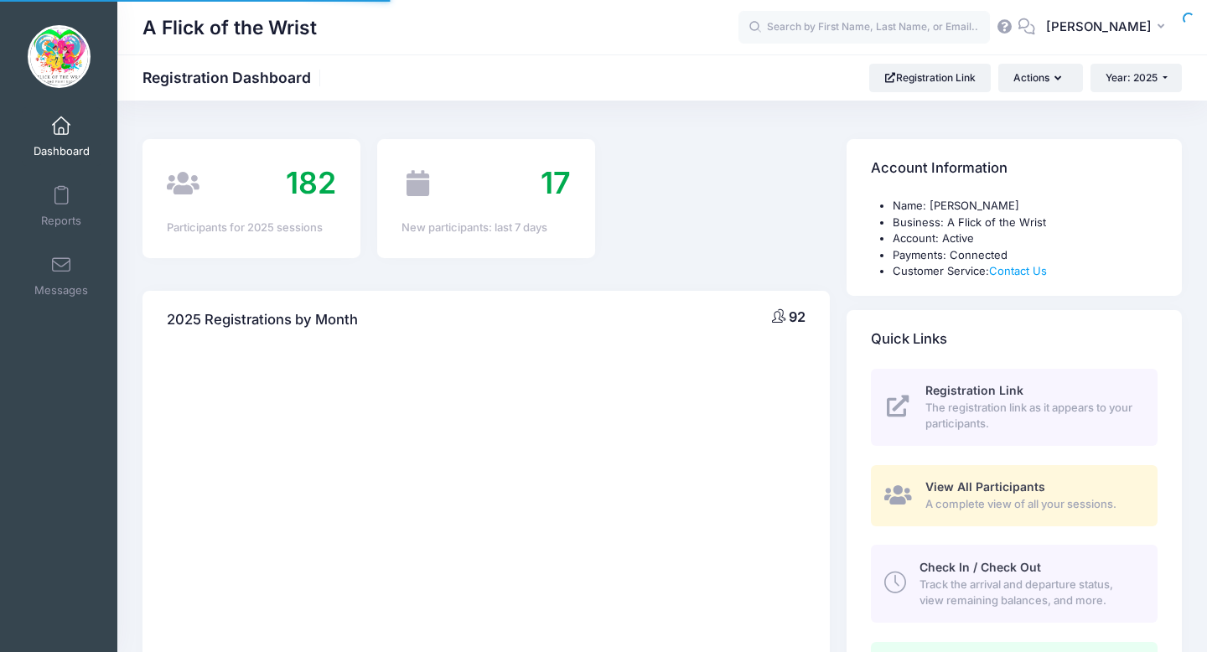
select select
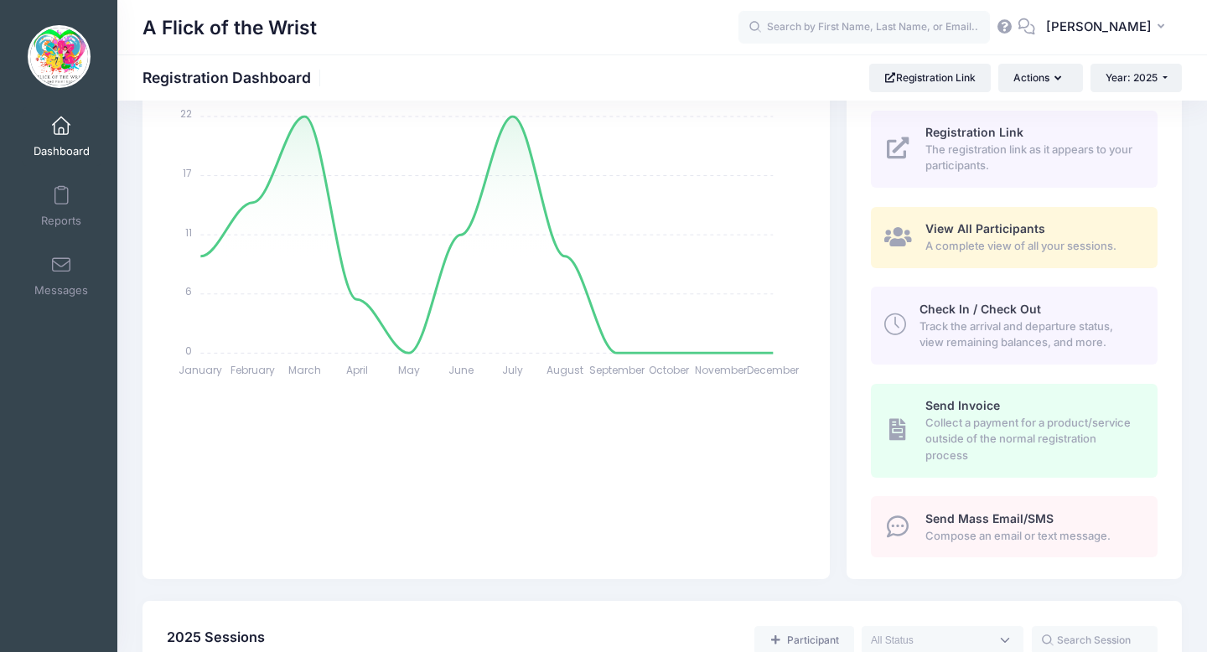
scroll to position [272, 0]
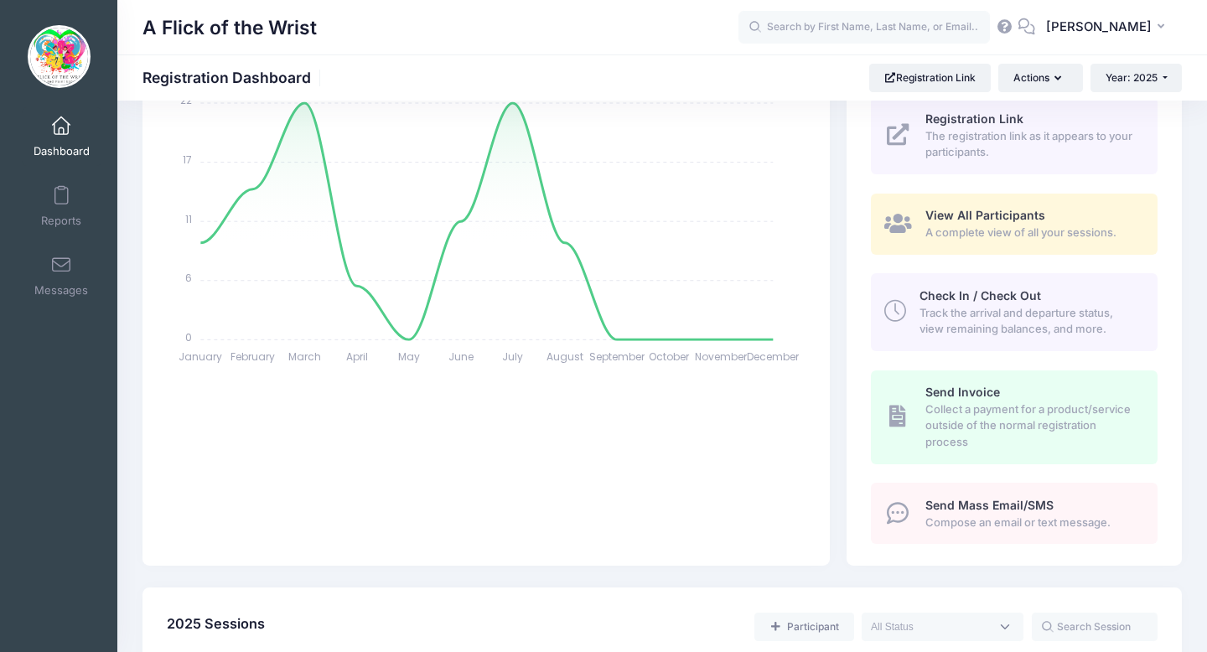
click at [1049, 315] on span "Track the arrival and departure status, view remaining balances, and more." at bounding box center [1029, 321] width 219 height 33
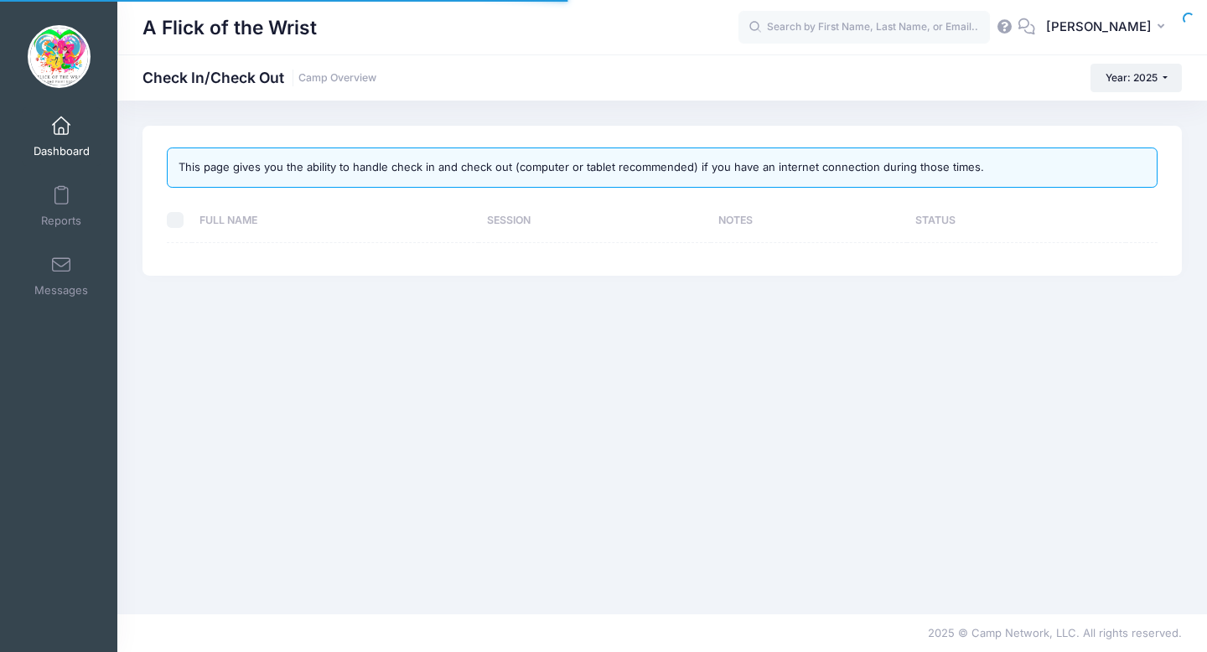
select select "10"
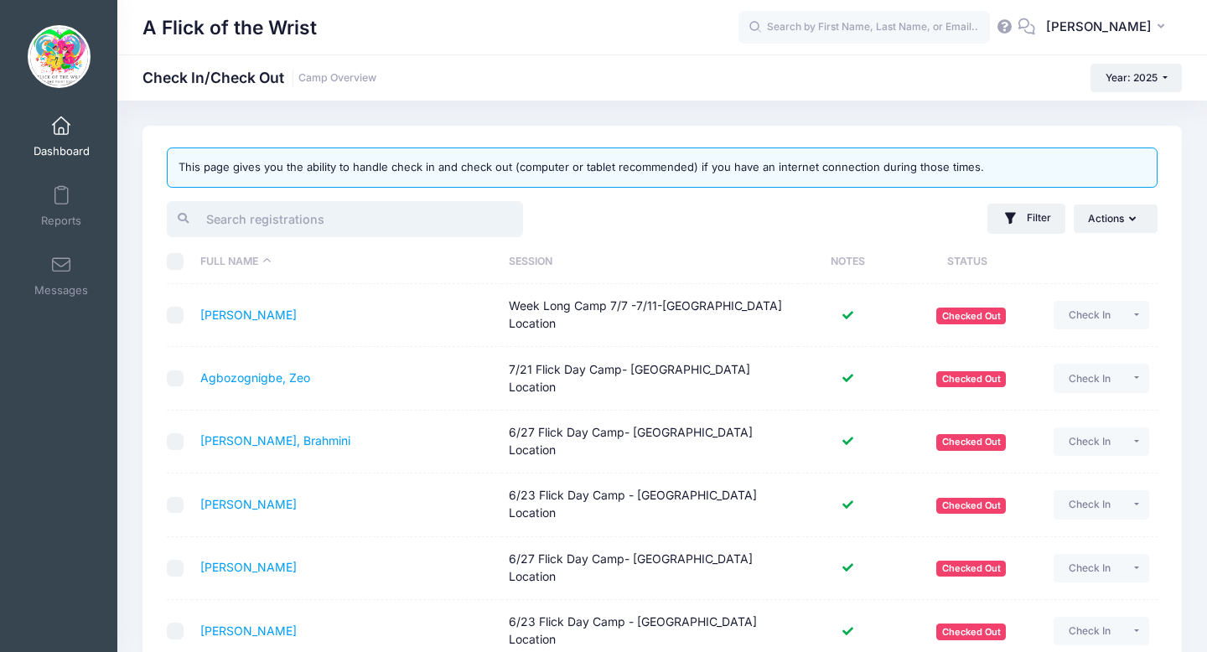
click at [447, 223] on input "search" at bounding box center [345, 219] width 356 height 36
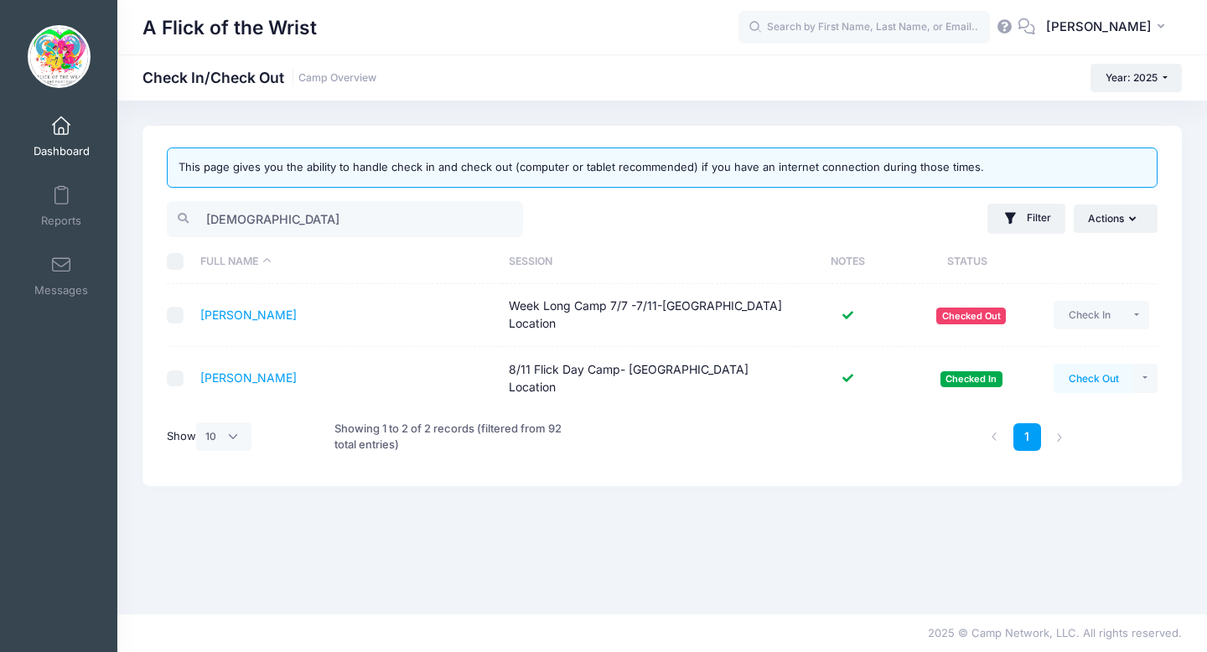
click at [1090, 376] on button "Check Out" at bounding box center [1094, 378] width 80 height 29
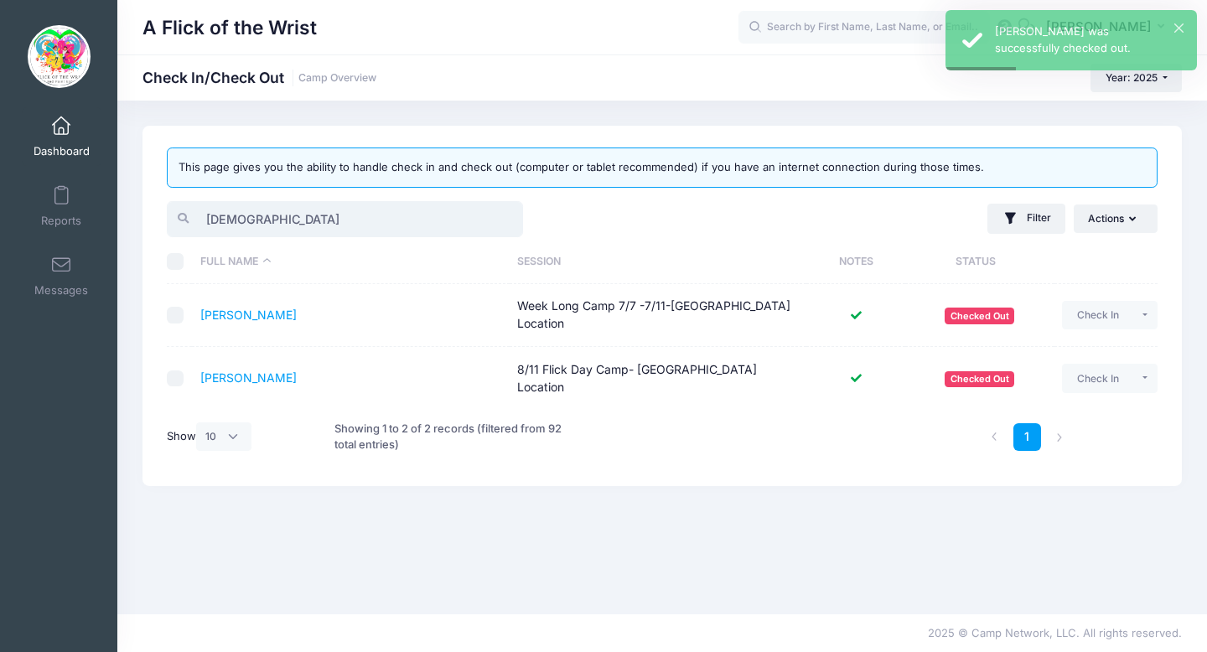
click at [358, 233] on input "jude" at bounding box center [345, 219] width 356 height 36
type input "j"
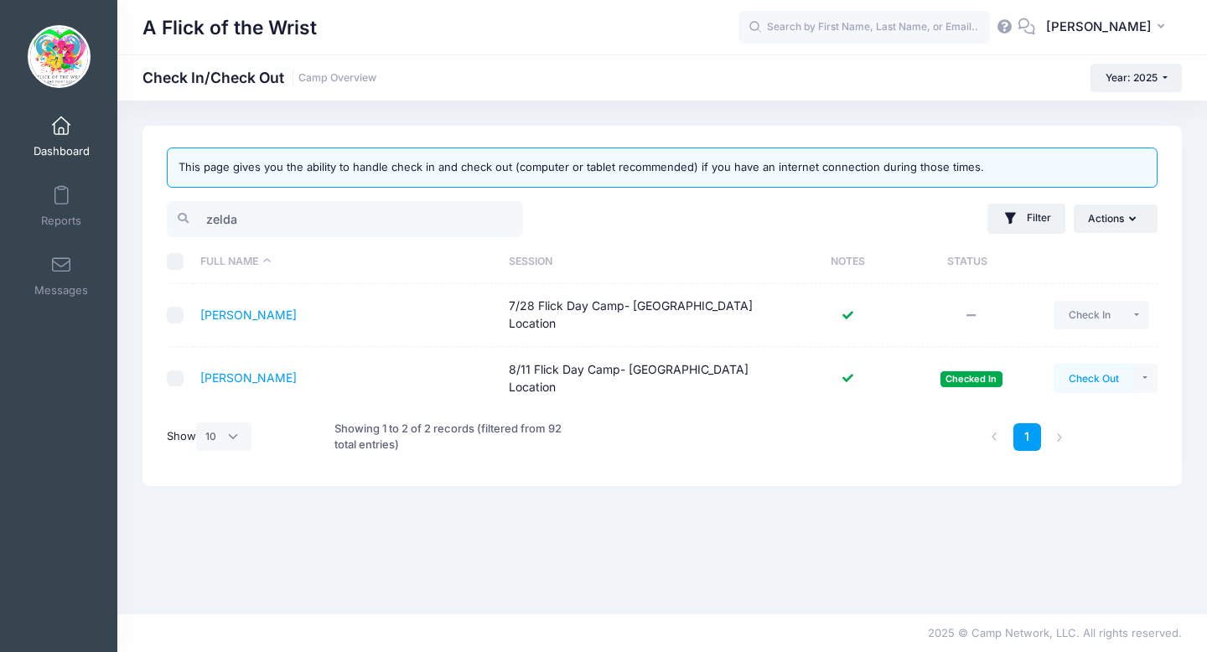
click at [1083, 376] on button "Check Out" at bounding box center [1094, 378] width 80 height 29
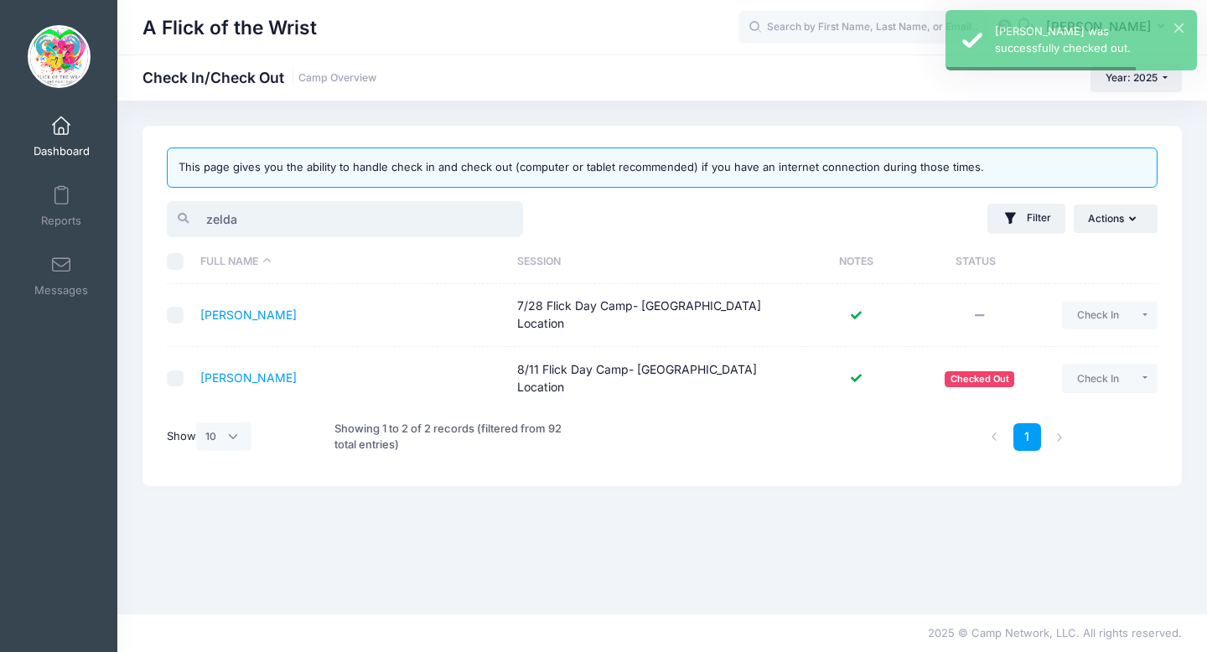
click at [369, 218] on input "zelda" at bounding box center [345, 219] width 356 height 36
type input "z"
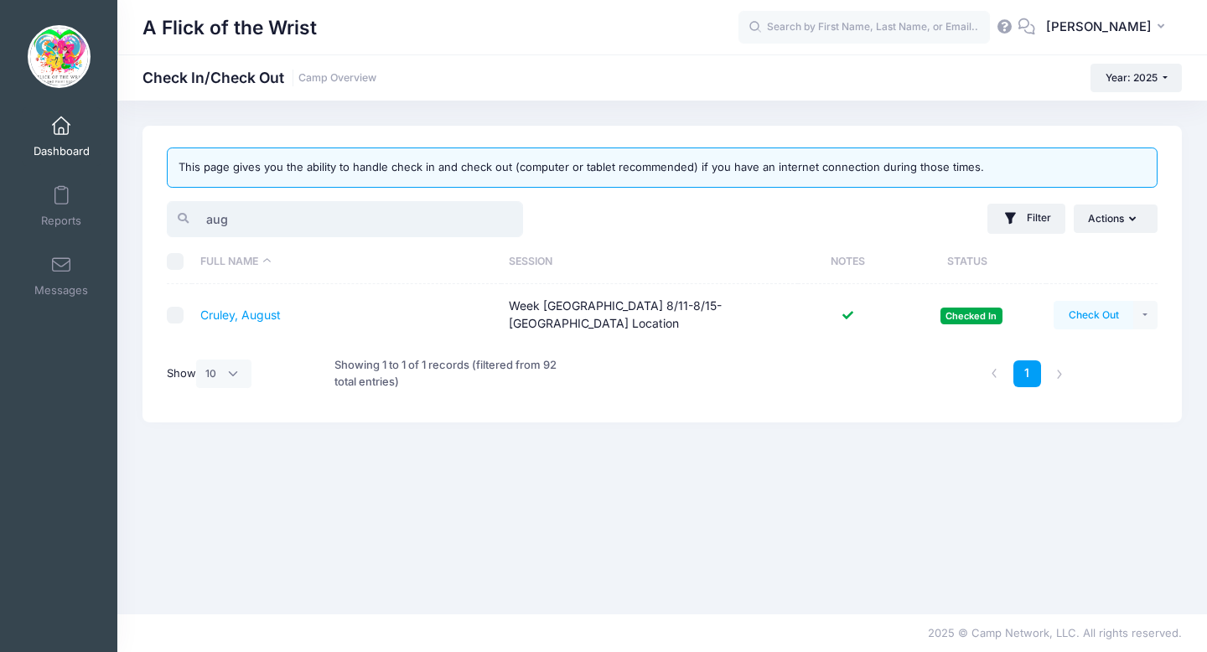
type input "aug"
click at [1099, 311] on button "Check Out" at bounding box center [1094, 315] width 80 height 29
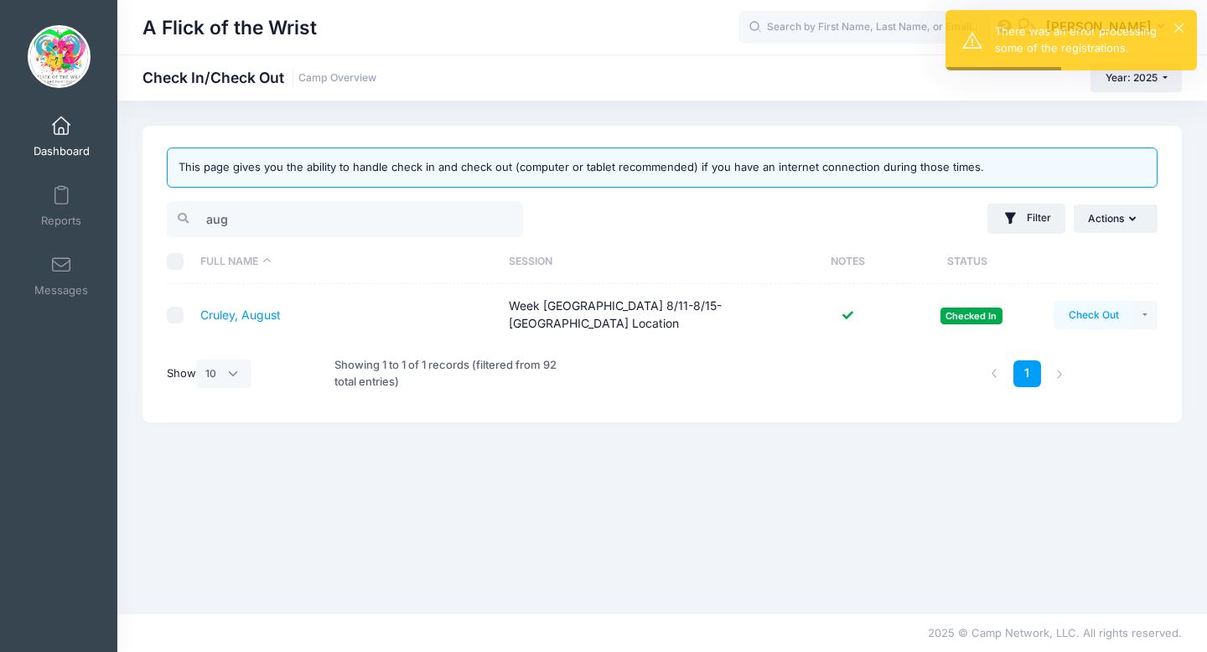
click at [1098, 309] on button "Check Out" at bounding box center [1094, 315] width 80 height 29
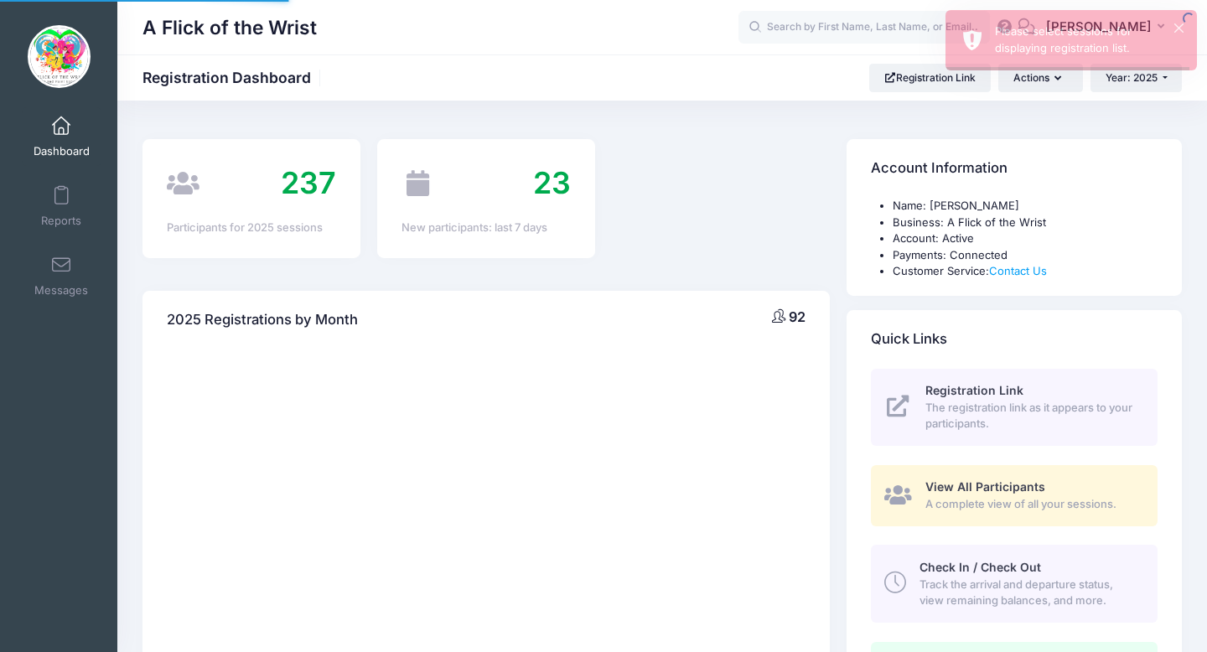
select select
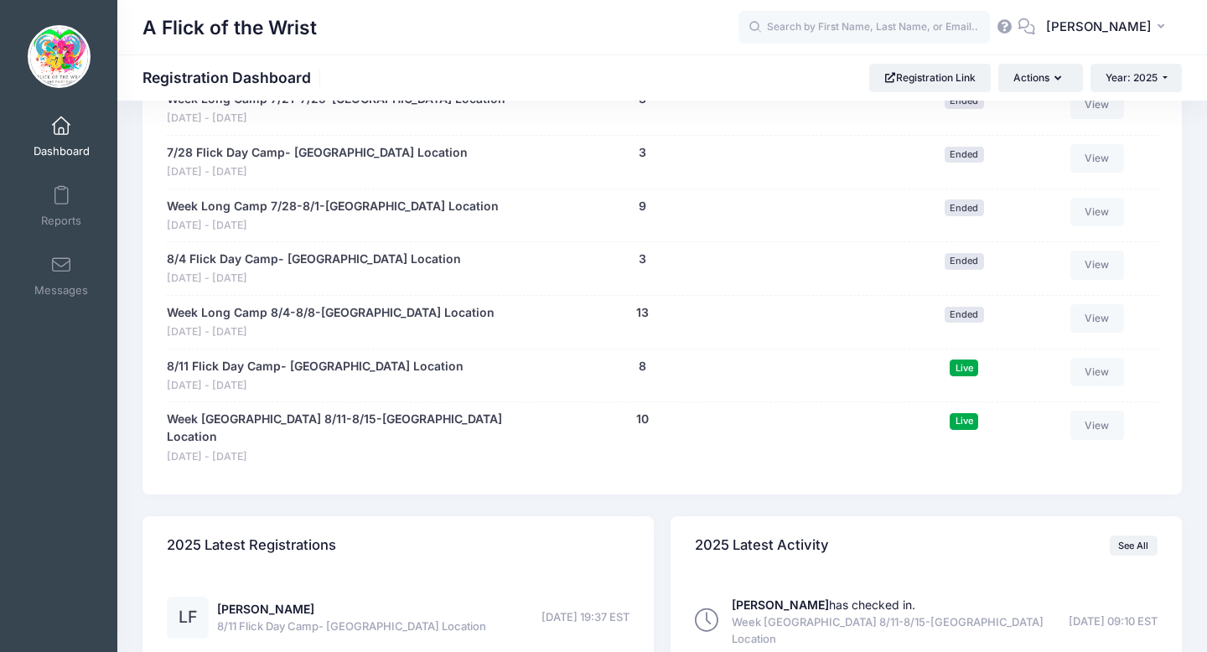
scroll to position [1325, 0]
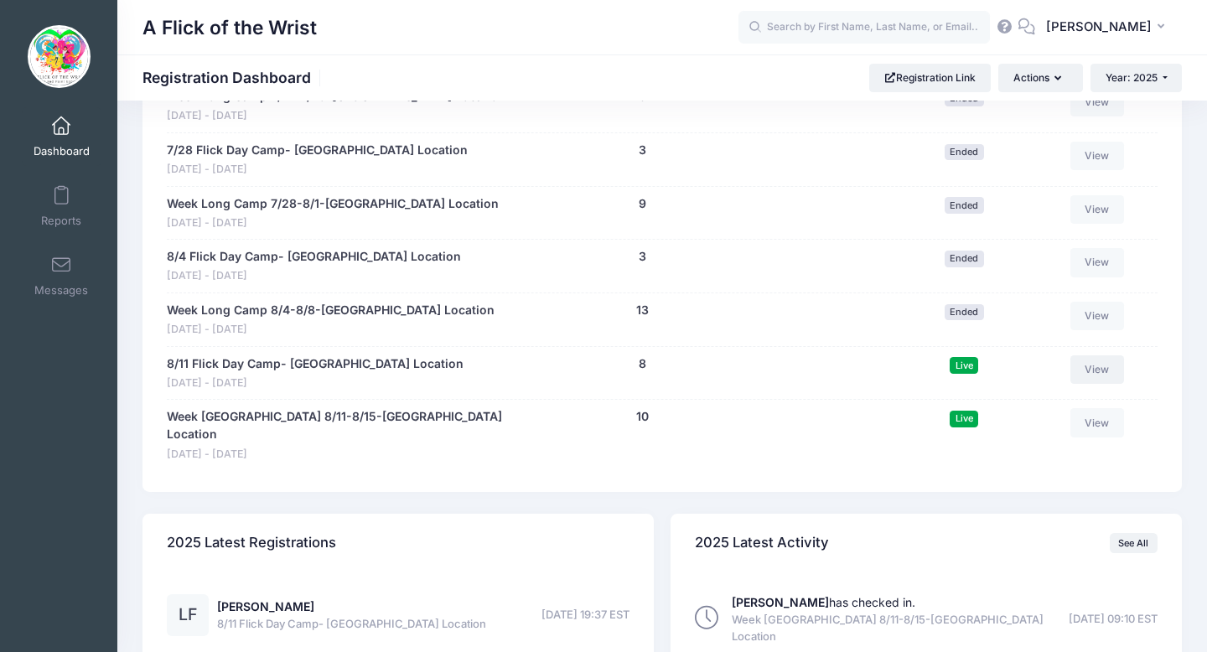
click at [1100, 369] on link "View" at bounding box center [1098, 370] width 54 height 29
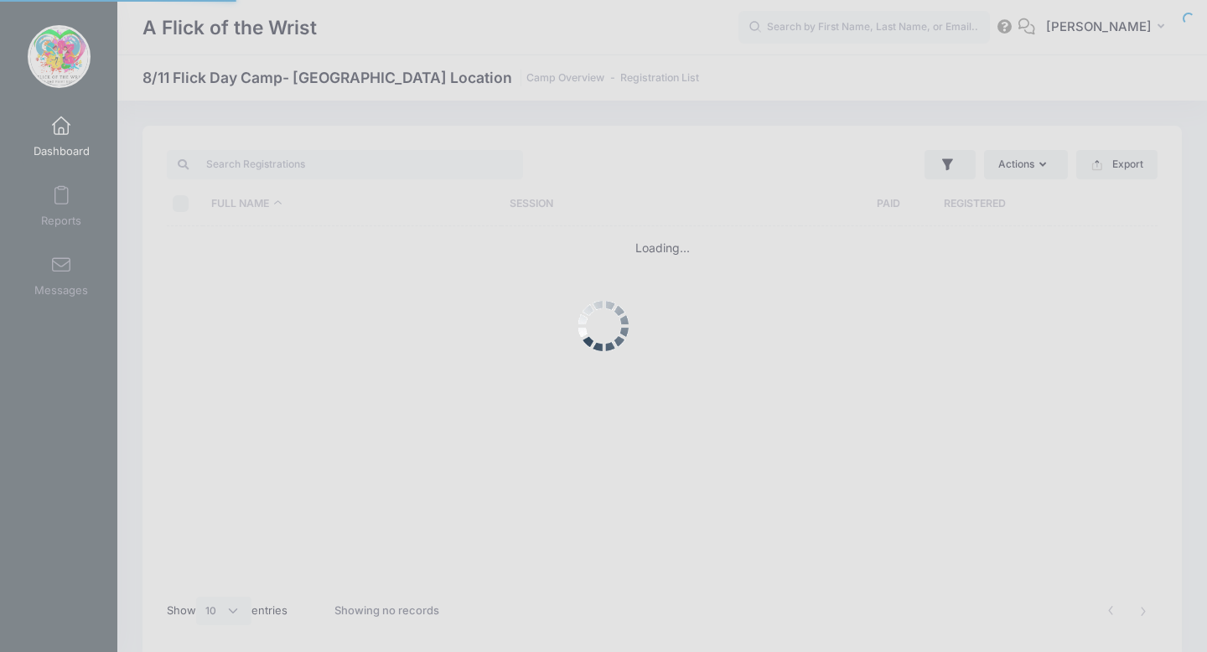
select select "10"
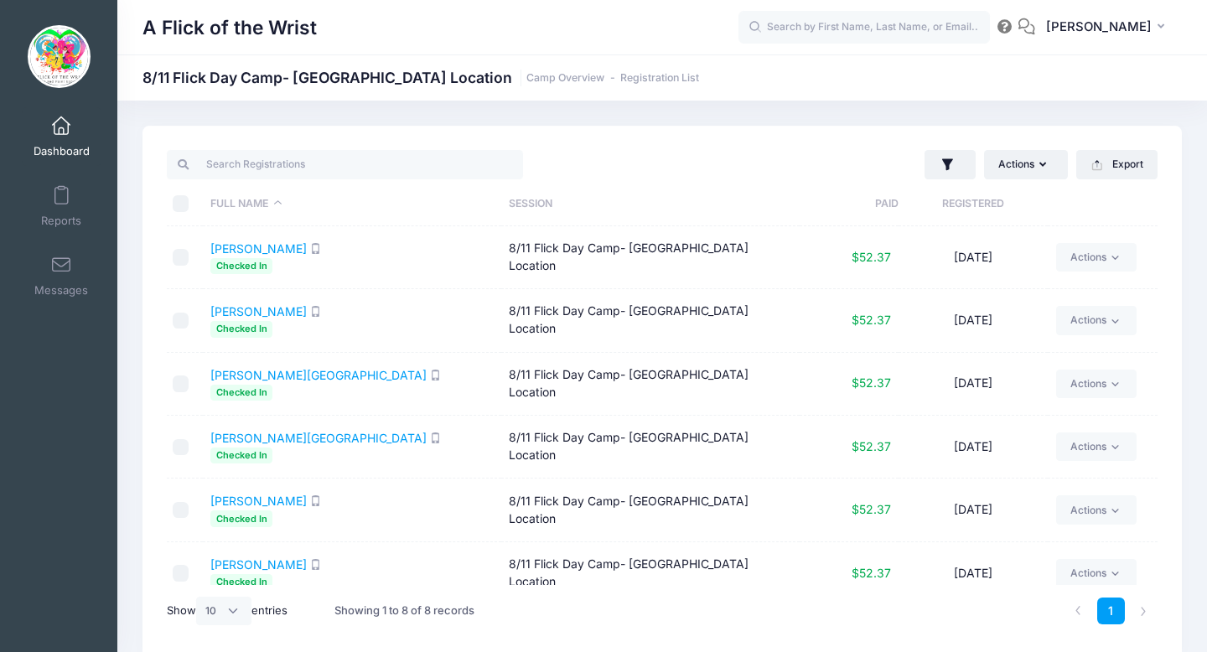
scroll to position [70, 0]
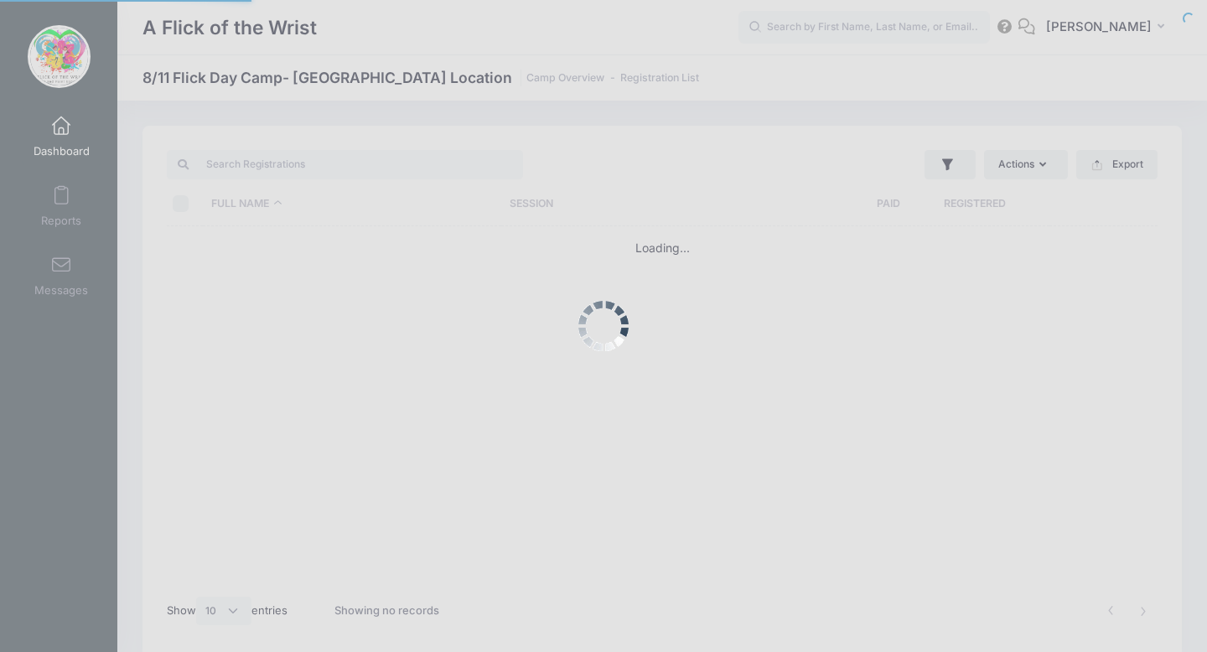
select select "10"
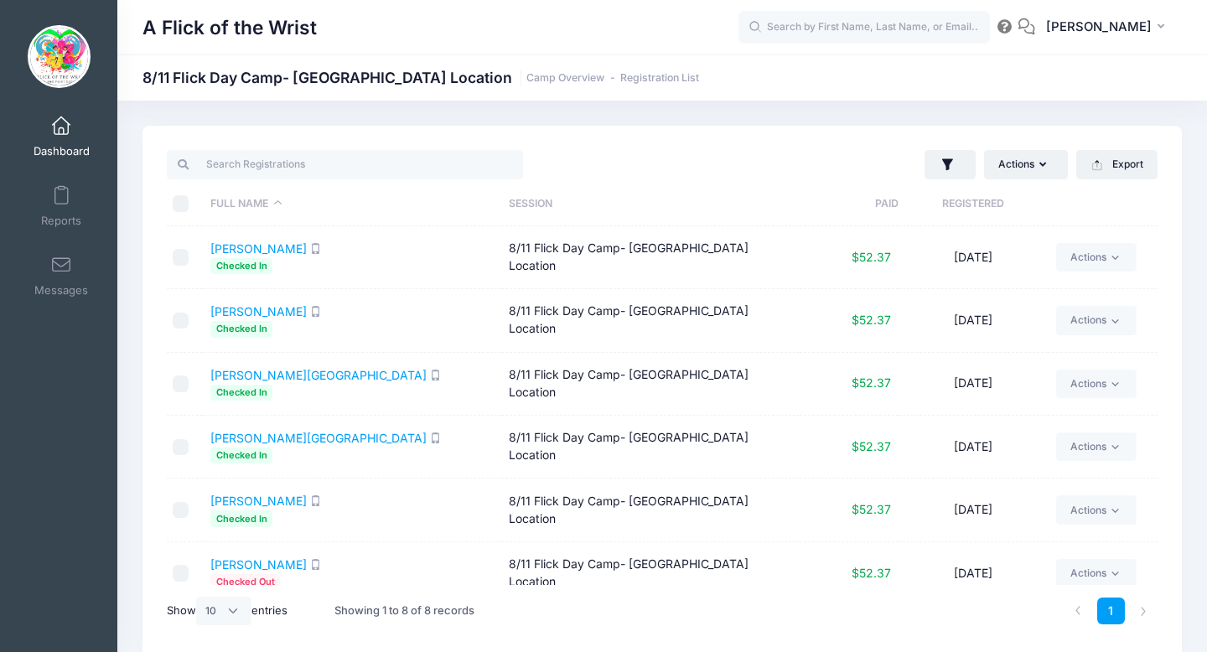
click at [73, 131] on link "Dashboard" at bounding box center [62, 136] width 80 height 59
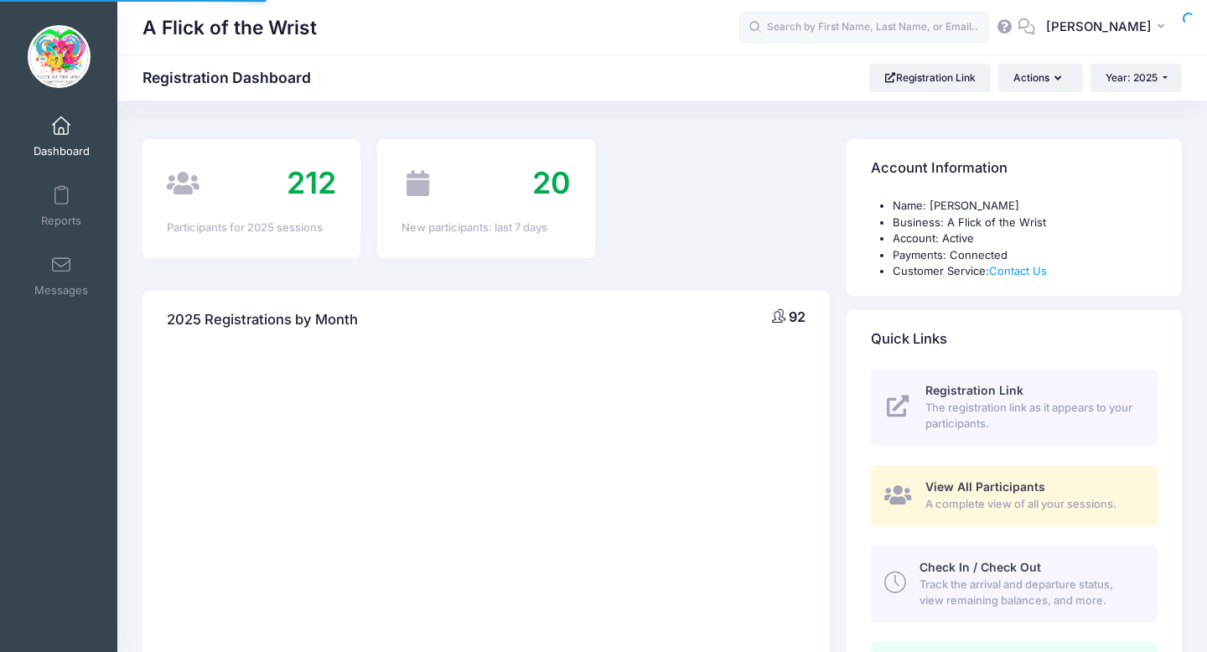
select select
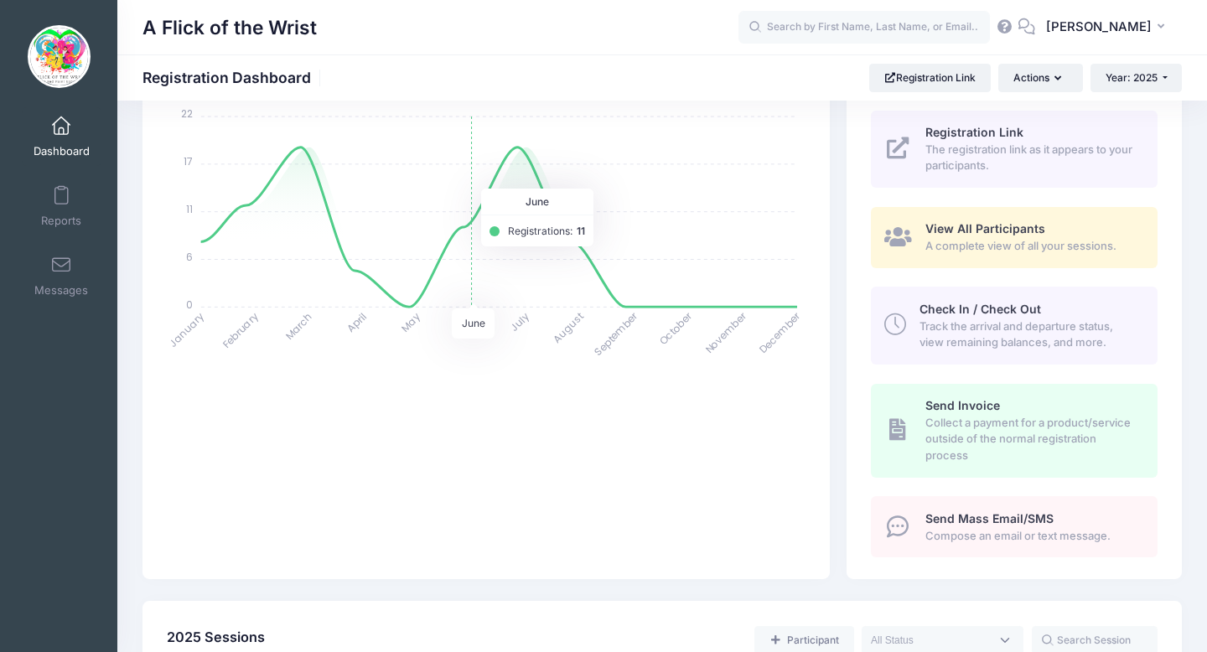
scroll to position [263, 0]
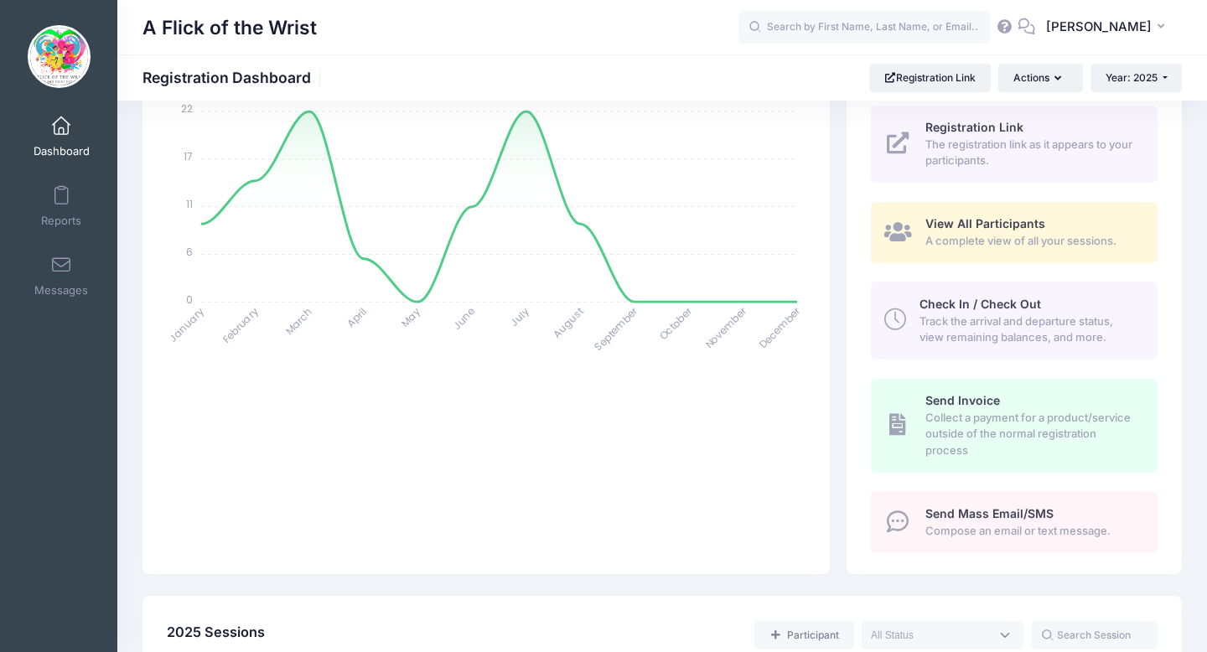
click at [917, 337] on link "Check In / Check Out Track the arrival and departure status, view remaining bal…" at bounding box center [1014, 320] width 287 height 77
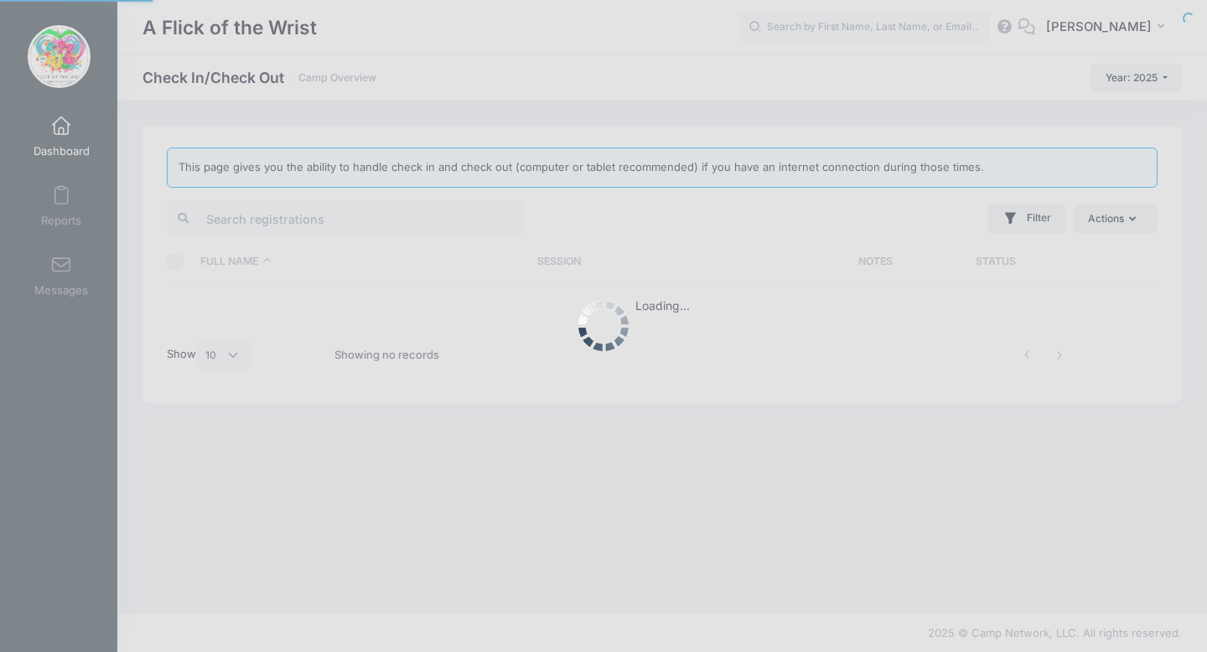
select select "10"
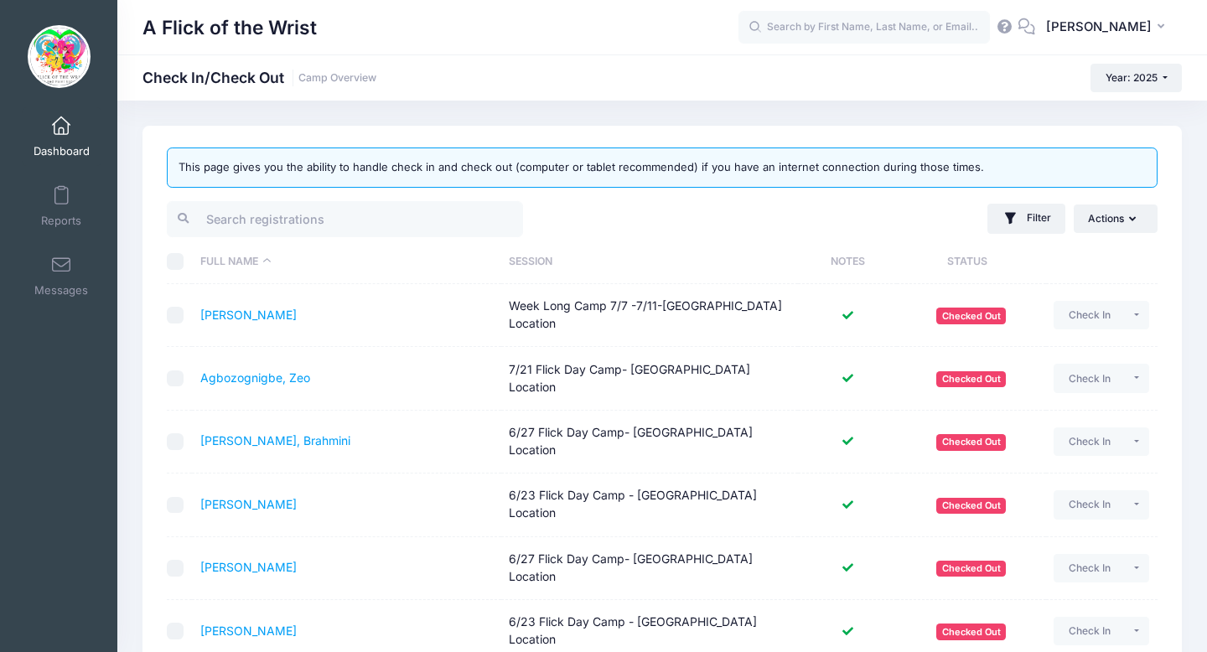
scroll to position [4, 0]
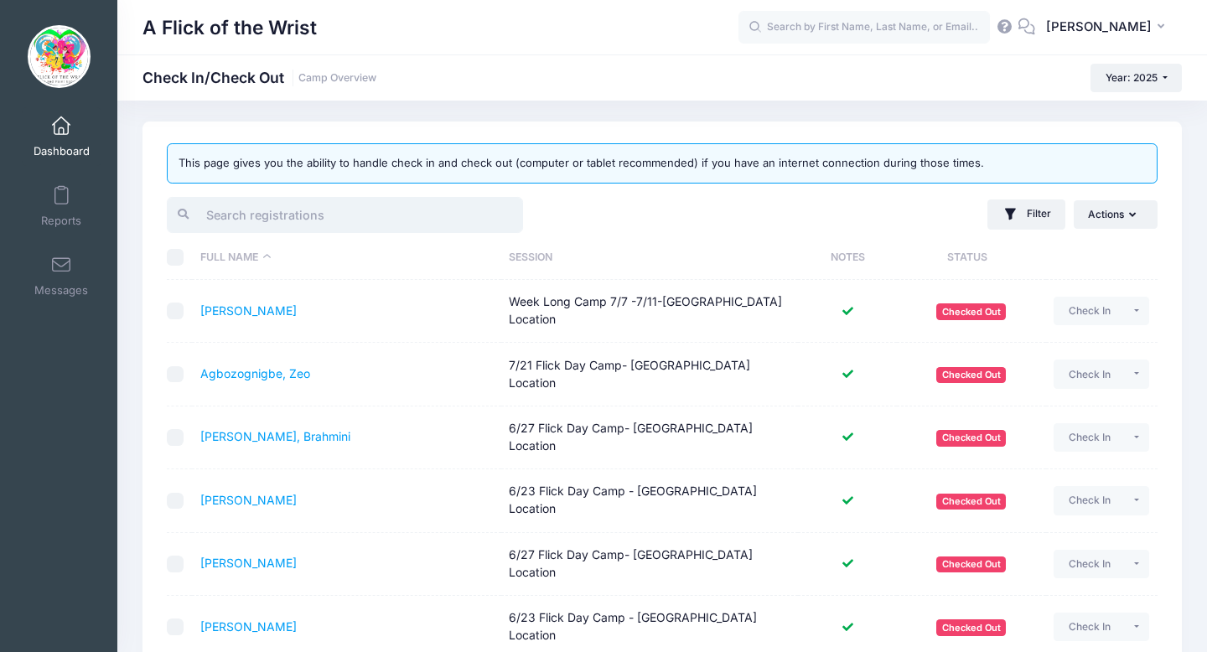
click at [463, 220] on input "search" at bounding box center [345, 215] width 356 height 36
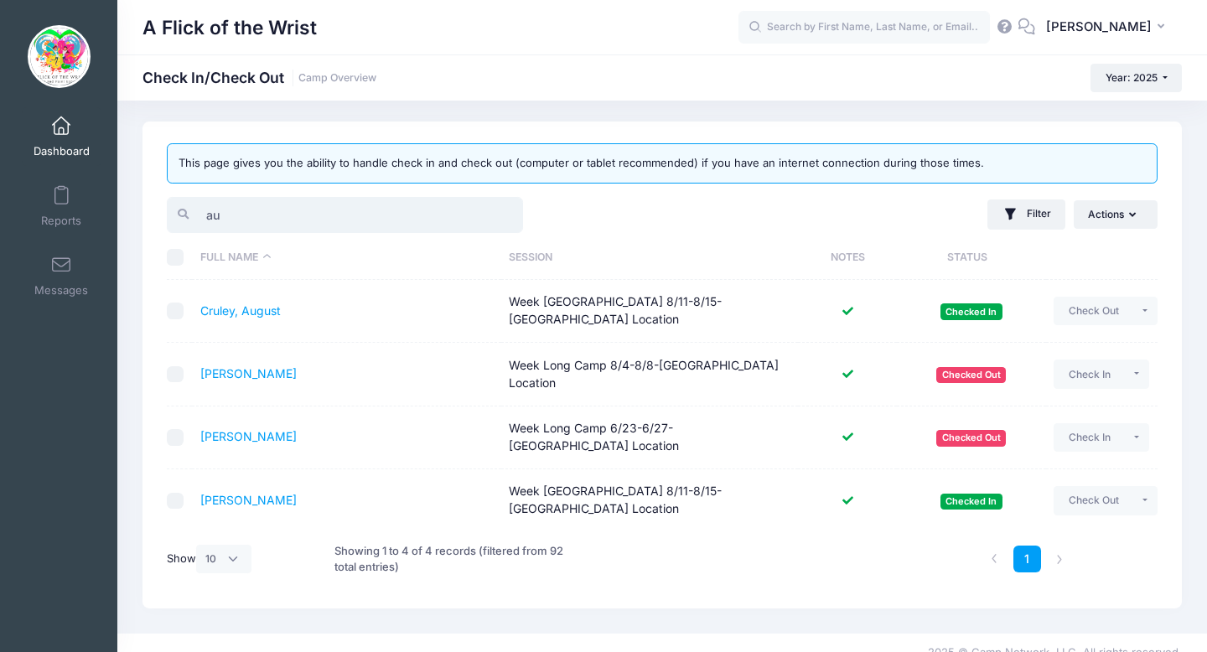
scroll to position [0, 0]
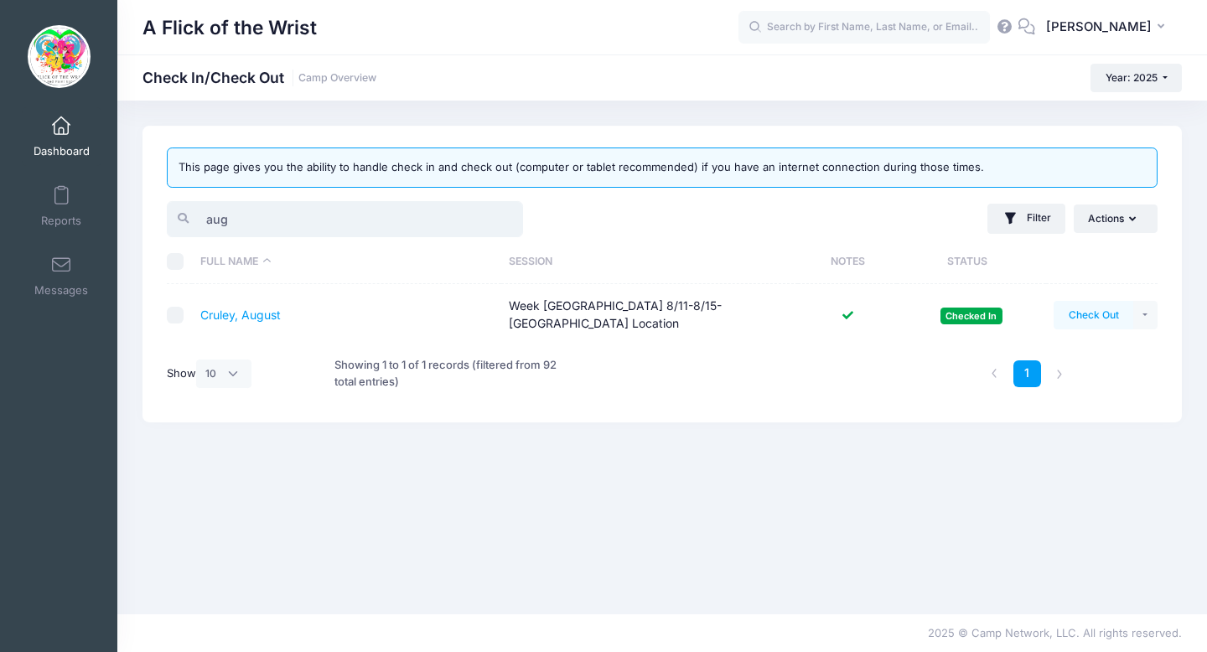
type input "aug"
click at [1108, 321] on button "Check Out" at bounding box center [1094, 315] width 80 height 29
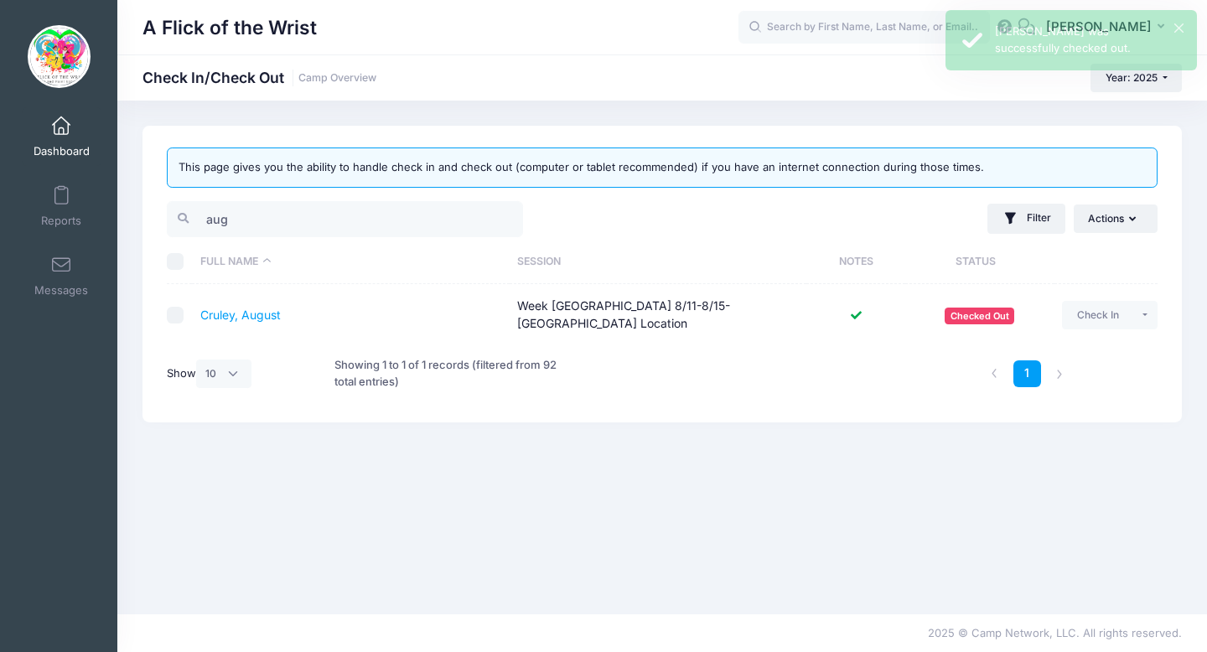
click at [263, 250] on th "Full Name" at bounding box center [351, 262] width 318 height 44
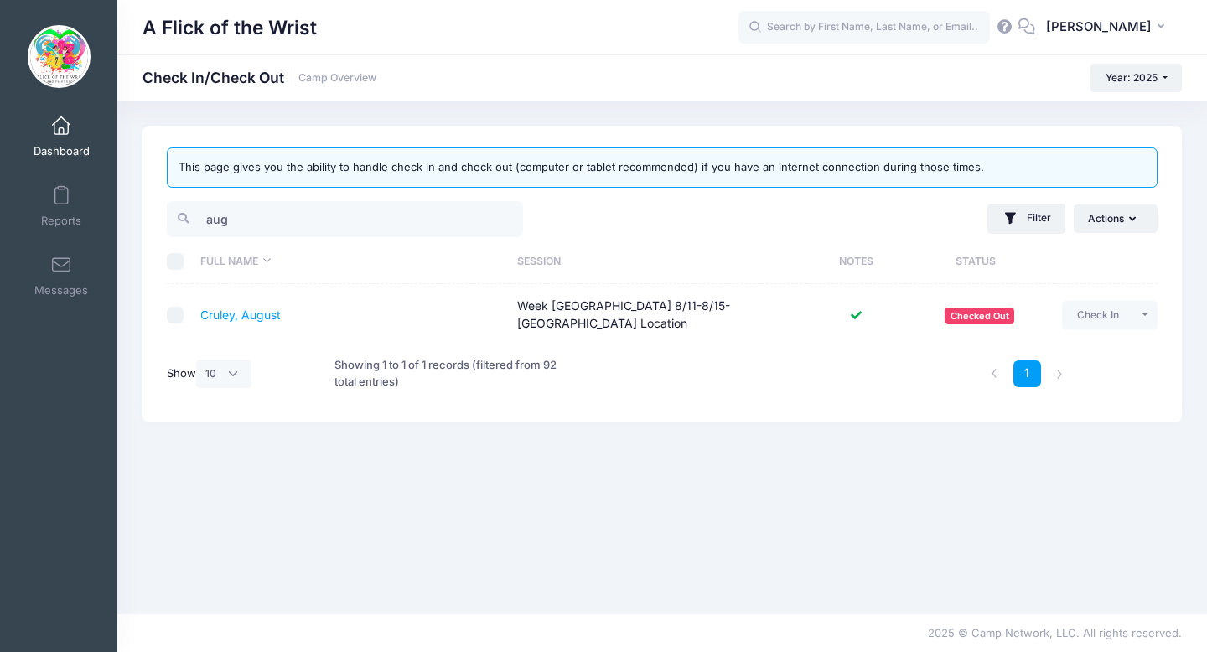
click at [63, 143] on link "Dashboard" at bounding box center [62, 136] width 80 height 59
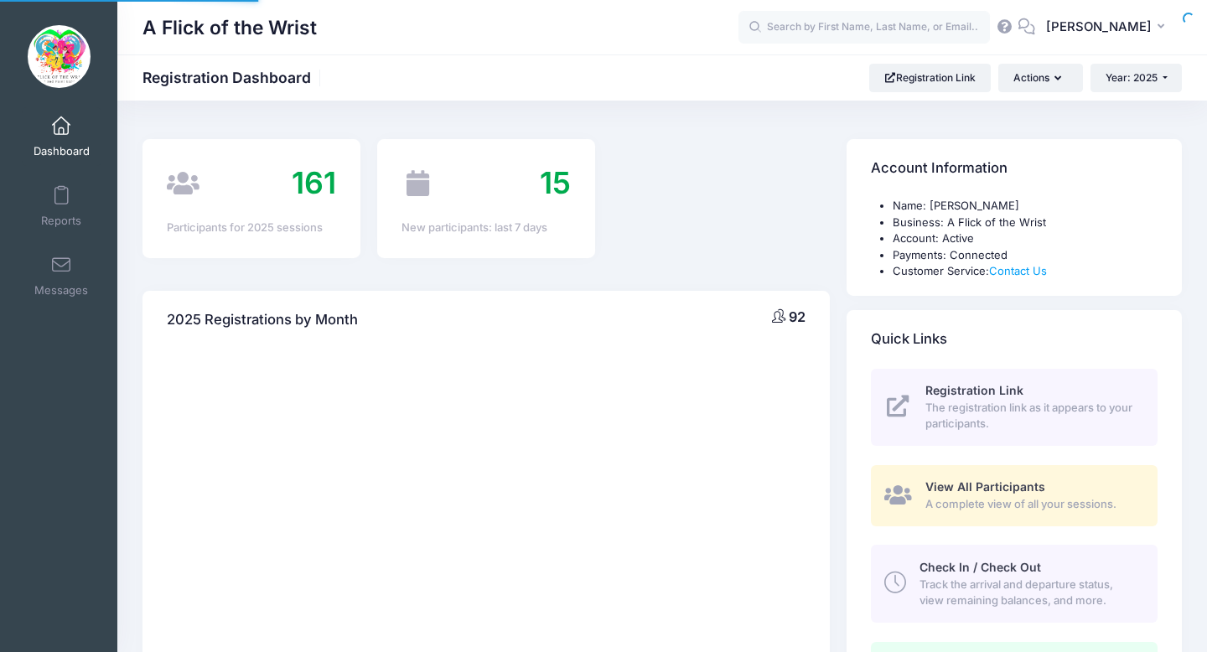
select select
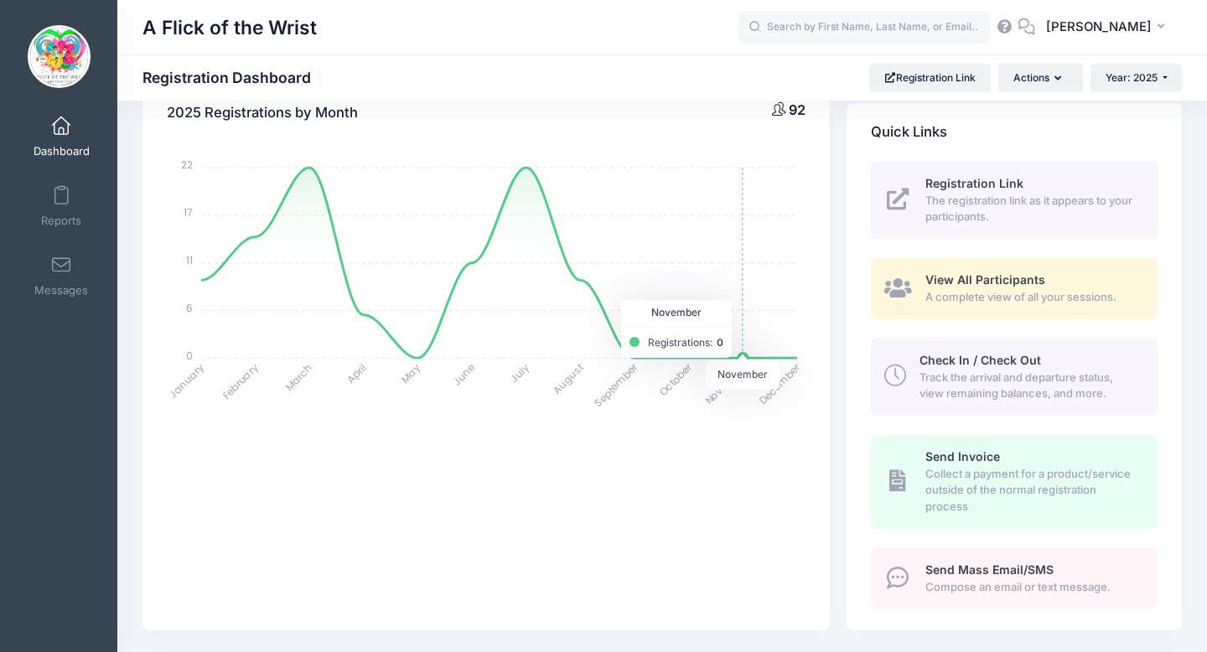
scroll to position [219, 0]
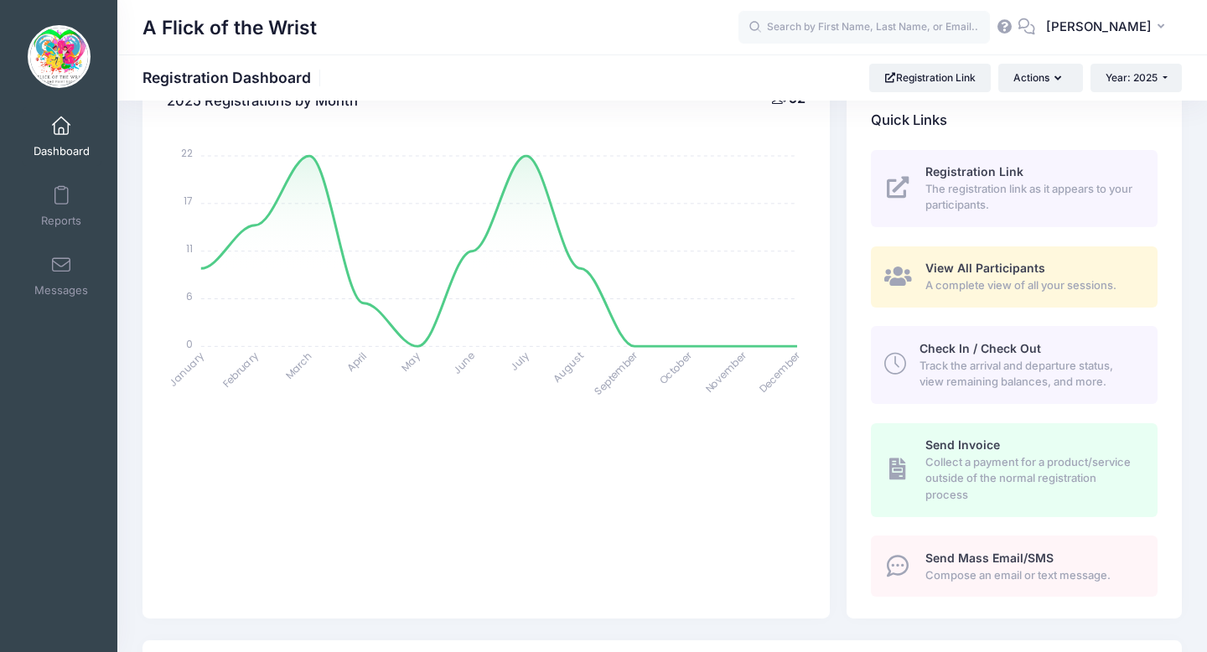
click at [1035, 361] on span "Track the arrival and departure status, view remaining balances, and more." at bounding box center [1029, 374] width 219 height 33
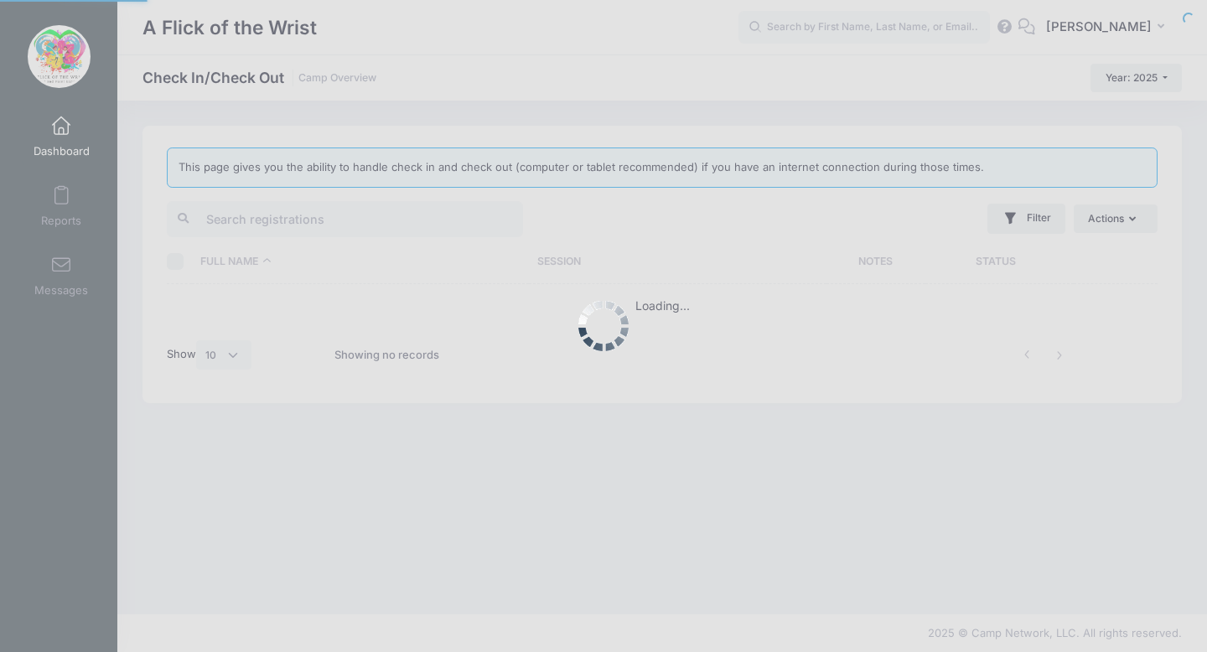
select select "10"
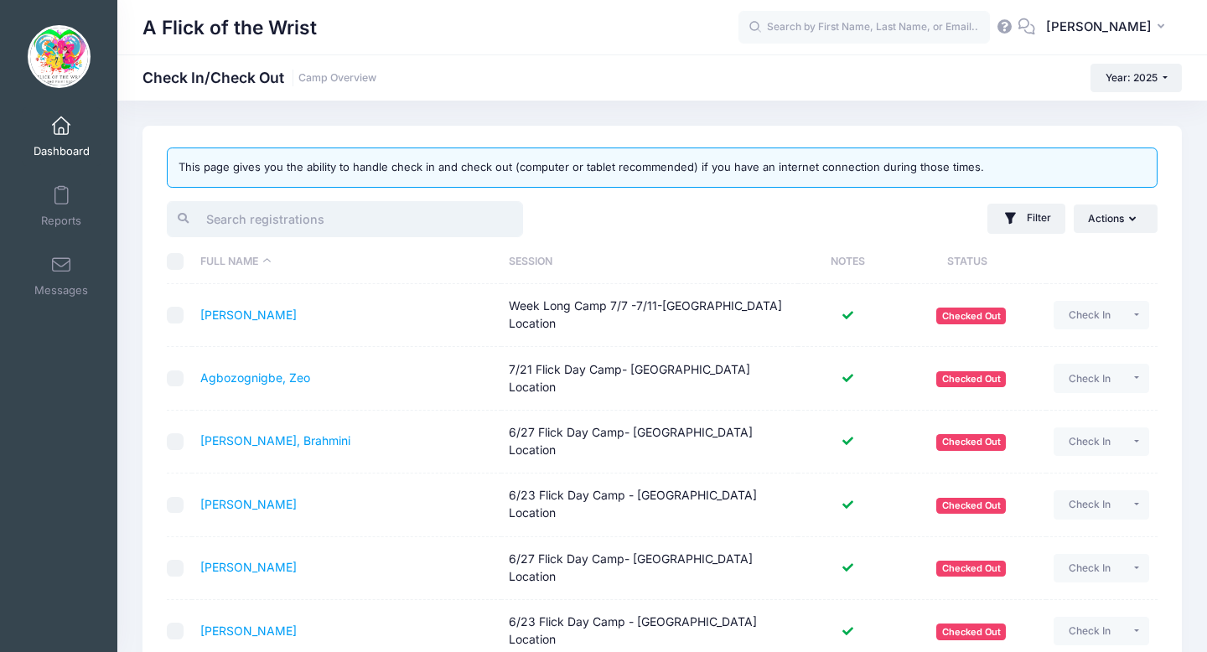
click at [343, 221] on input "search" at bounding box center [345, 219] width 356 height 36
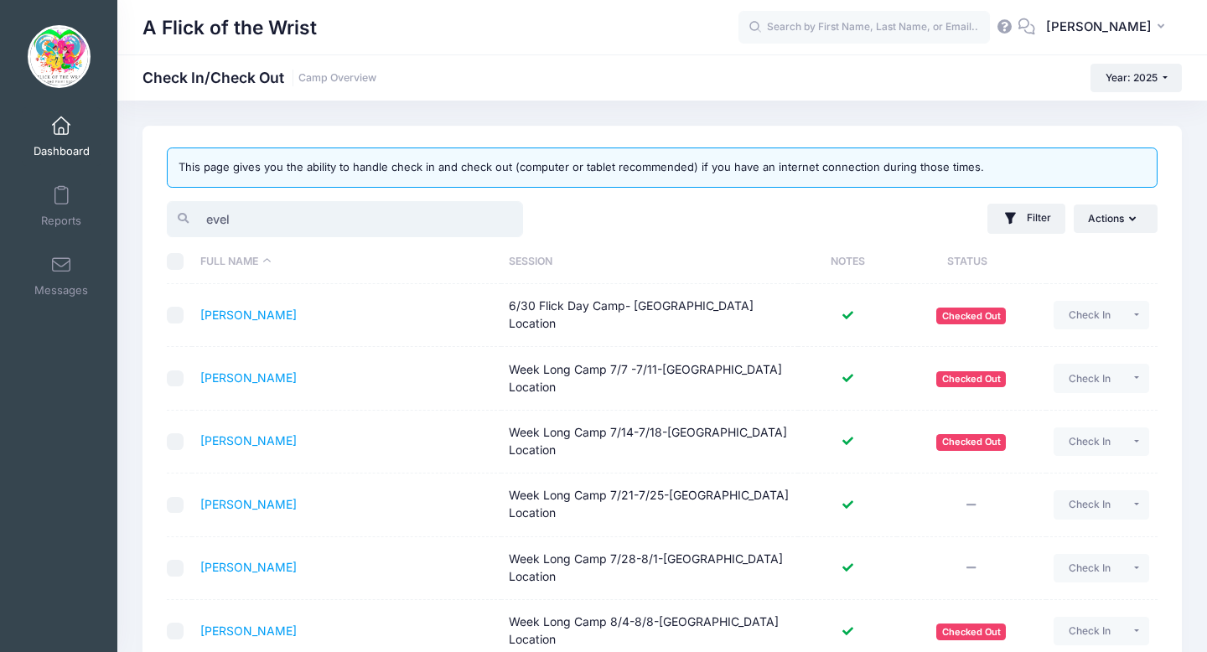
scroll to position [169, 0]
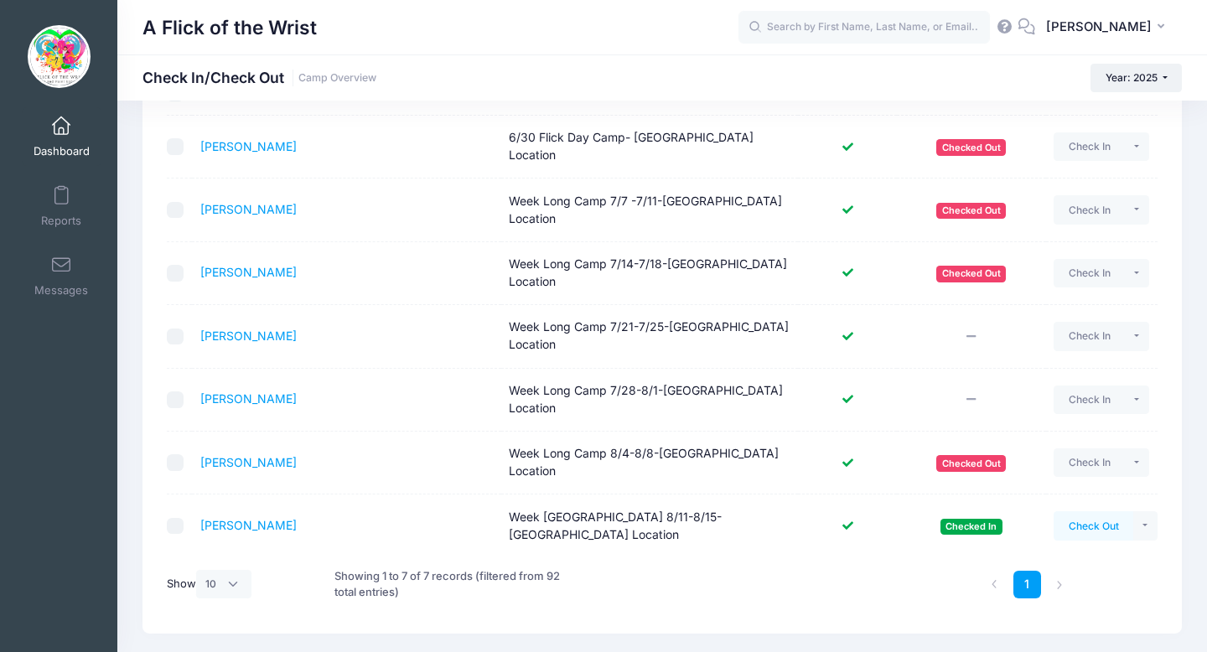
click at [1089, 511] on button "Check Out" at bounding box center [1094, 525] width 80 height 29
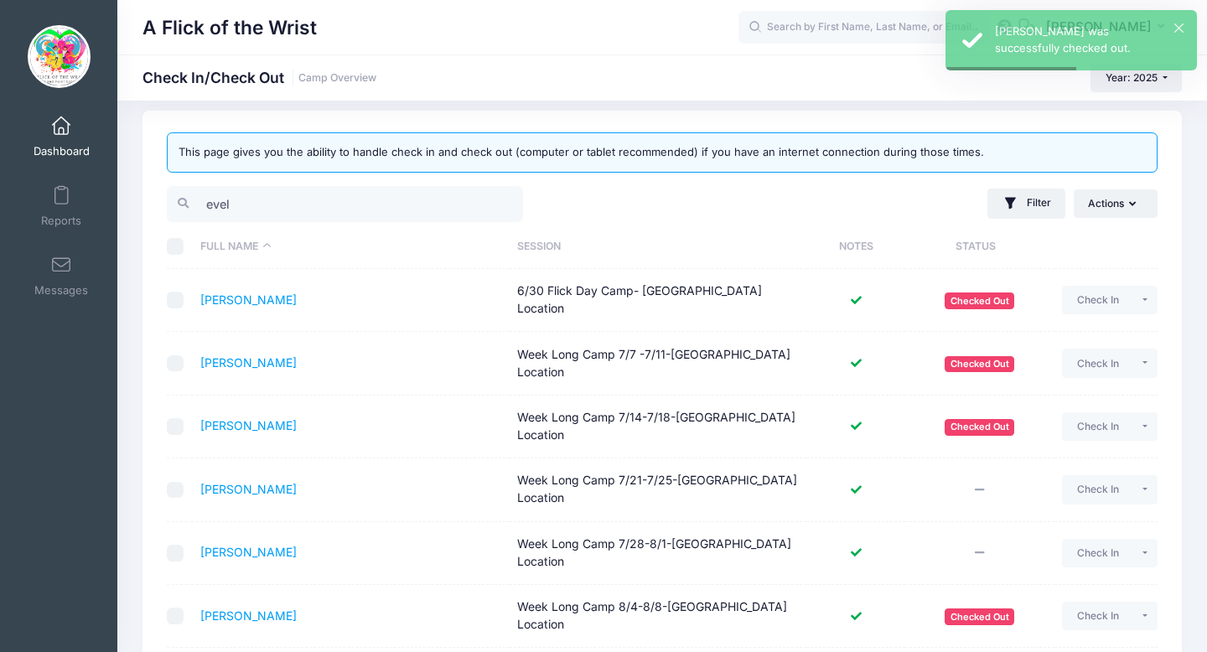
scroll to position [19, 0]
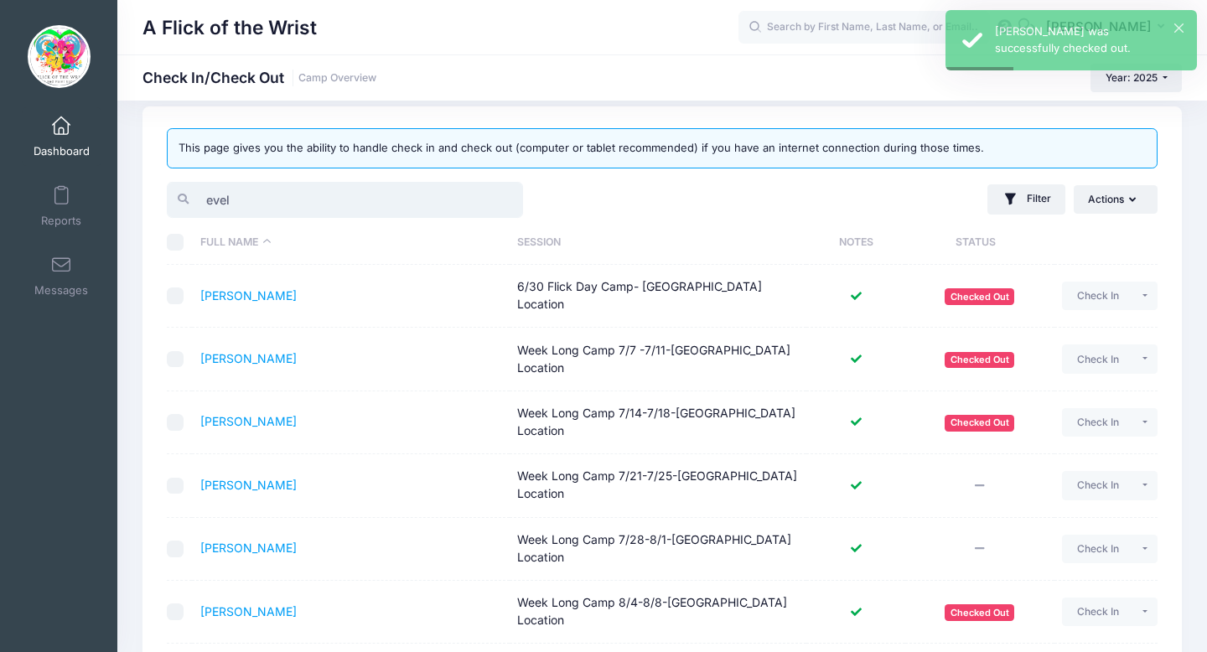
click at [260, 206] on input "evel" at bounding box center [345, 200] width 356 height 36
type input "e"
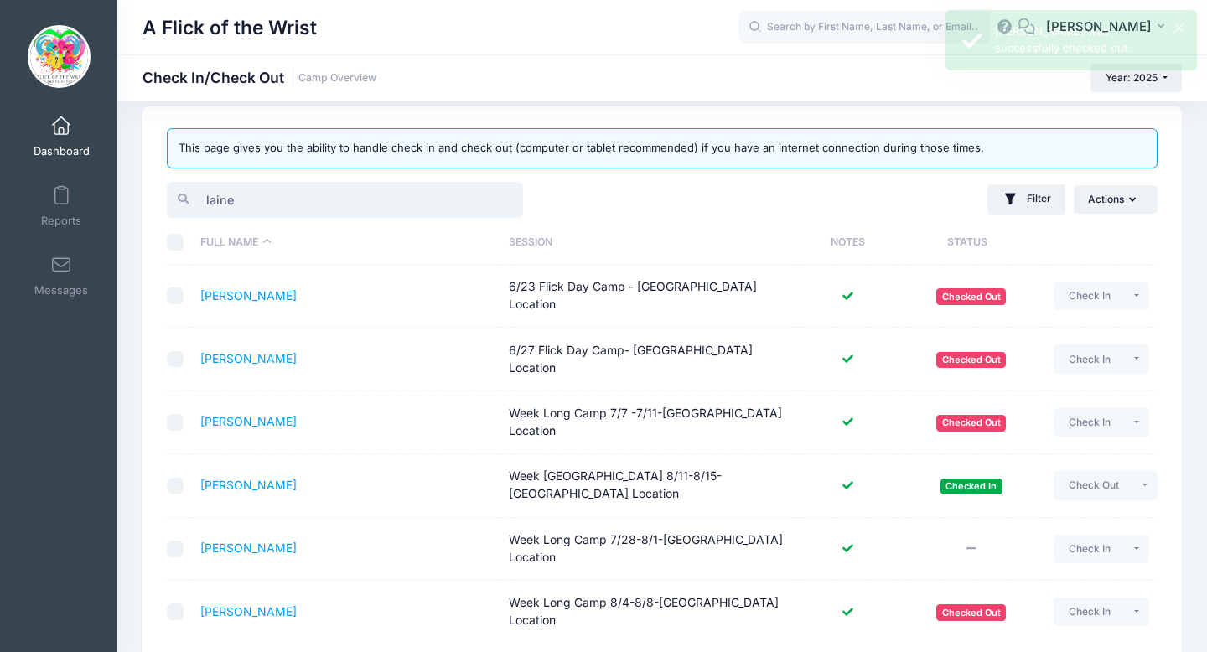
scroll to position [0, 0]
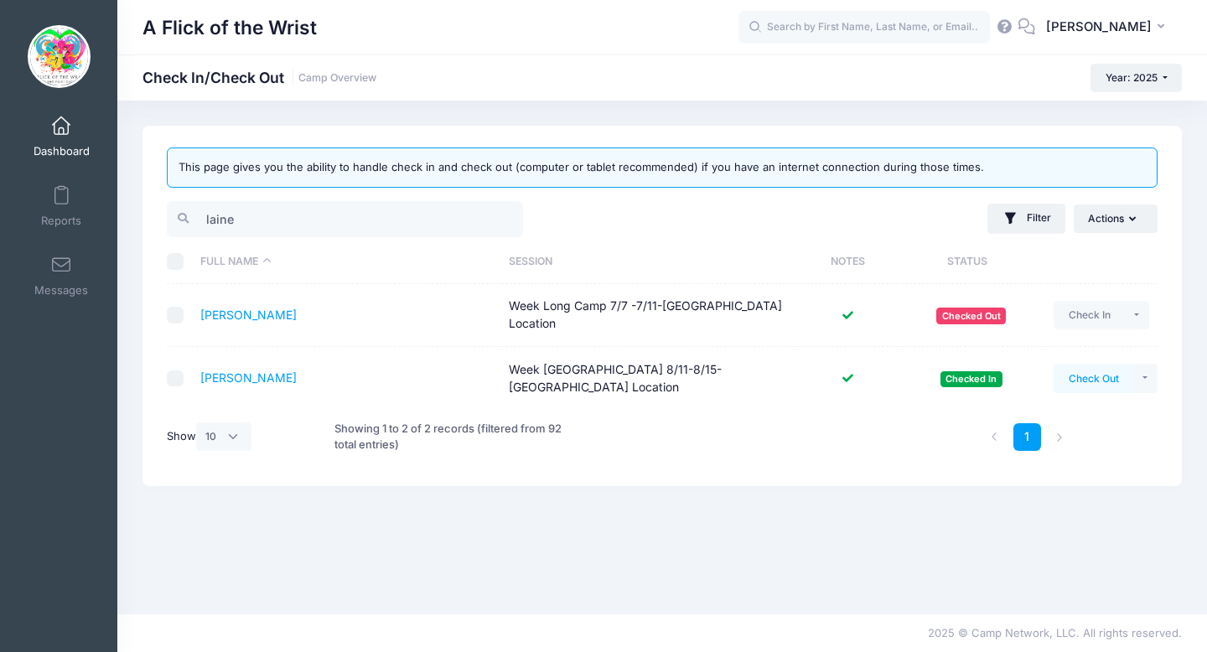
click at [1075, 382] on button "Check Out" at bounding box center [1094, 378] width 80 height 29
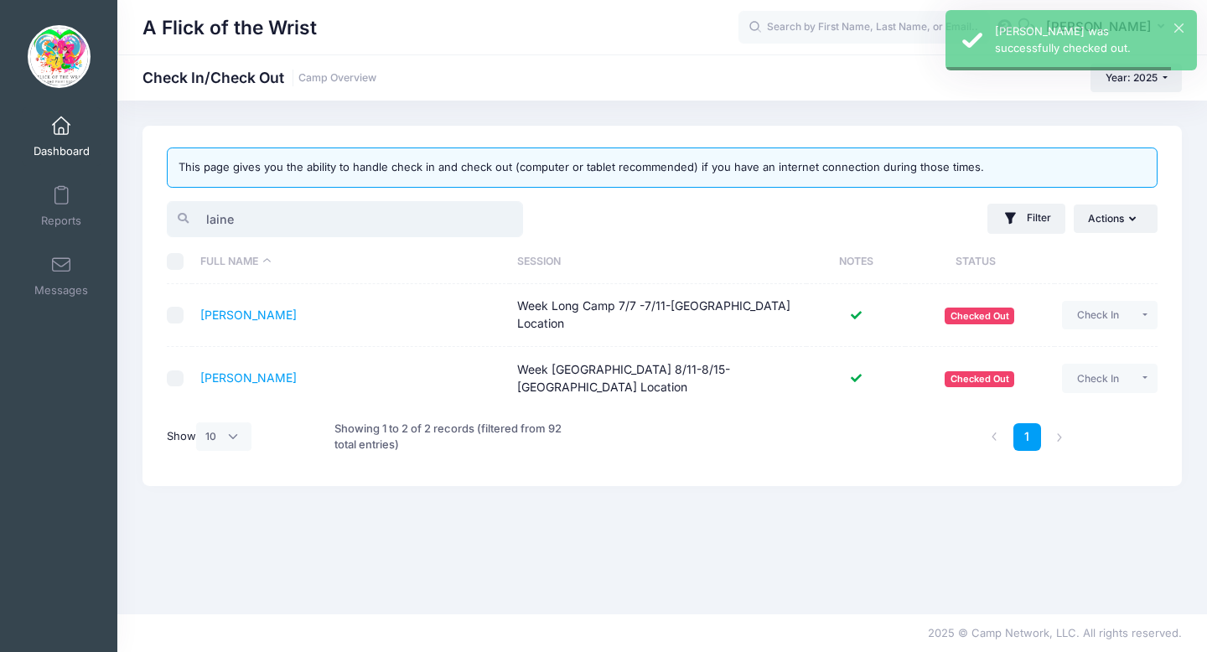
click at [361, 218] on input "laine" at bounding box center [345, 219] width 356 height 36
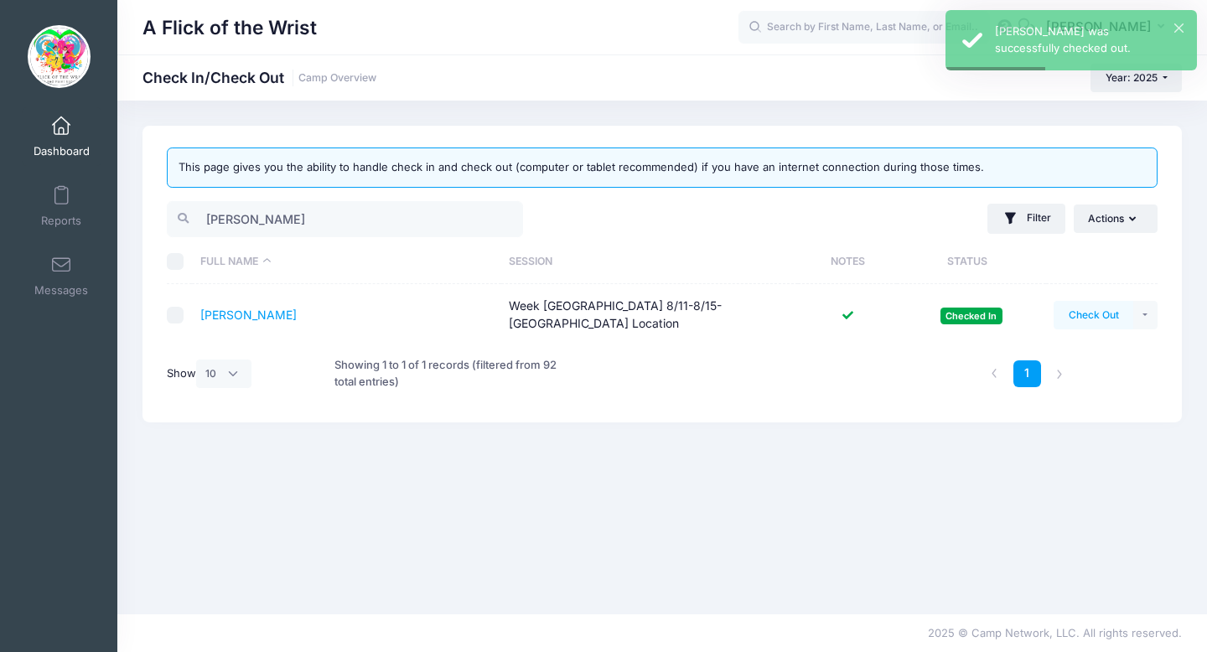
click at [1074, 316] on button "Check Out" at bounding box center [1094, 315] width 80 height 29
click at [404, 215] on input "lana" at bounding box center [345, 219] width 356 height 36
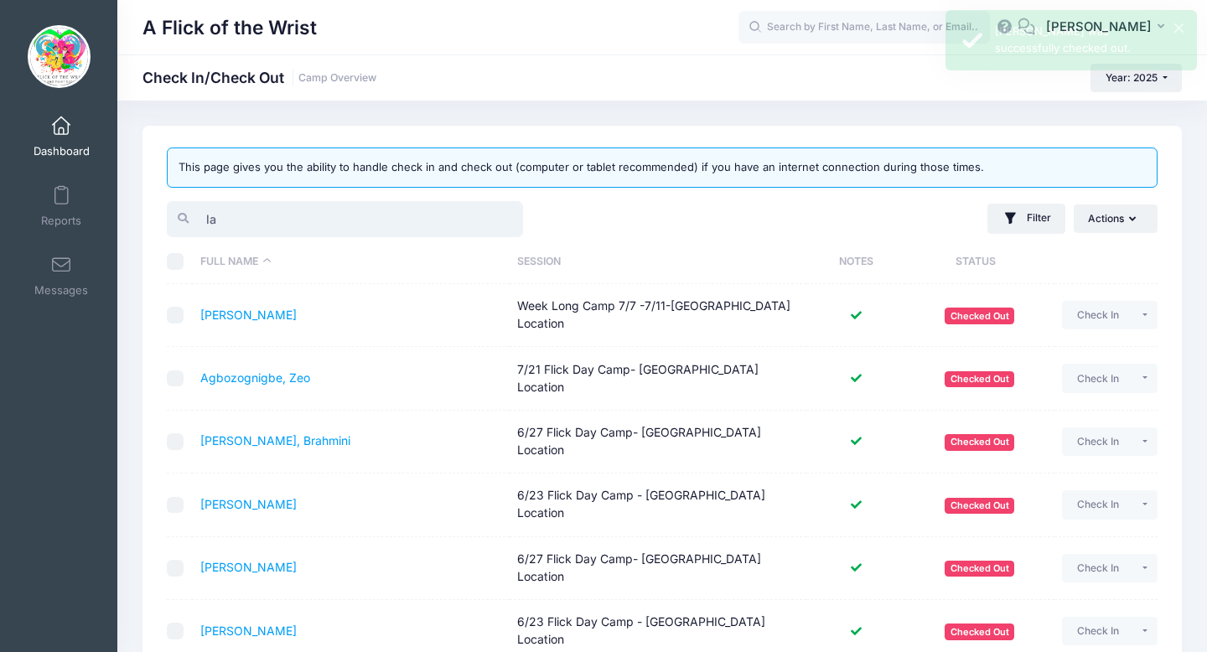
type input "l"
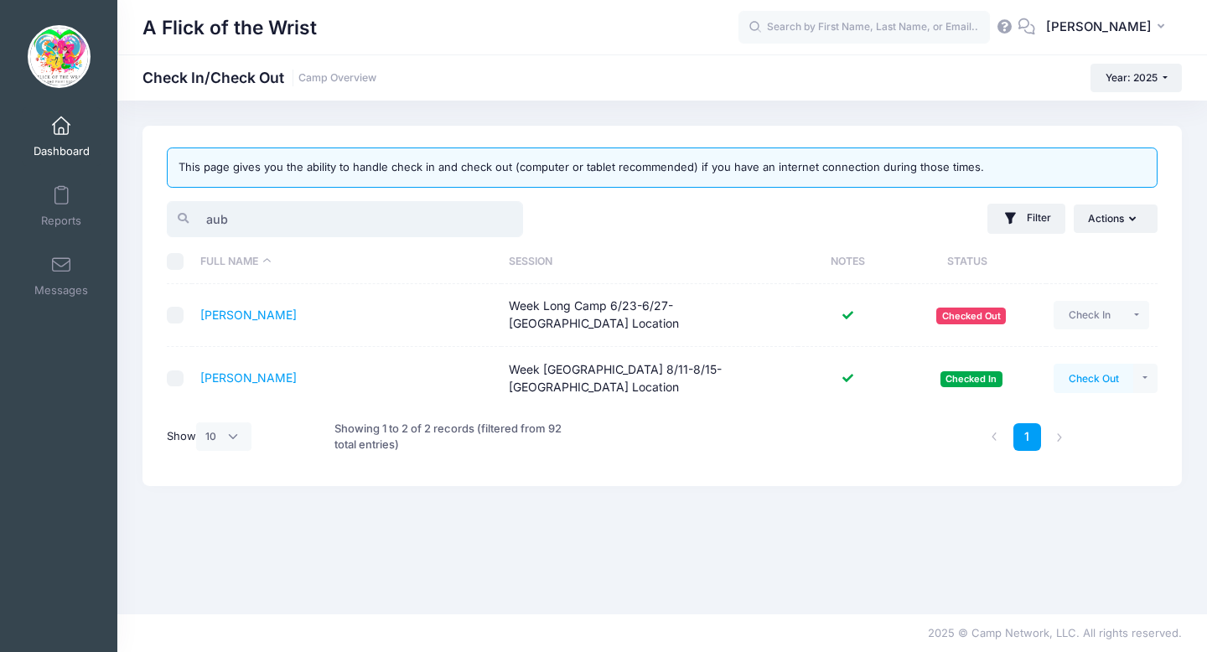
type input "aub"
click at [1083, 366] on button "Check Out" at bounding box center [1094, 378] width 80 height 29
click at [507, 219] on input "aub" at bounding box center [345, 219] width 356 height 36
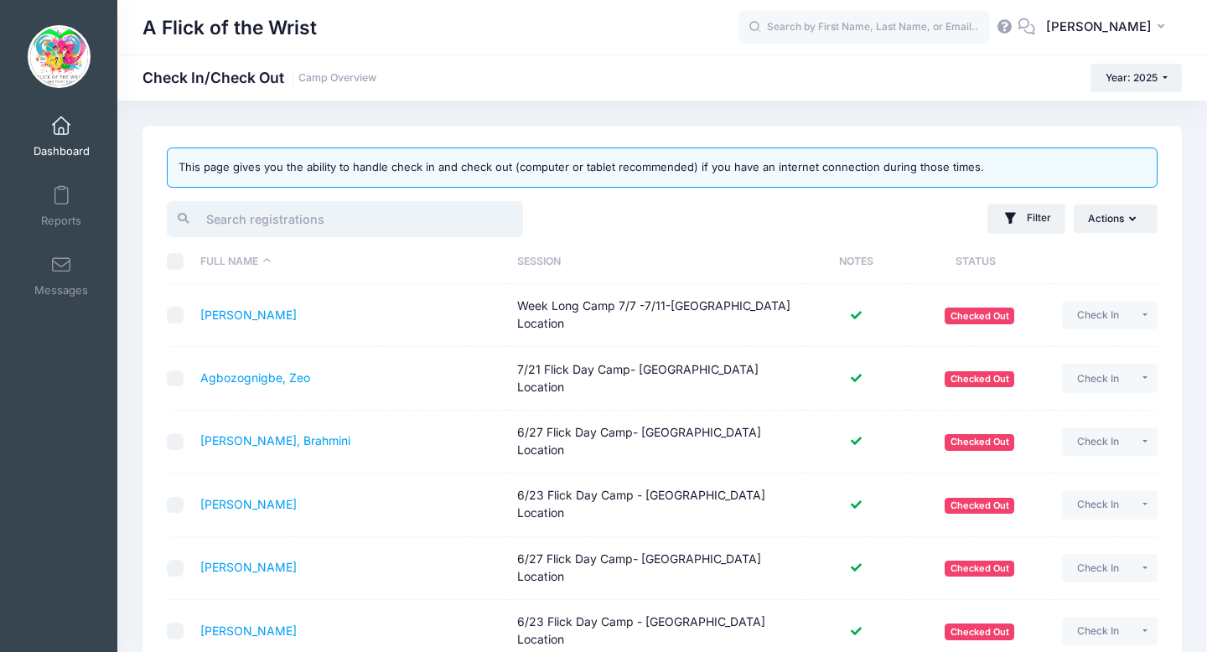
type input "r"
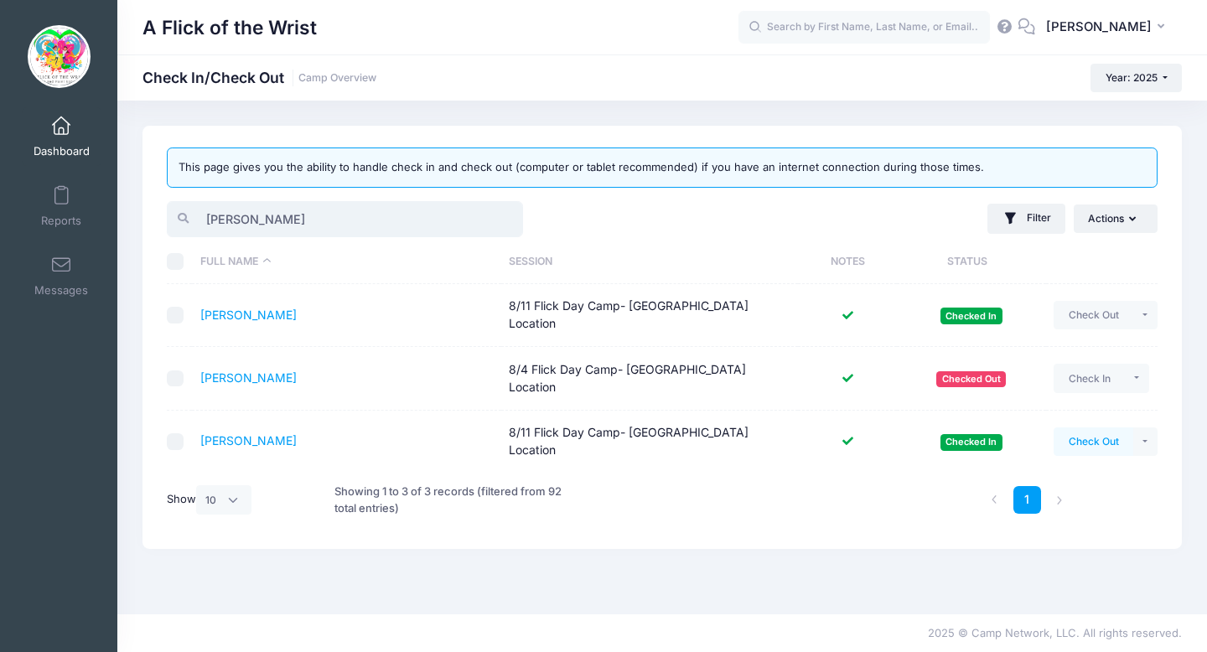
type input "frank"
click at [1088, 428] on button "Check Out" at bounding box center [1094, 442] width 80 height 29
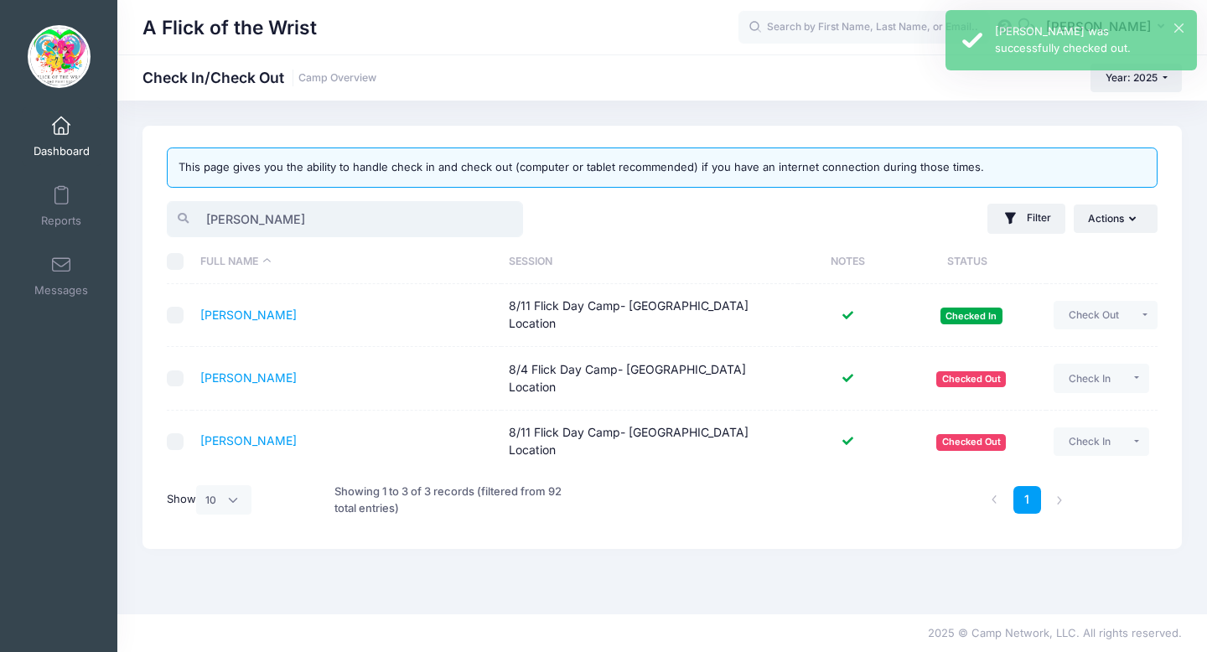
click at [506, 221] on input "frank" at bounding box center [345, 219] width 356 height 36
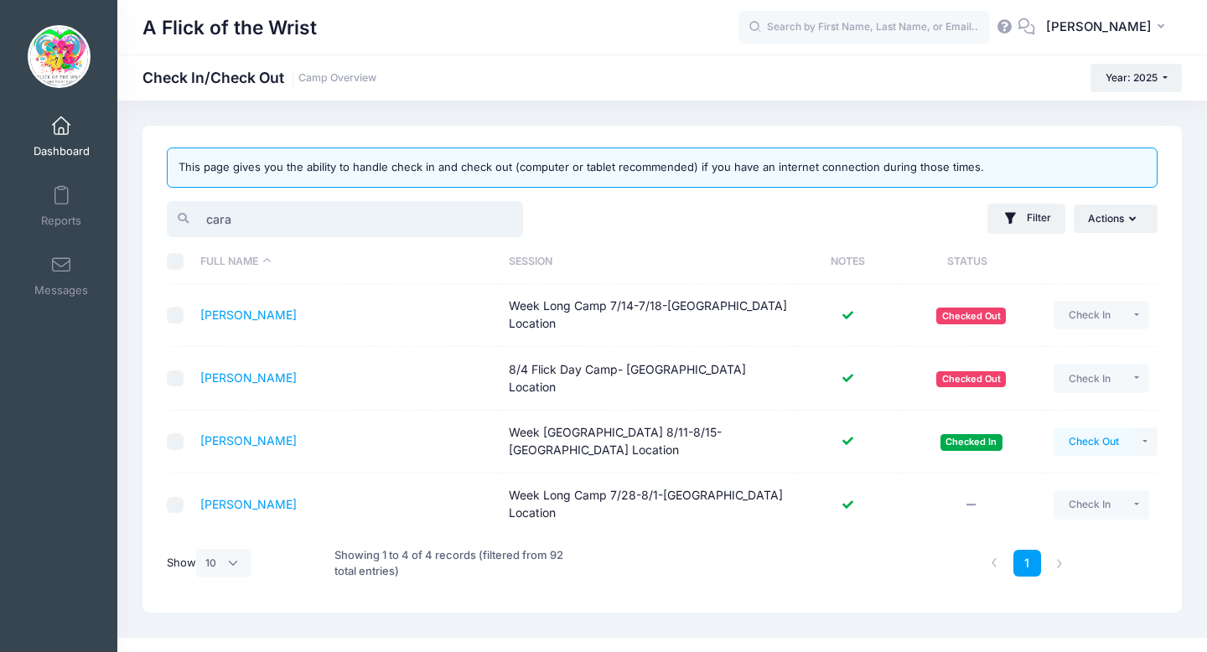
type input "cara"
click at [1070, 428] on button "Check Out" at bounding box center [1094, 442] width 80 height 29
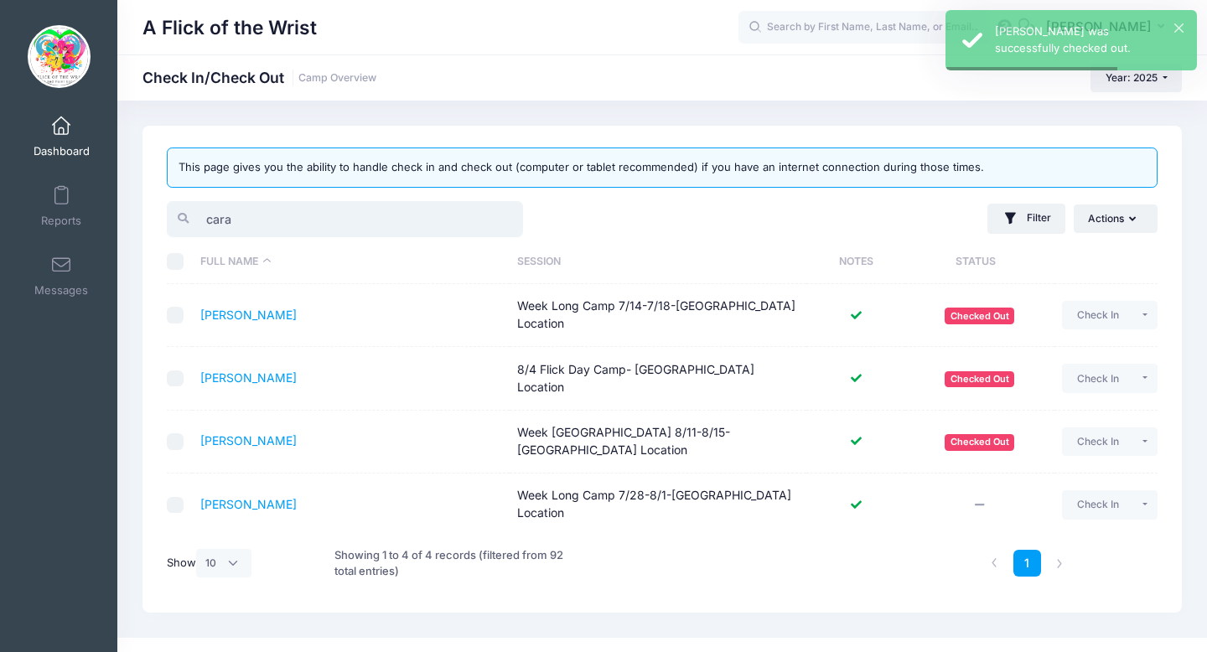
click at [501, 217] on input "cara" at bounding box center [345, 219] width 356 height 36
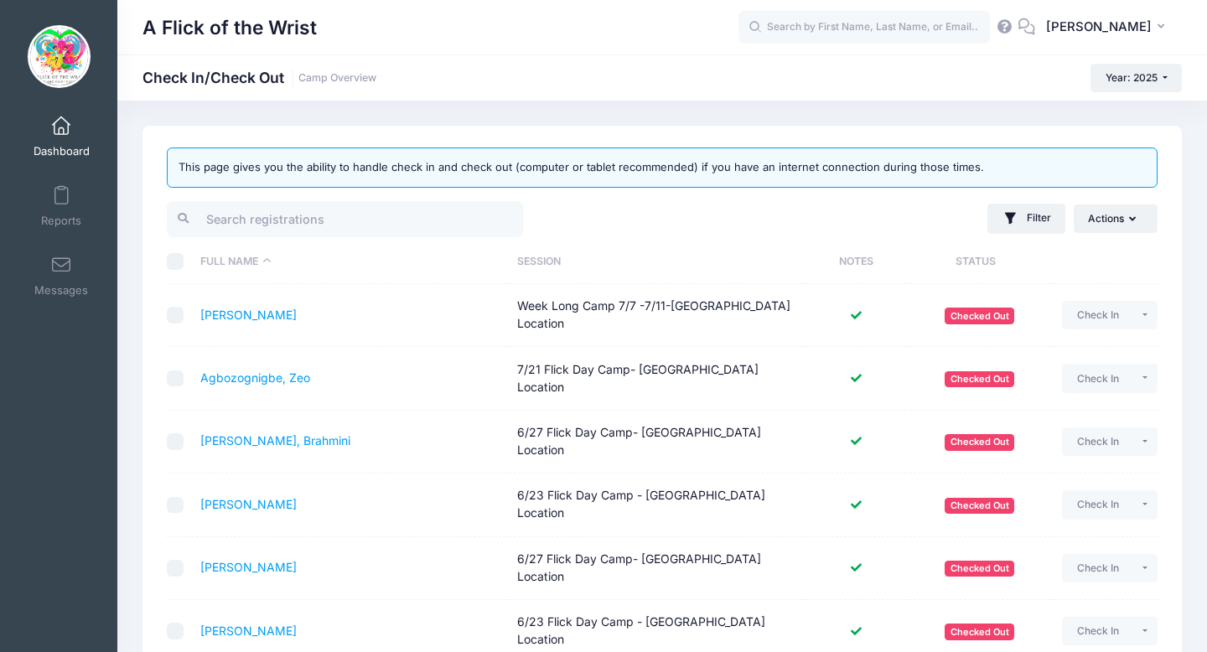
click at [68, 137] on link "Dashboard" at bounding box center [62, 136] width 80 height 59
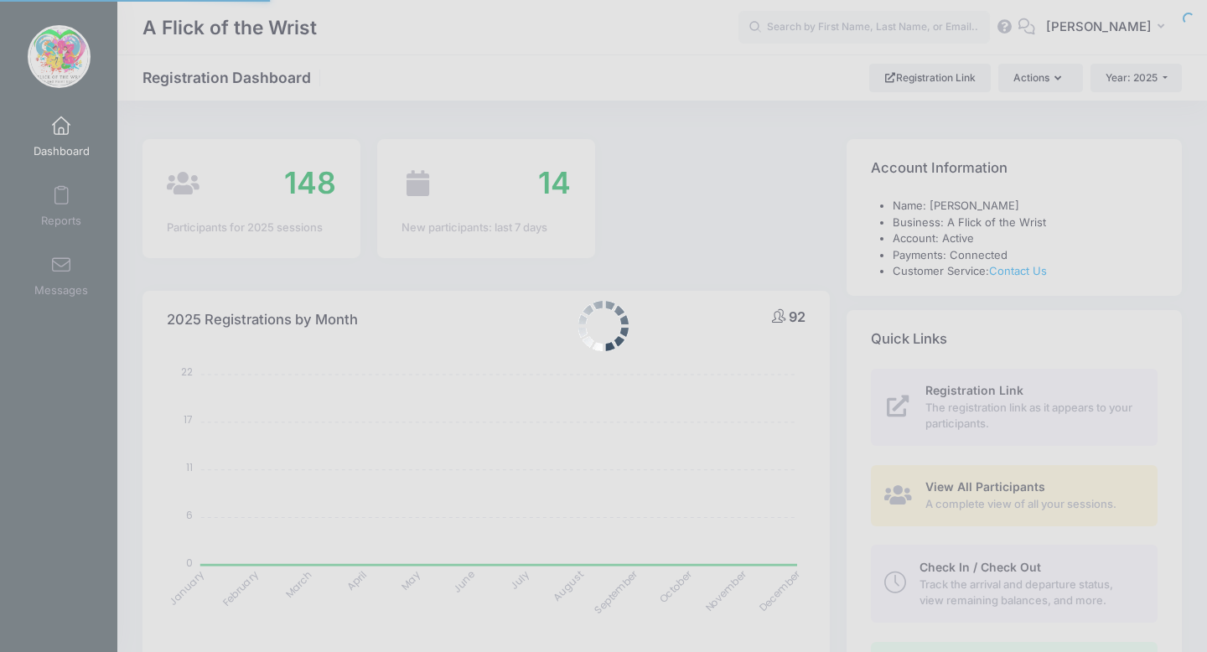
select select
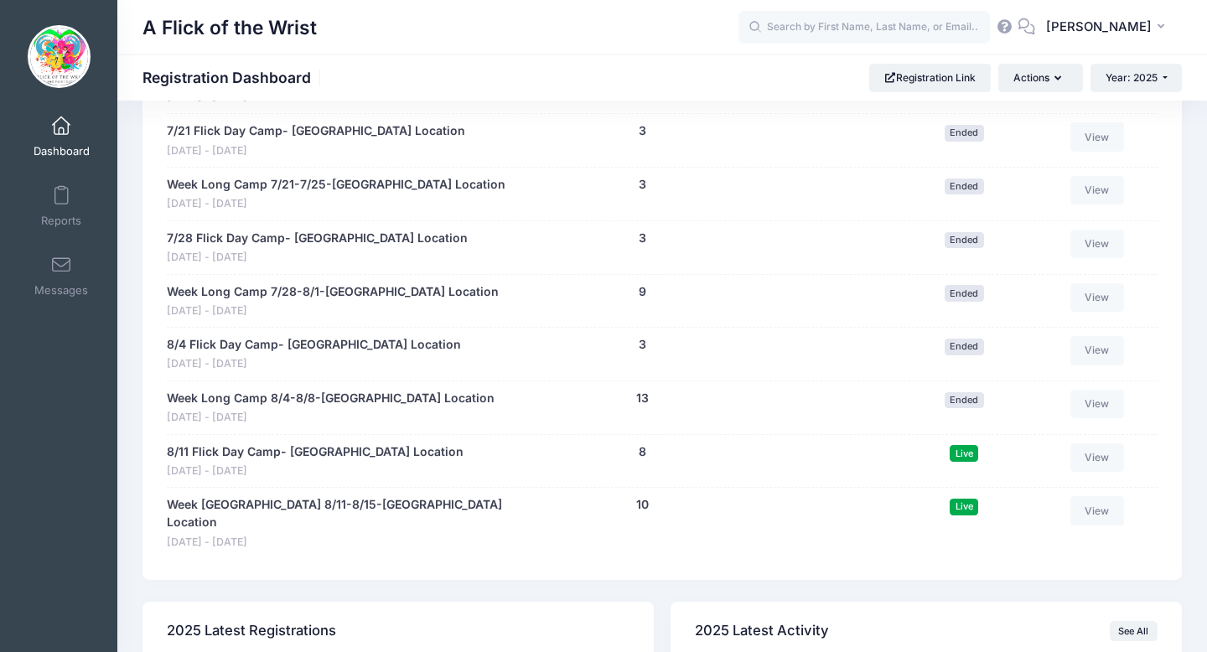
scroll to position [1238, 0]
click at [379, 448] on link "8/11 Flick Day Camp- [GEOGRAPHIC_DATA] Location" at bounding box center [315, 452] width 297 height 18
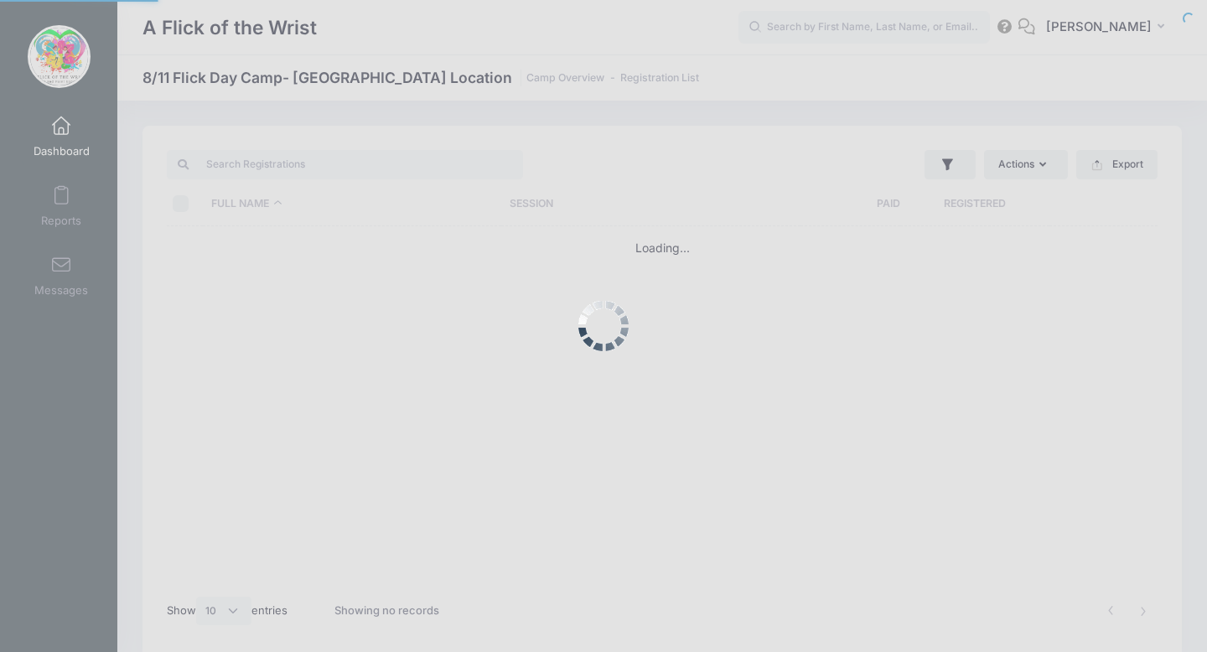
select select "10"
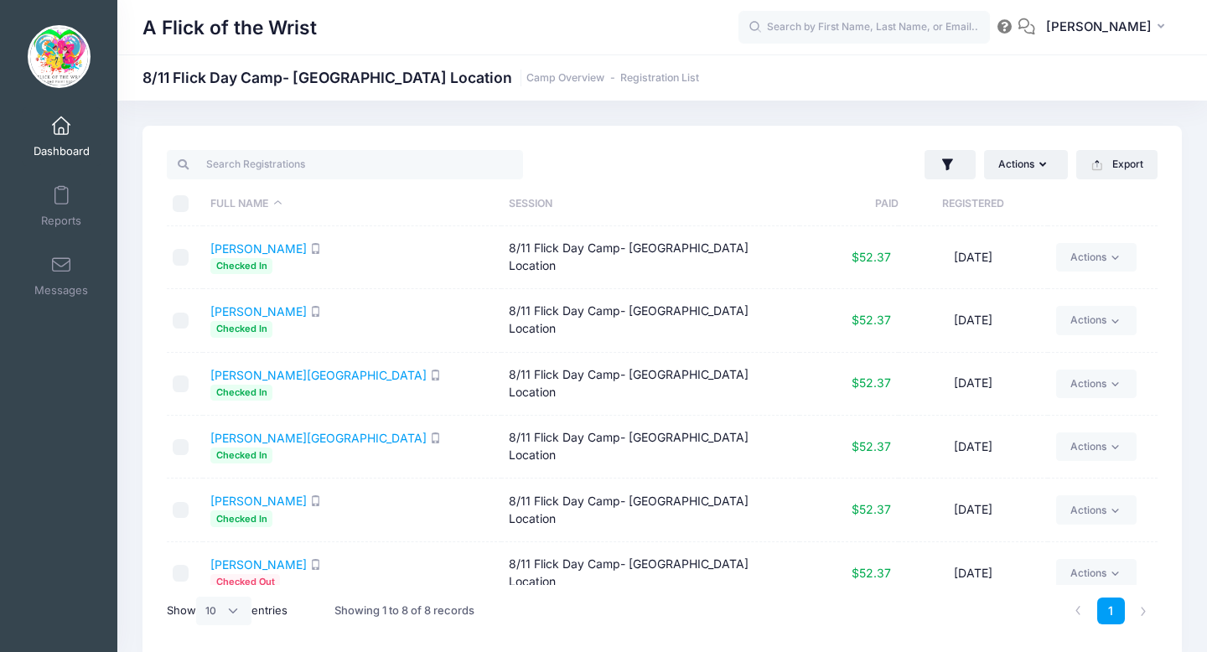
click at [66, 142] on link "Dashboard" at bounding box center [62, 136] width 80 height 59
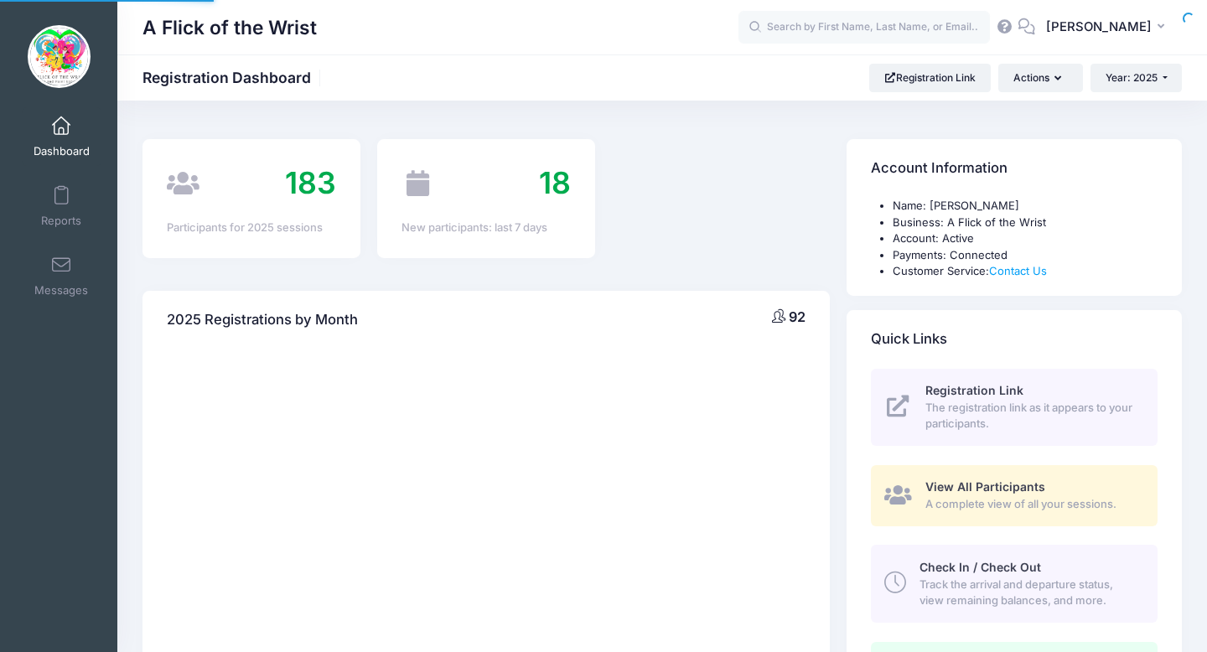
select select
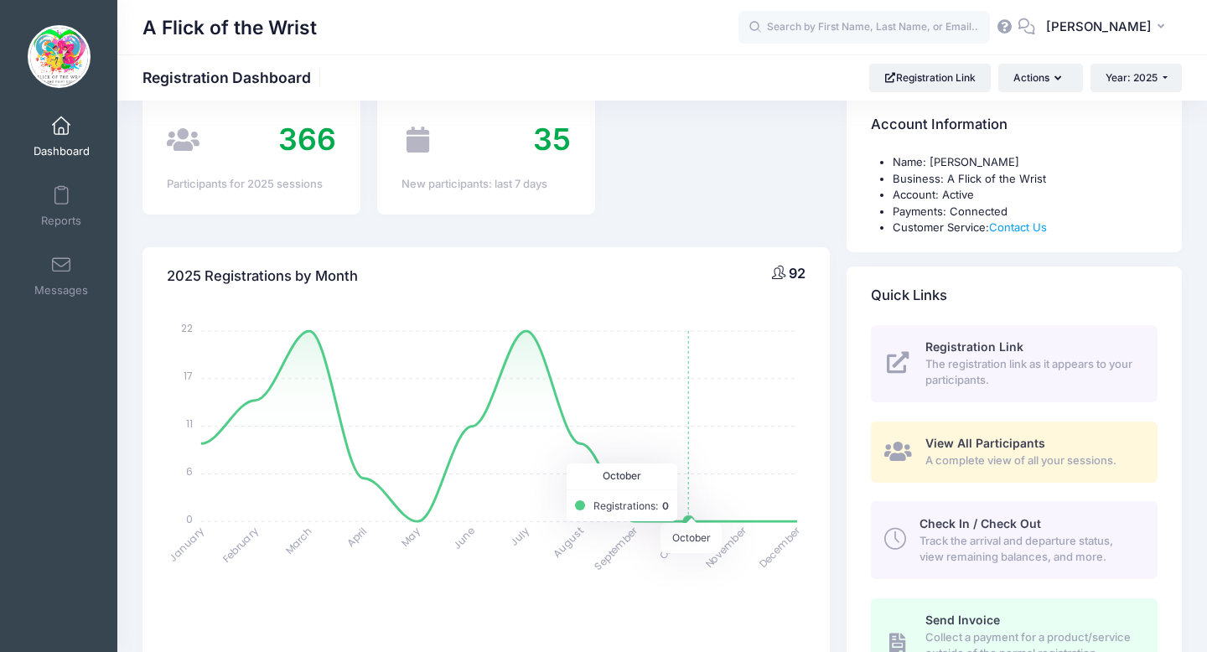
scroll to position [66, 0]
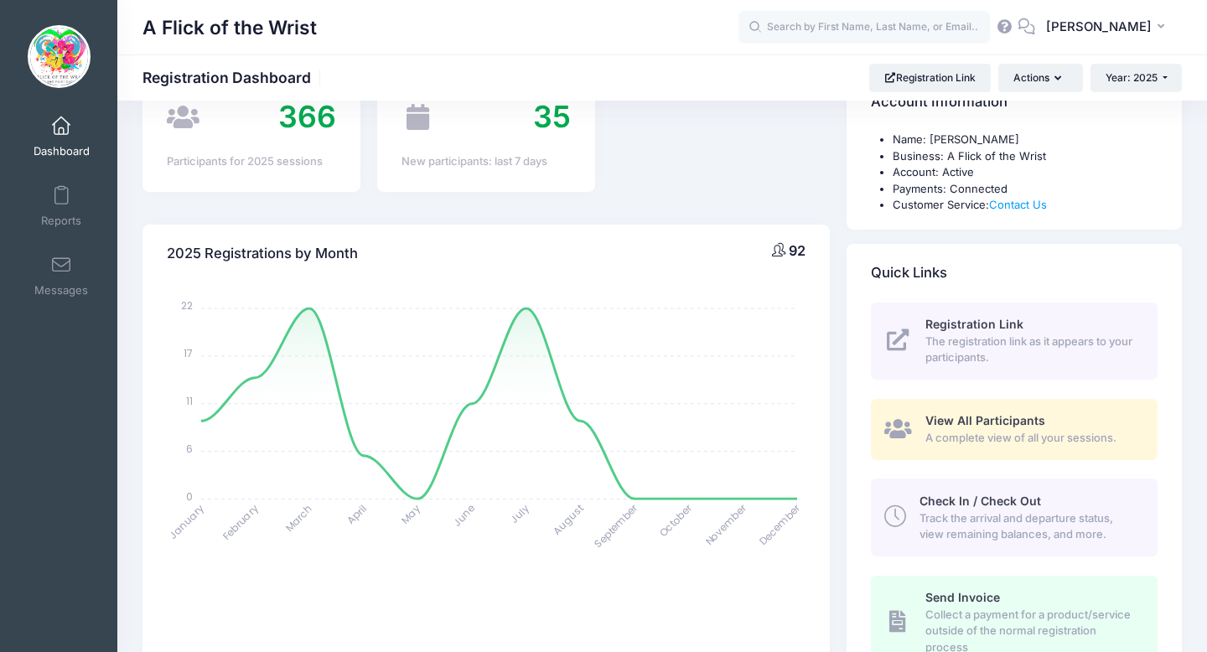
click at [964, 506] on span "Check In / Check Out" at bounding box center [981, 501] width 122 height 14
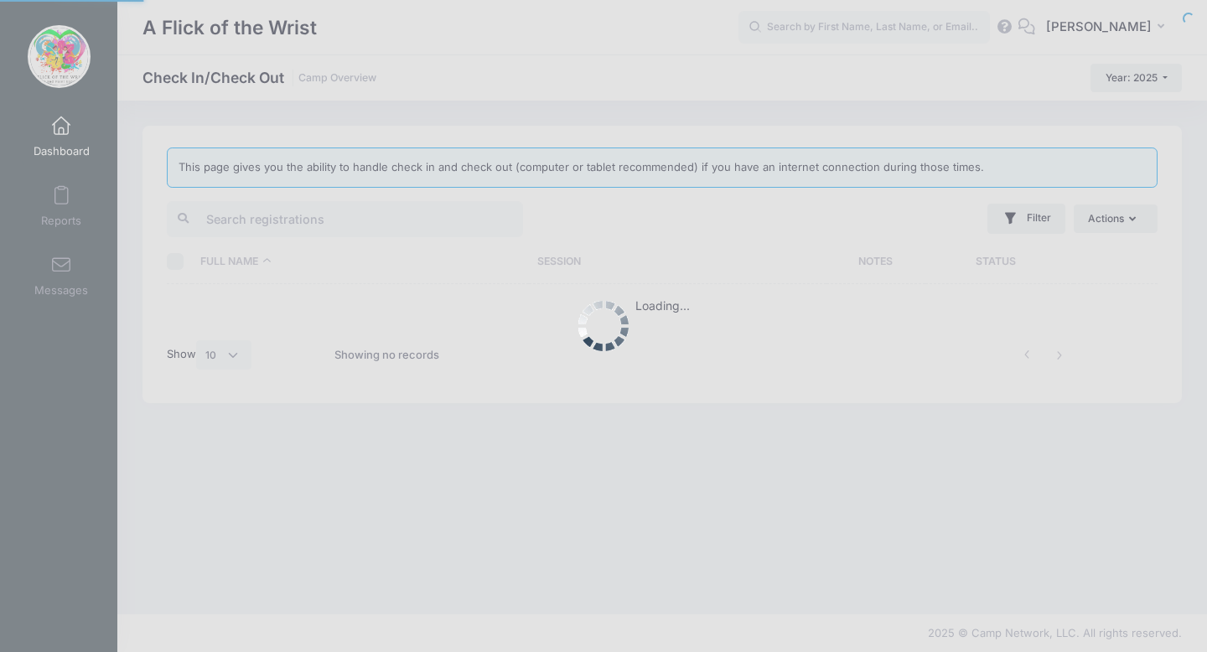
select select "10"
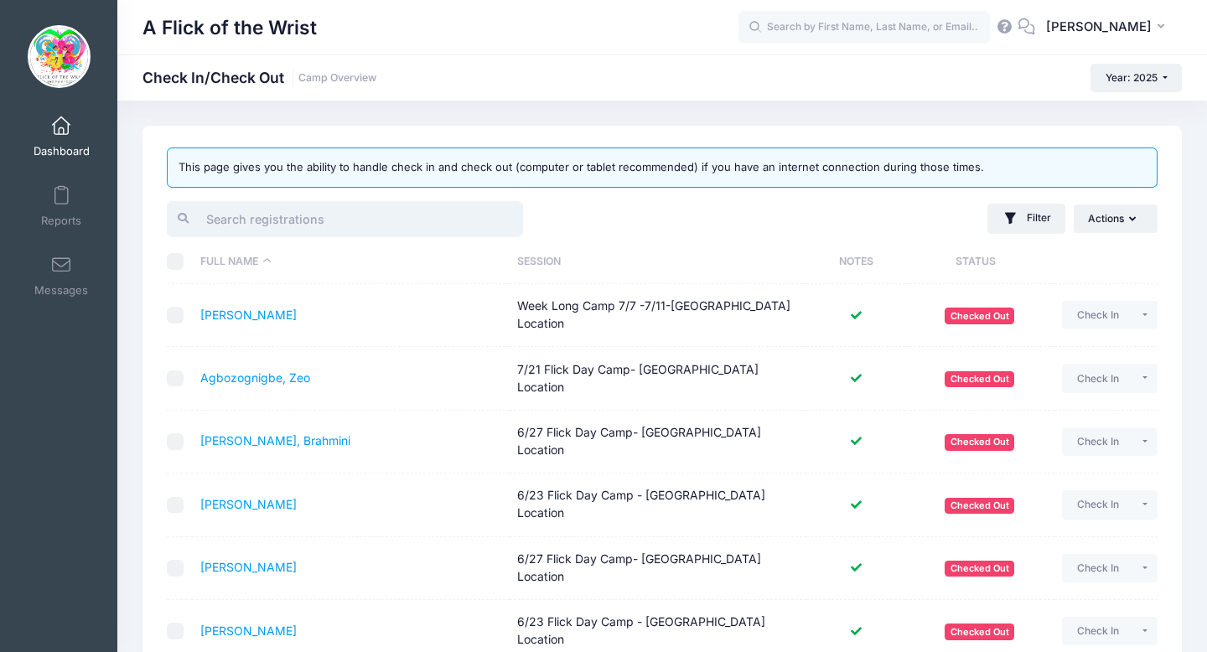
click at [368, 219] on input "search" at bounding box center [345, 219] width 356 height 36
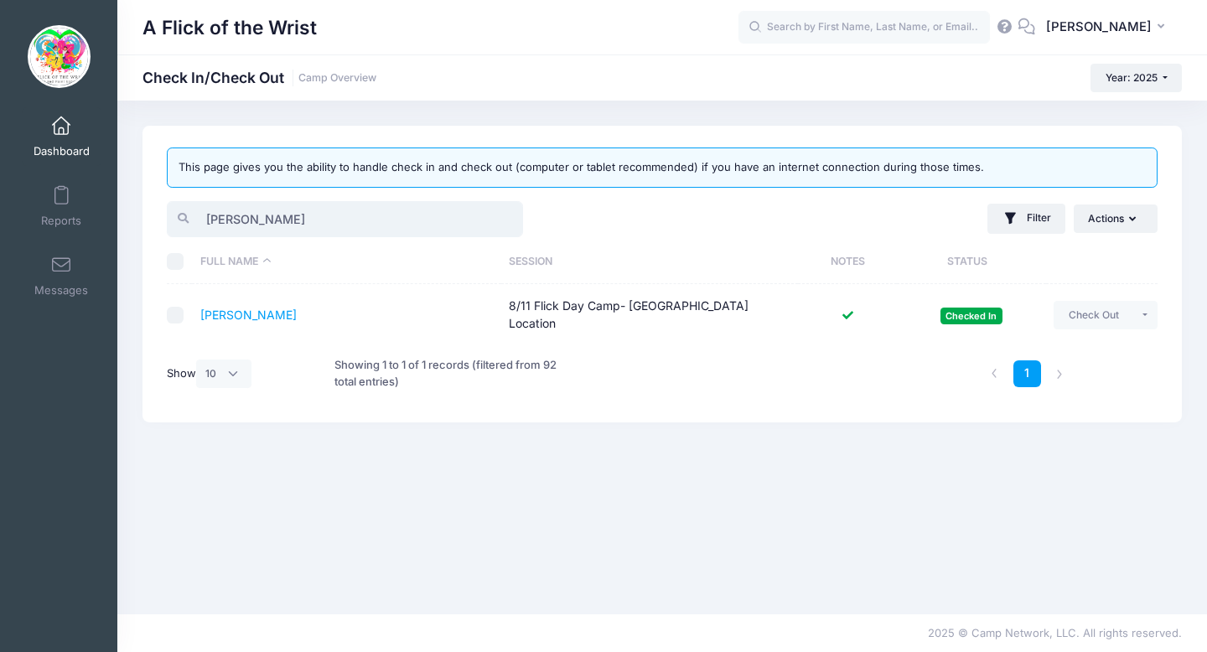
type input "[PERSON_NAME]"
click at [1093, 329] on td "Check Out Payment Reminder Document Reminder Enter Payment Clear Status" at bounding box center [1102, 315] width 112 height 62
click at [1093, 324] on button "Check Out" at bounding box center [1094, 315] width 80 height 29
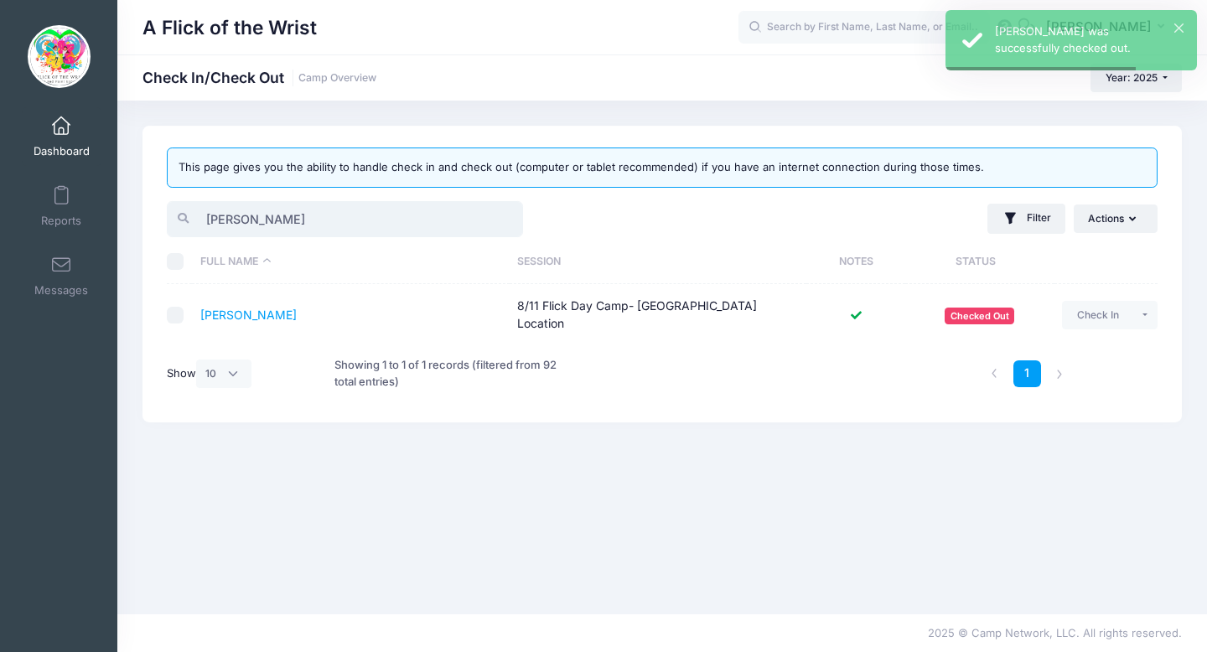
click at [514, 223] on input "dani" at bounding box center [345, 219] width 356 height 36
click at [502, 216] on input "dani" at bounding box center [345, 219] width 356 height 36
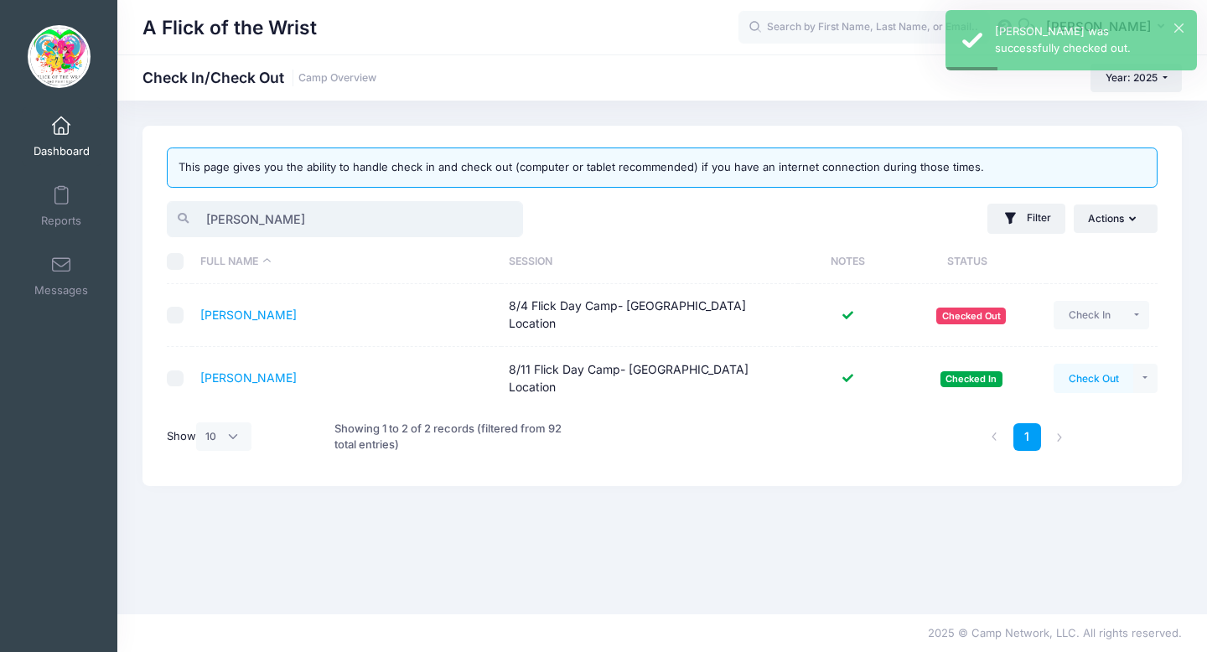
type input "lila"
click at [1073, 365] on button "Check Out" at bounding box center [1094, 378] width 80 height 29
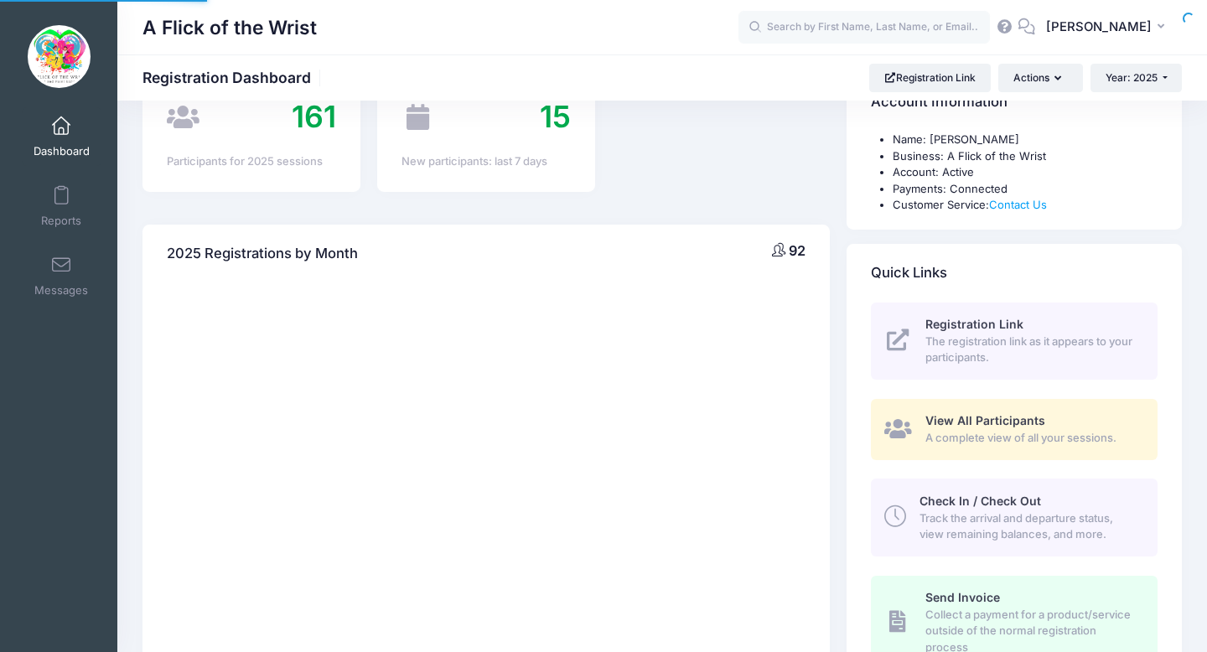
select select
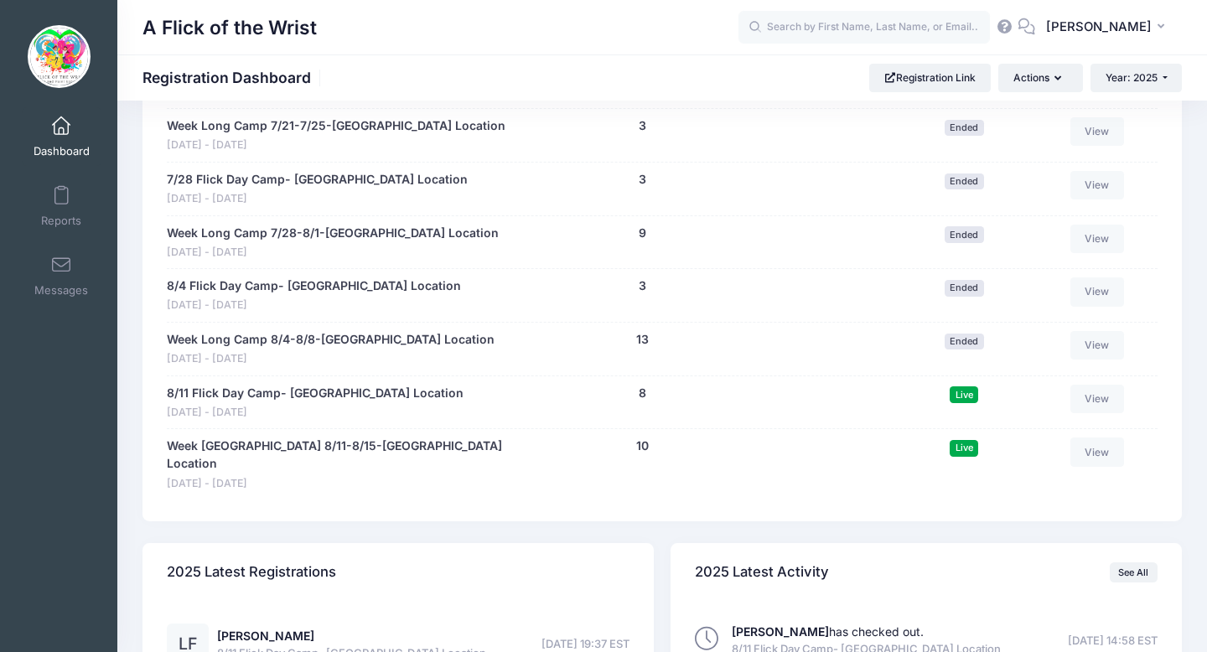
scroll to position [1294, 0]
click at [302, 396] on link "8/11 Flick Day Camp- [GEOGRAPHIC_DATA] Location" at bounding box center [315, 396] width 297 height 18
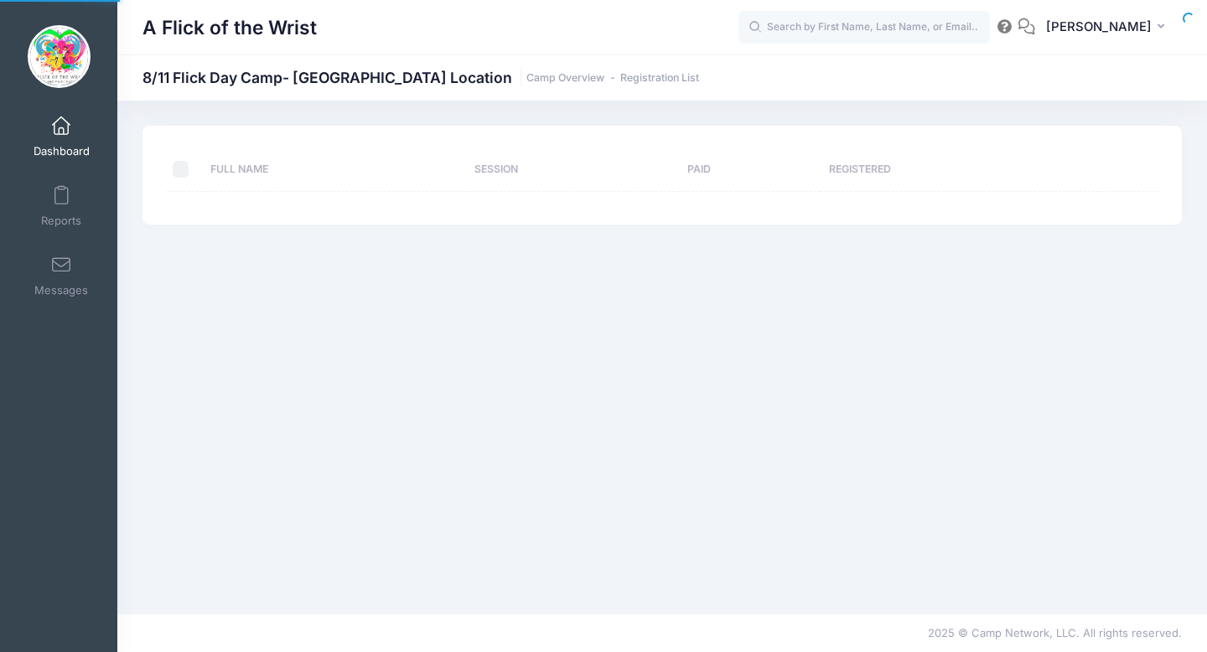
select select "10"
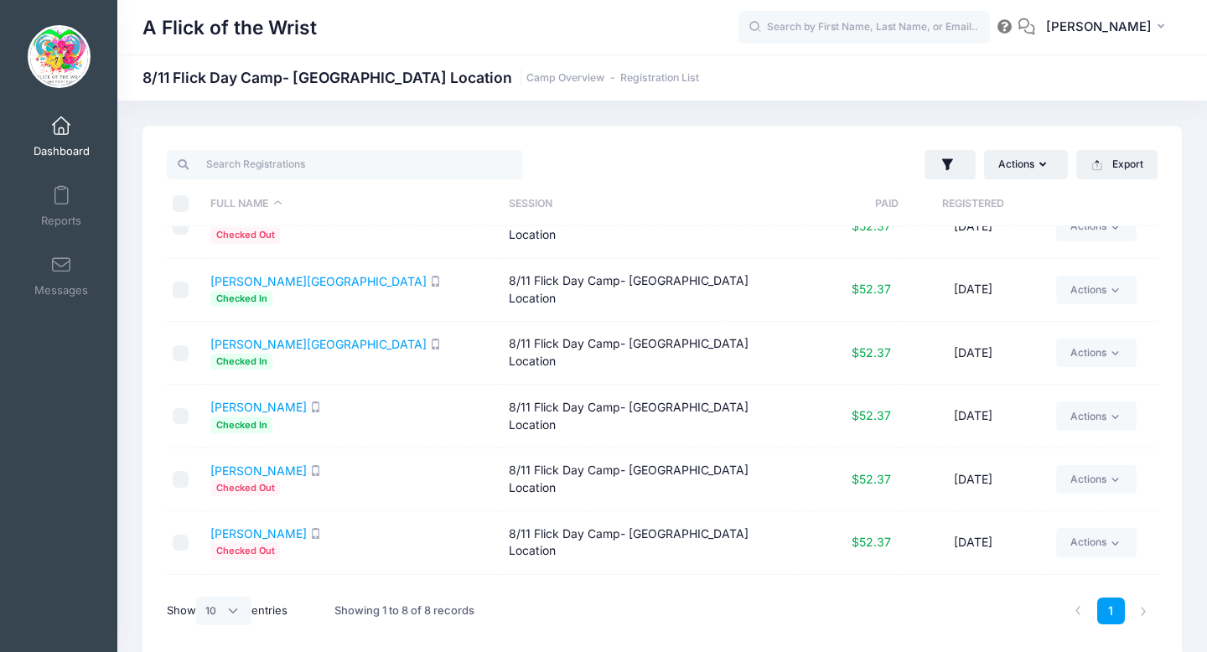
scroll to position [91, 0]
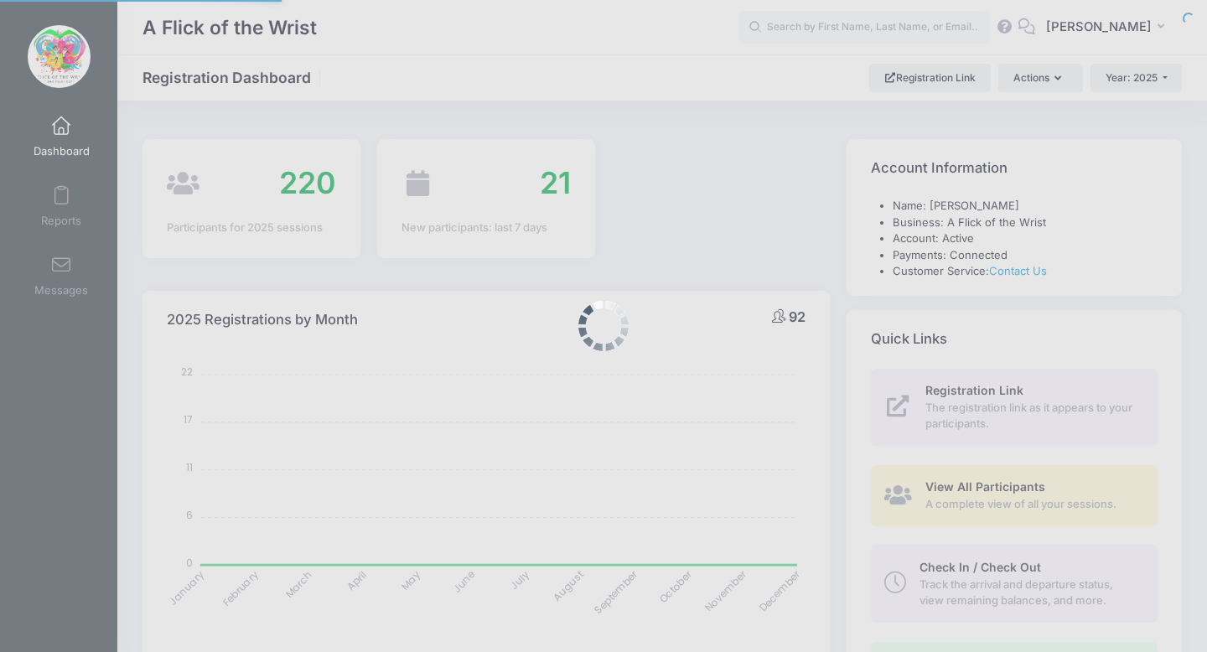
select select
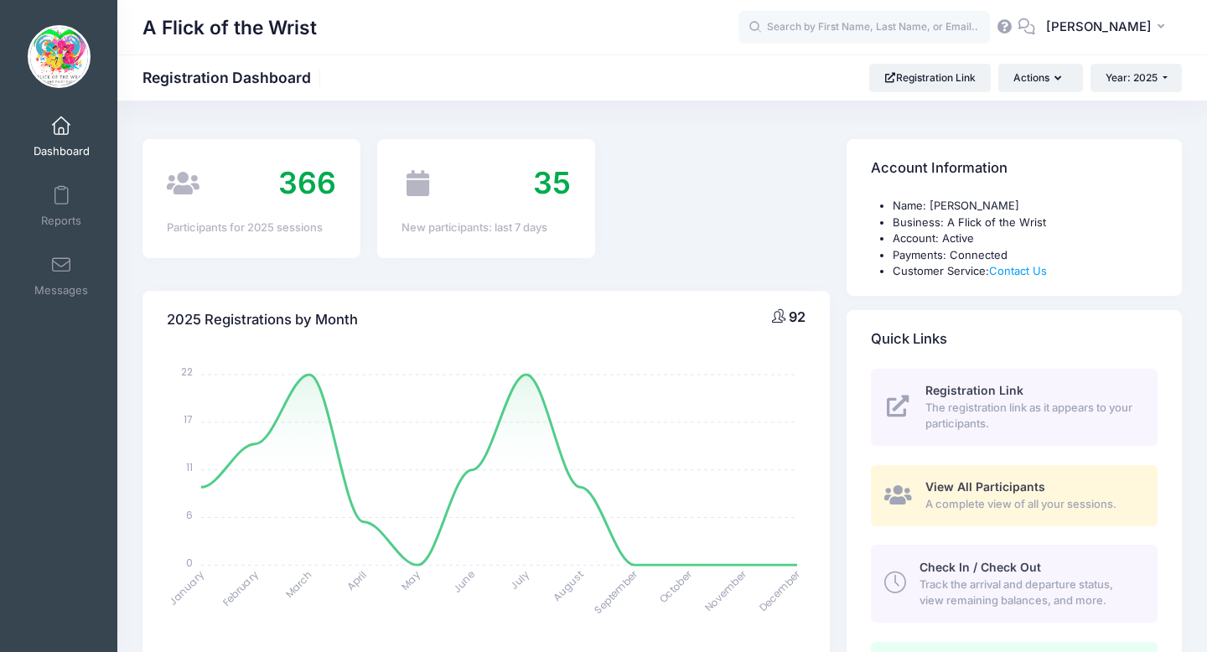
click at [955, 577] on span "Track the arrival and departure status, view remaining balances, and more." at bounding box center [1029, 593] width 219 height 33
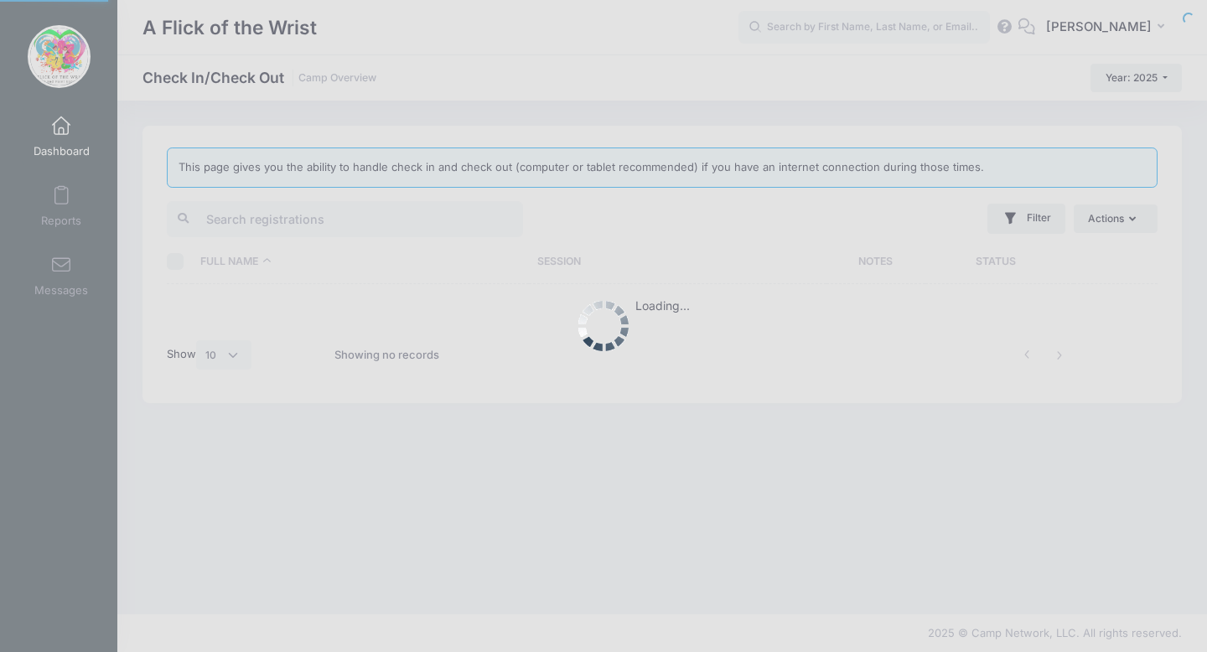
select select "10"
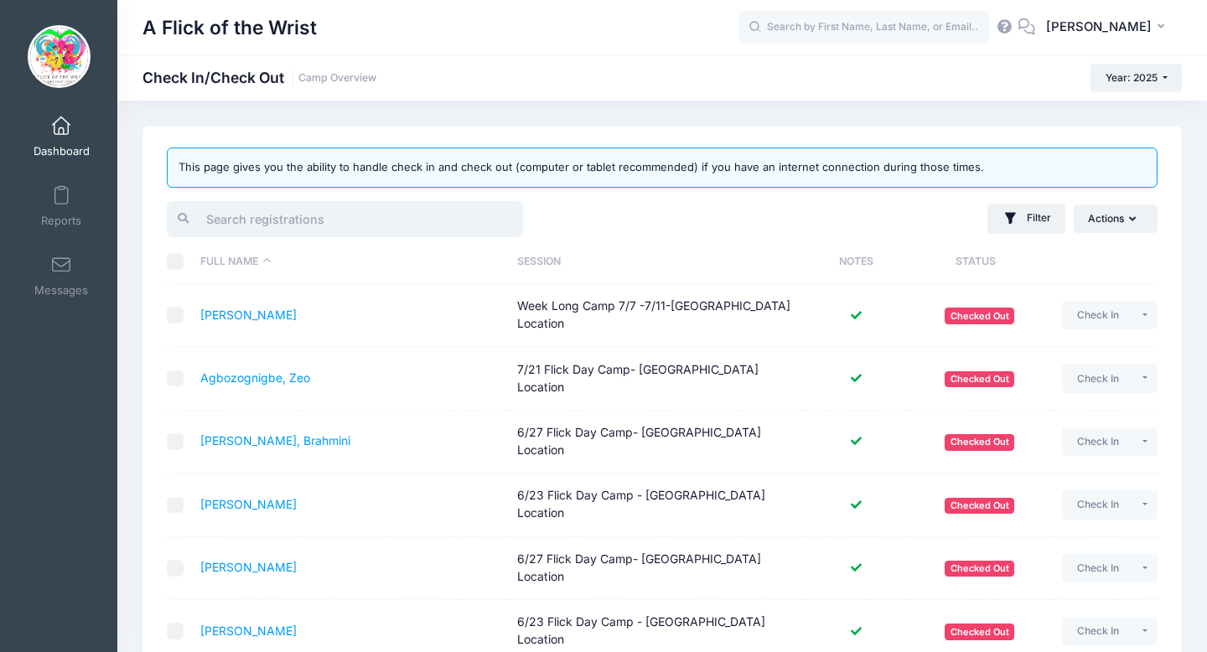
click at [399, 220] on input "search" at bounding box center [345, 219] width 356 height 36
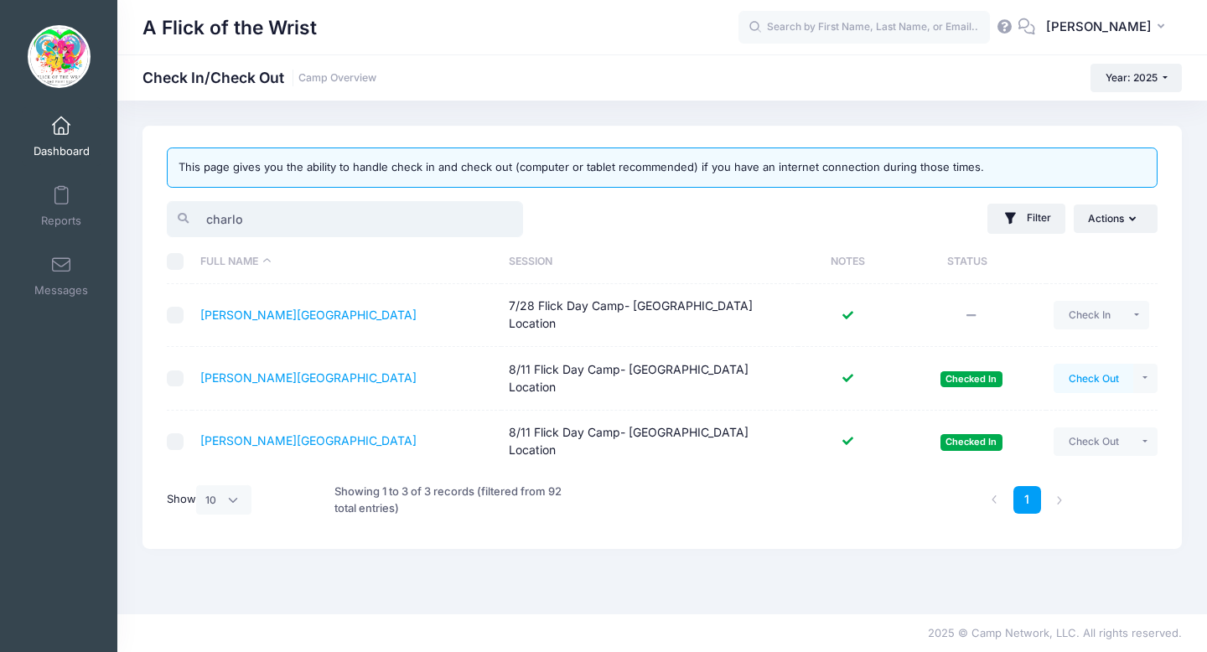
type input "charlo"
click at [1098, 377] on button "Check Out" at bounding box center [1094, 378] width 80 height 29
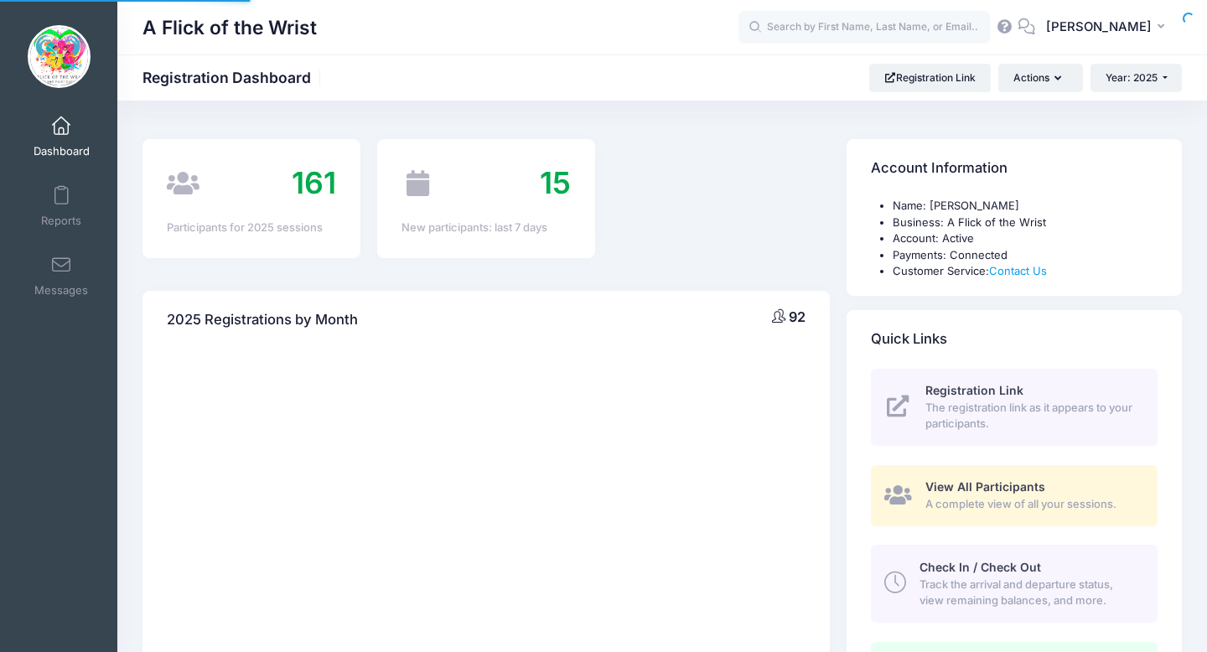
select select
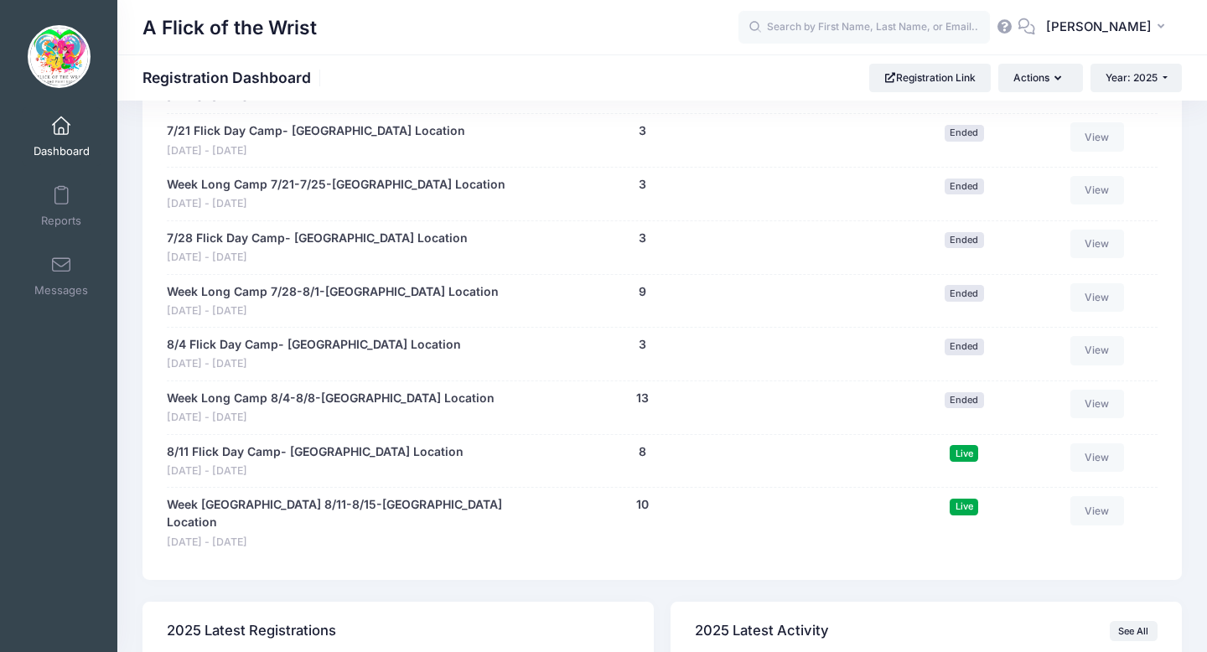
scroll to position [1238, 0]
click at [344, 508] on link "Week [GEOGRAPHIC_DATA] 8/11-8/15-[GEOGRAPHIC_DATA] Location" at bounding box center [341, 513] width 349 height 35
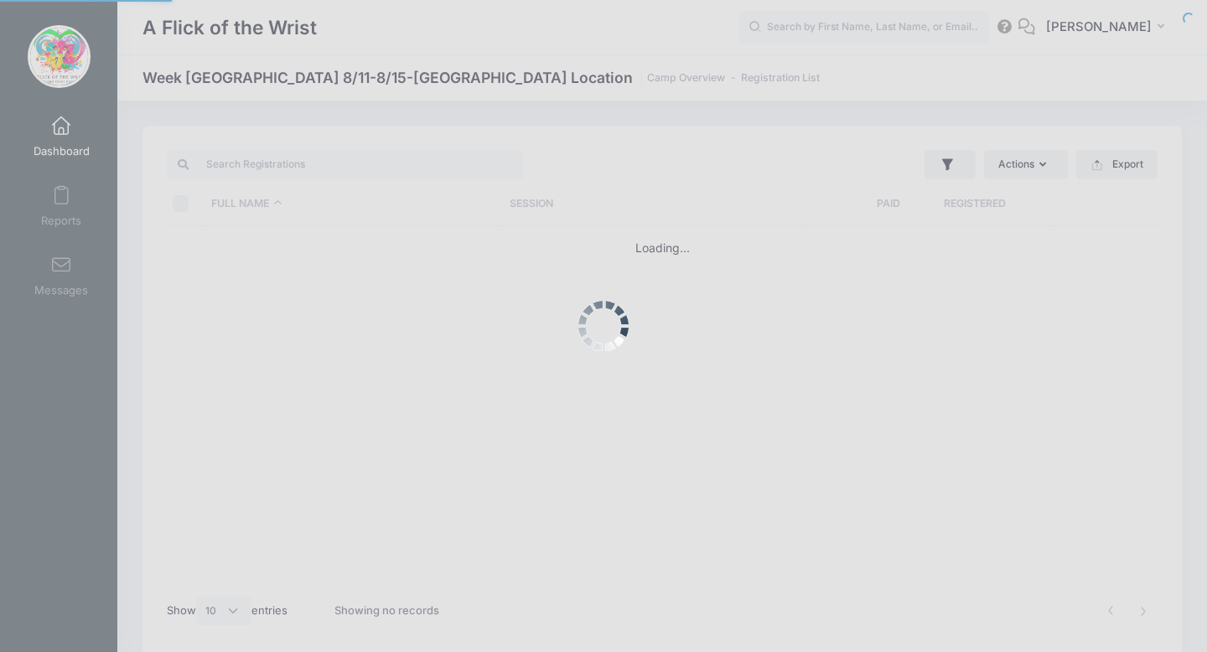
select select "10"
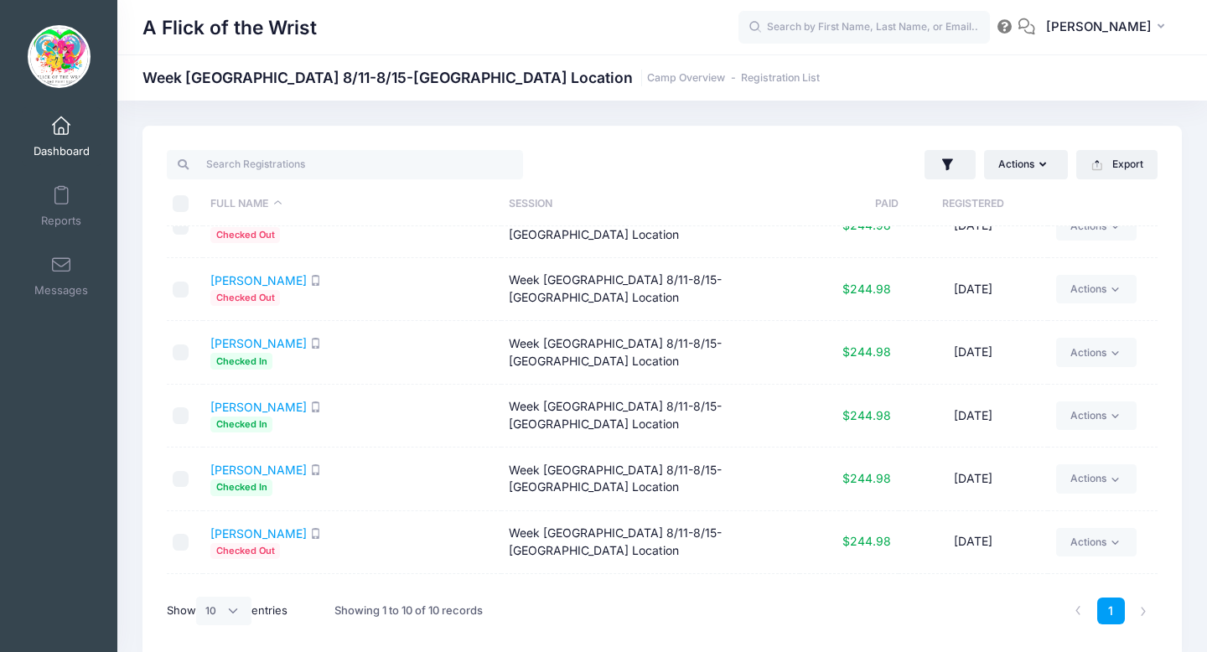
scroll to position [158, 0]
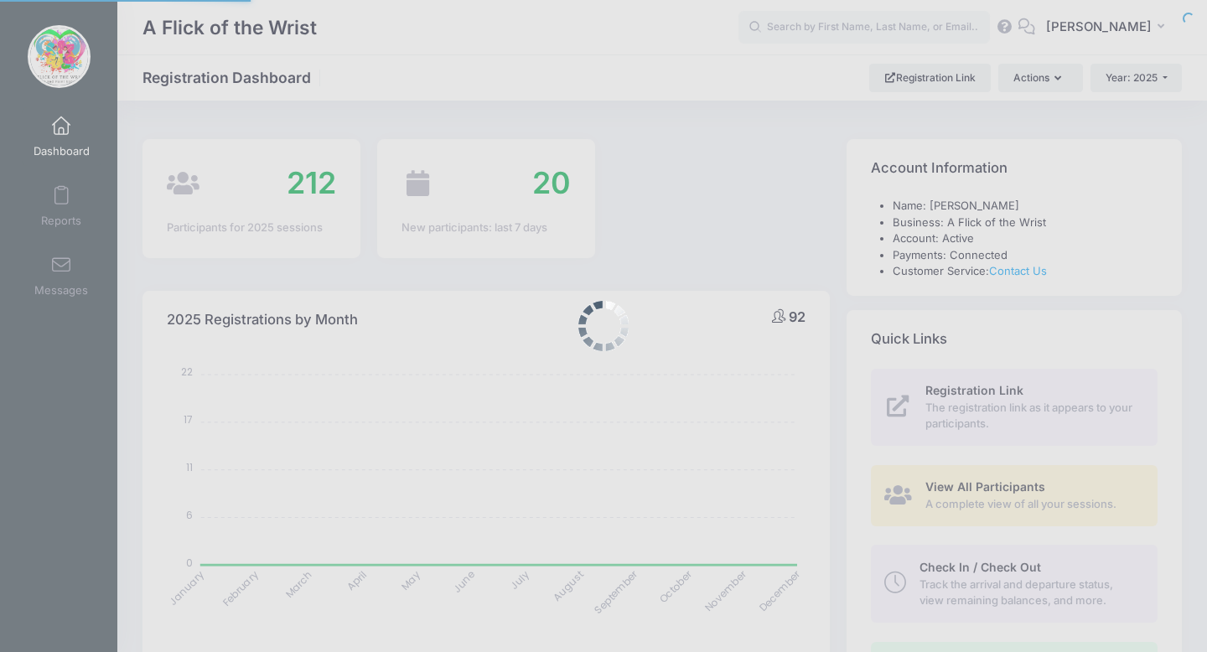
select select
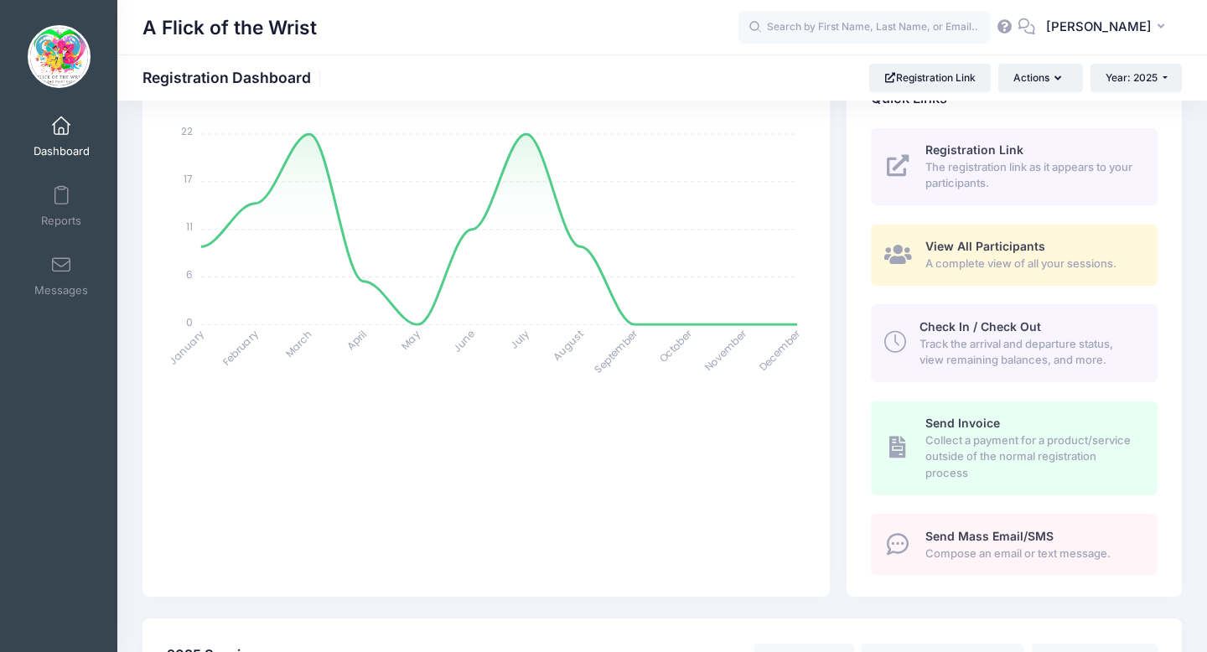
scroll to position [237, 0]
click at [974, 345] on span "Track the arrival and departure status, view remaining balances, and more." at bounding box center [1029, 356] width 219 height 33
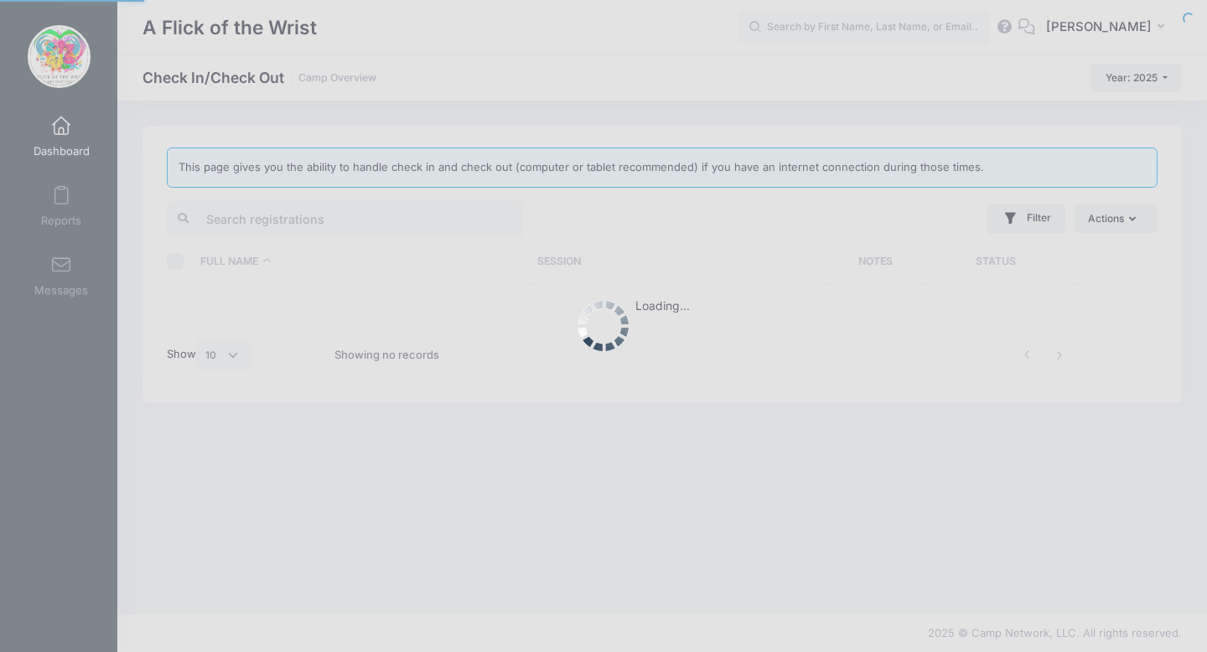
select select "10"
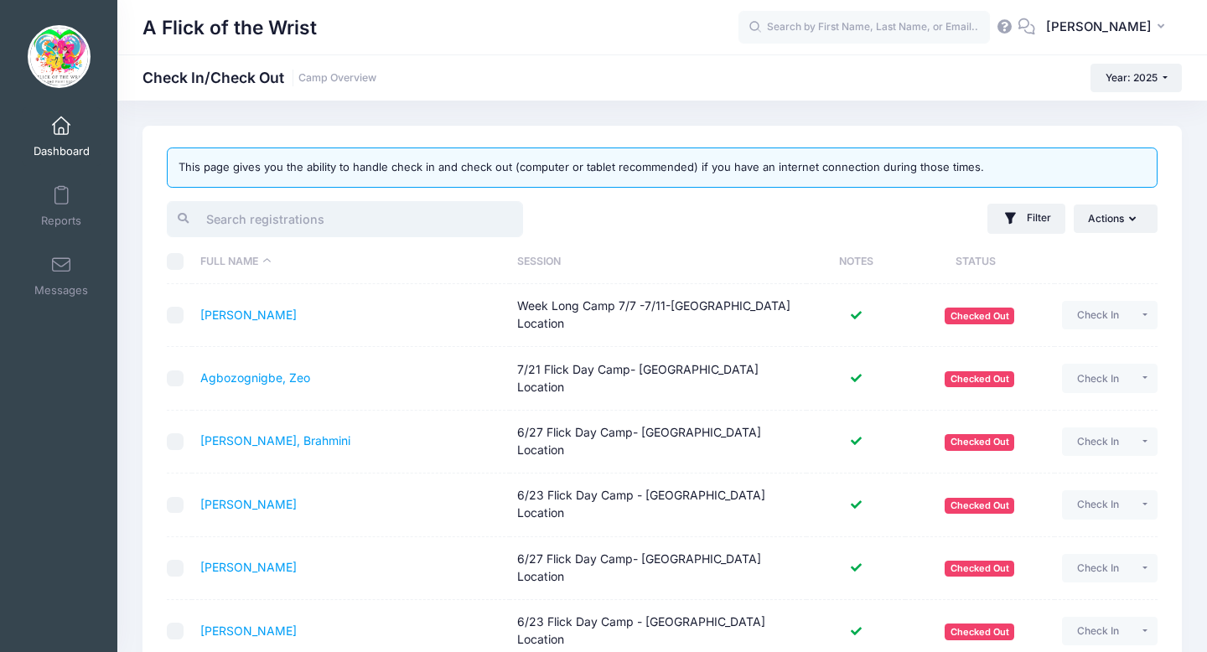
click at [400, 221] on input "search" at bounding box center [345, 219] width 356 height 36
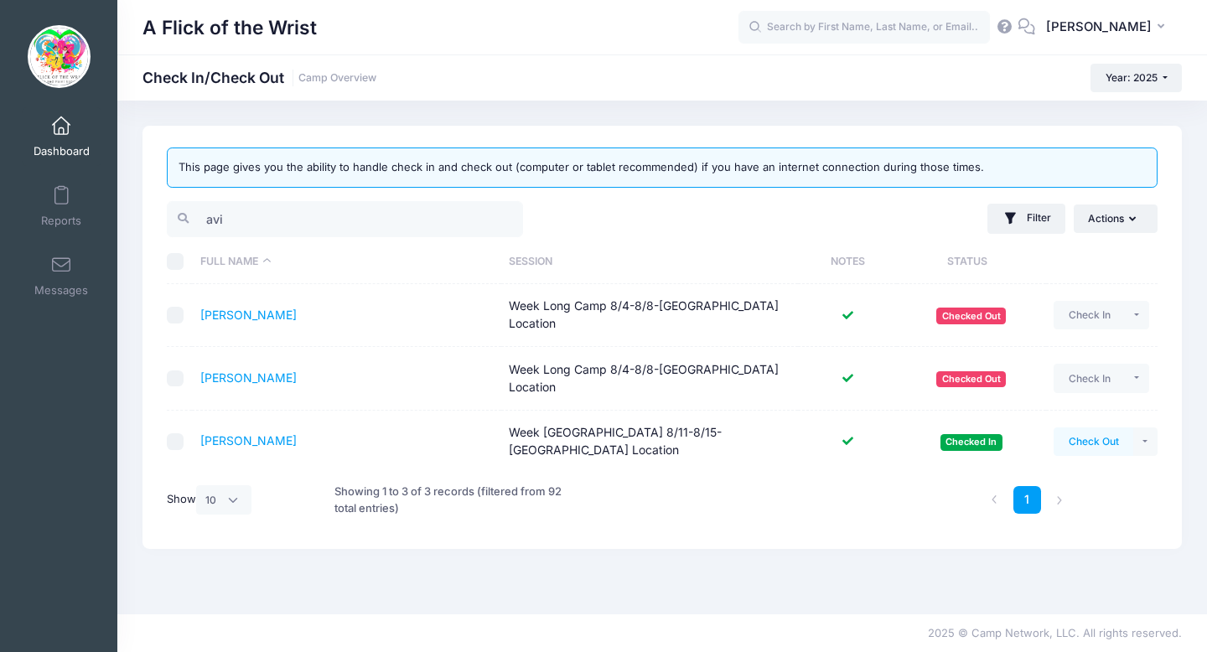
click at [1097, 433] on button "Check Out" at bounding box center [1094, 442] width 80 height 29
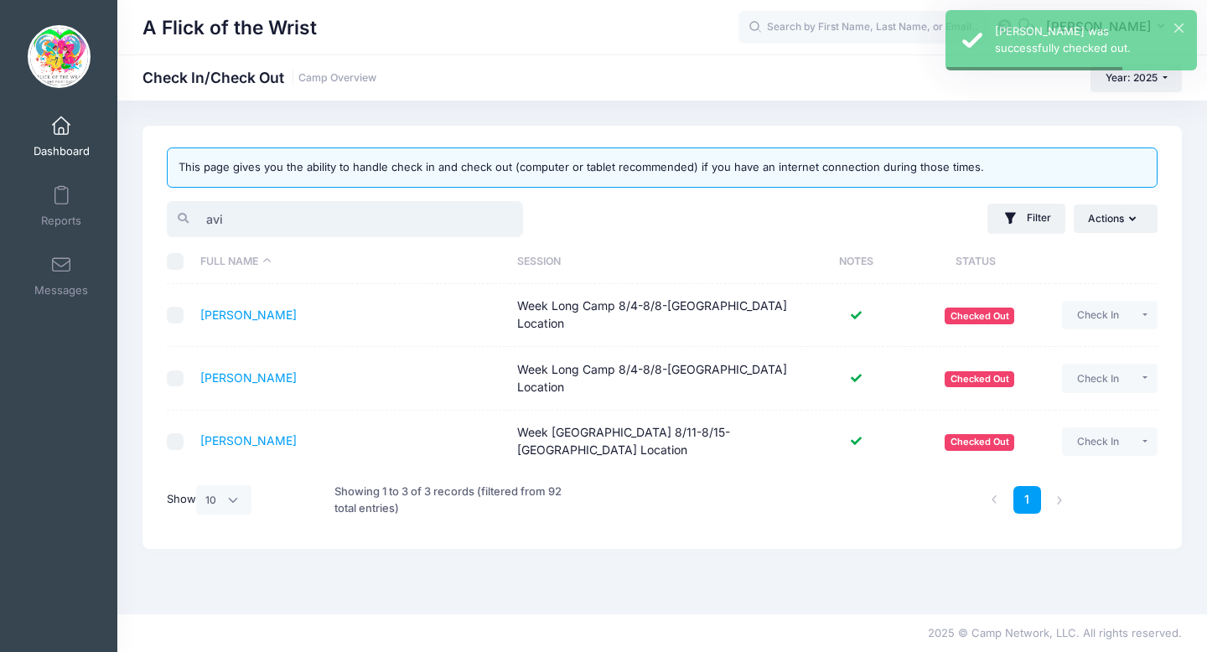
click at [271, 217] on input "avi" at bounding box center [345, 219] width 356 height 36
type input "a"
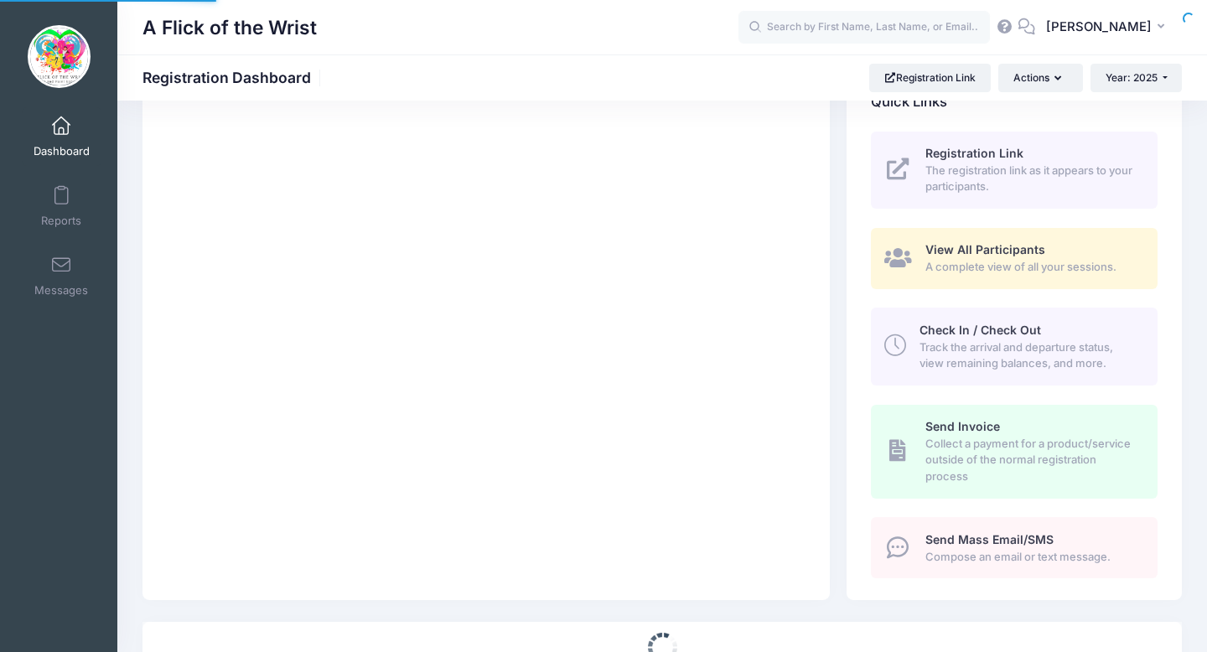
select select
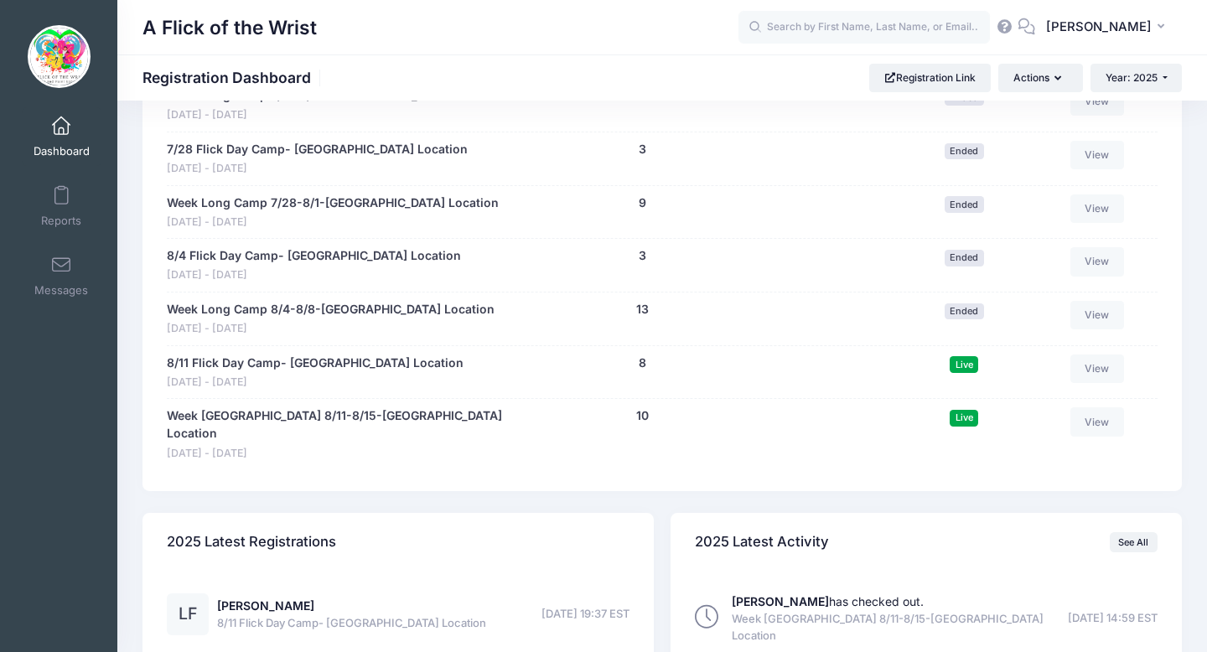
scroll to position [1376, 0]
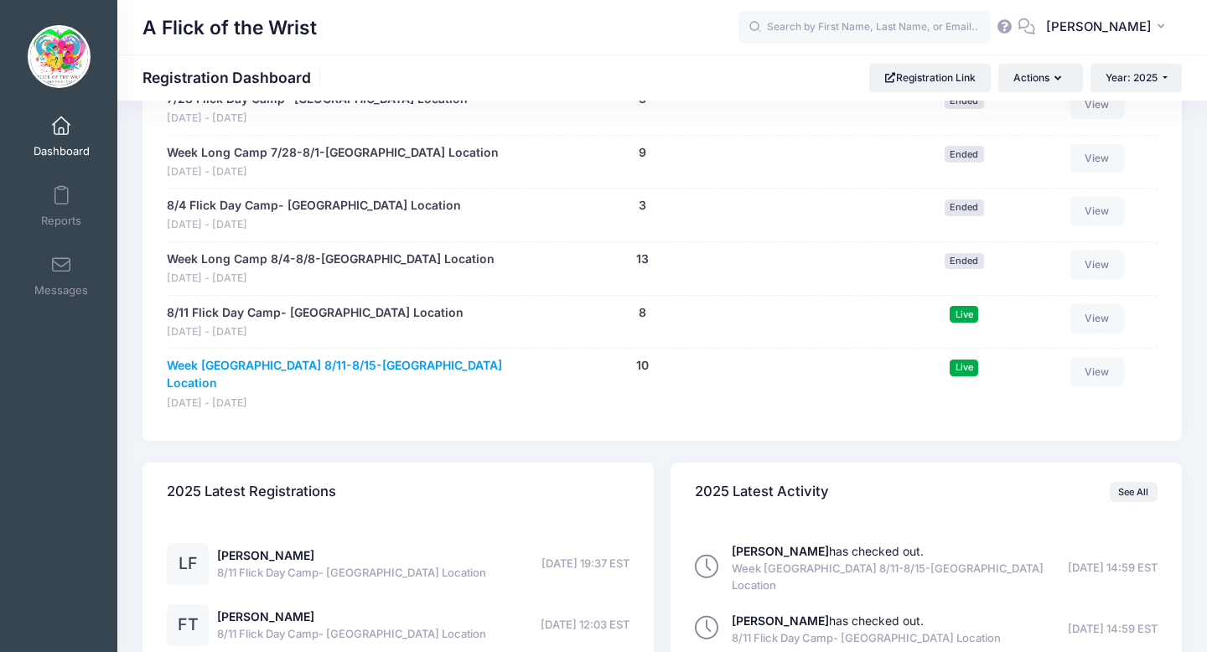
click at [329, 361] on link "Week [GEOGRAPHIC_DATA] 8/11-8/15-[GEOGRAPHIC_DATA] Location" at bounding box center [341, 374] width 349 height 35
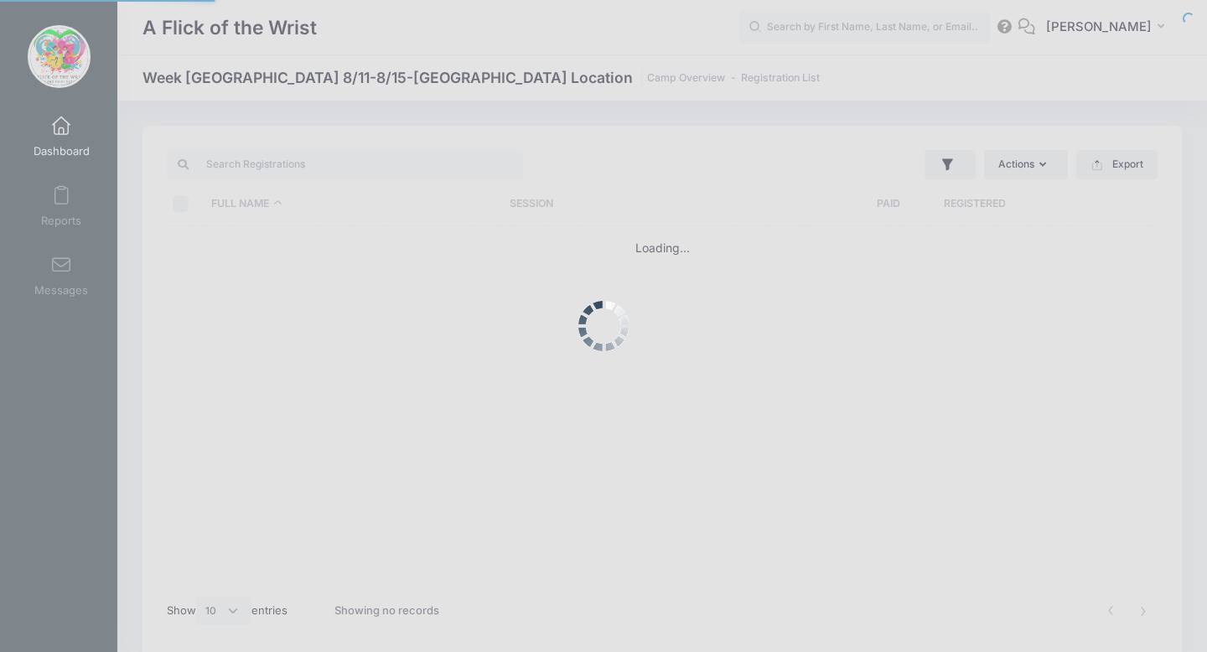
select select "10"
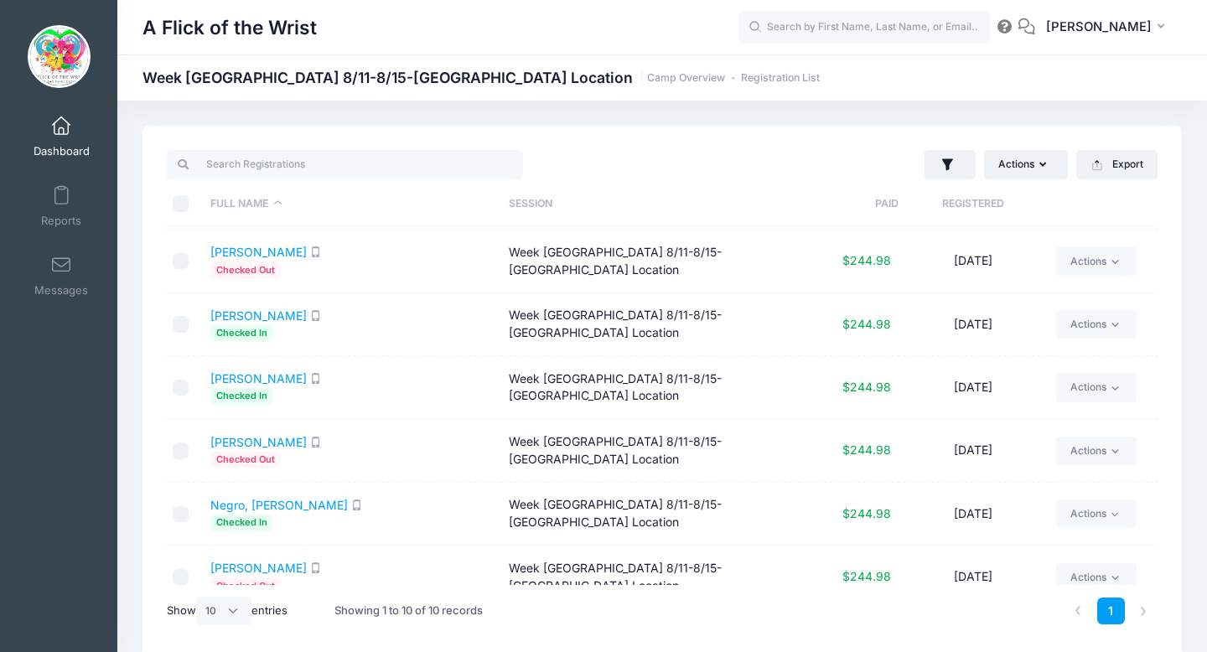
scroll to position [250, 0]
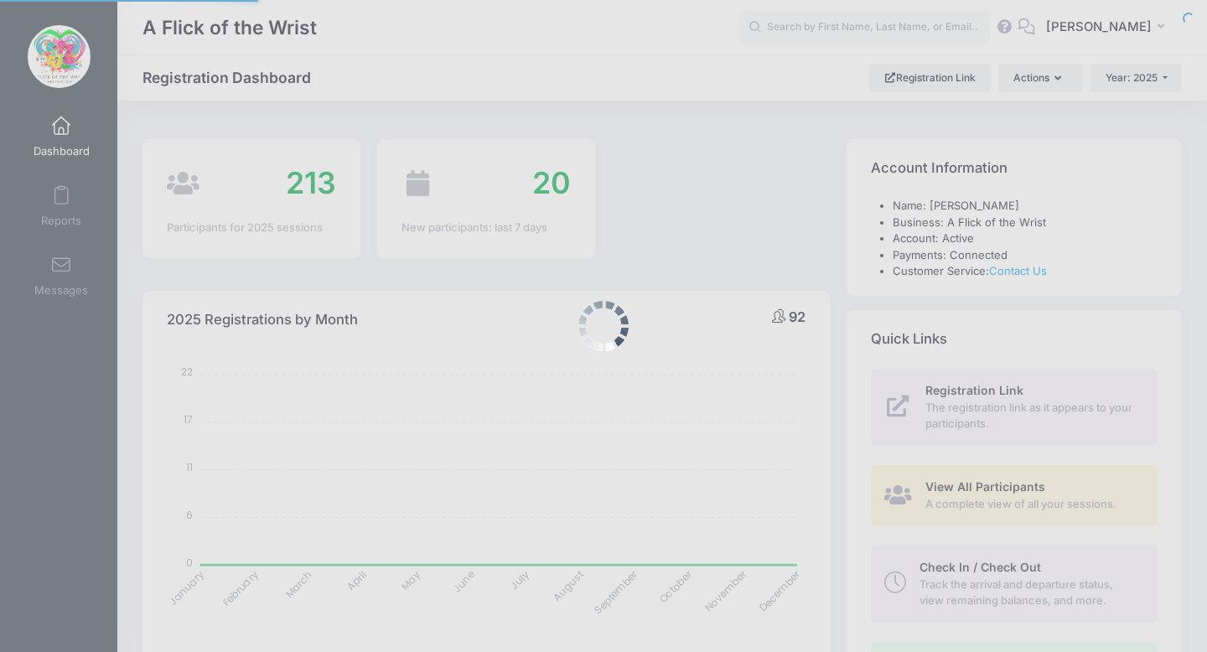
select select
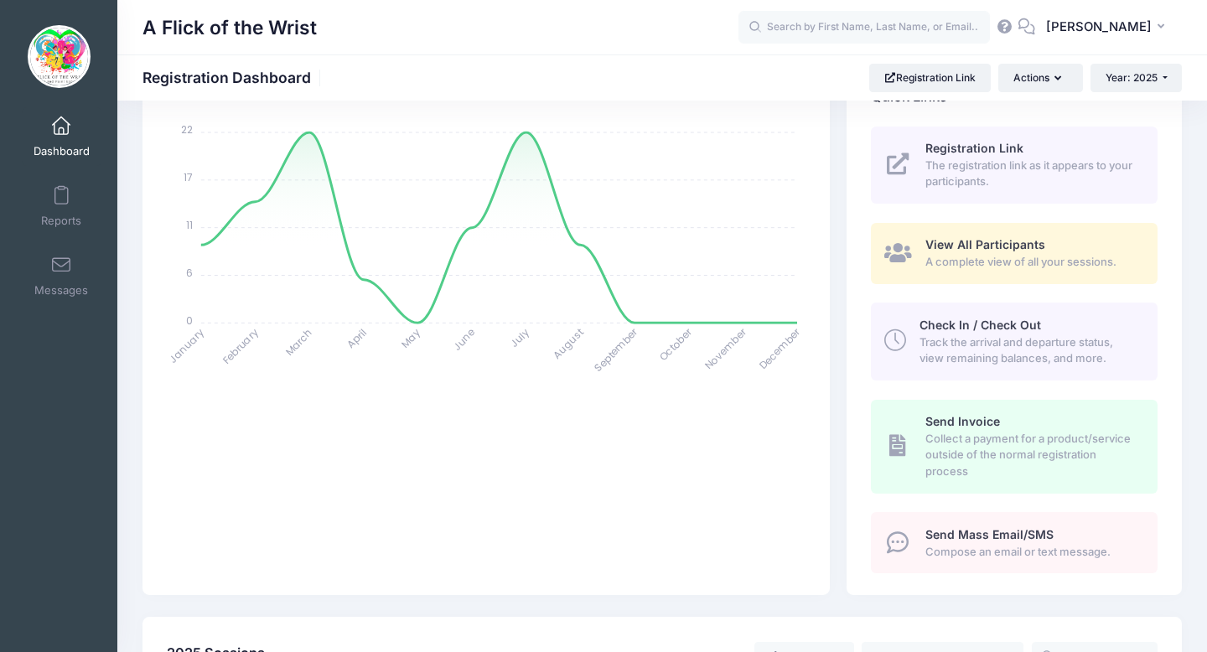
scroll to position [238, 0]
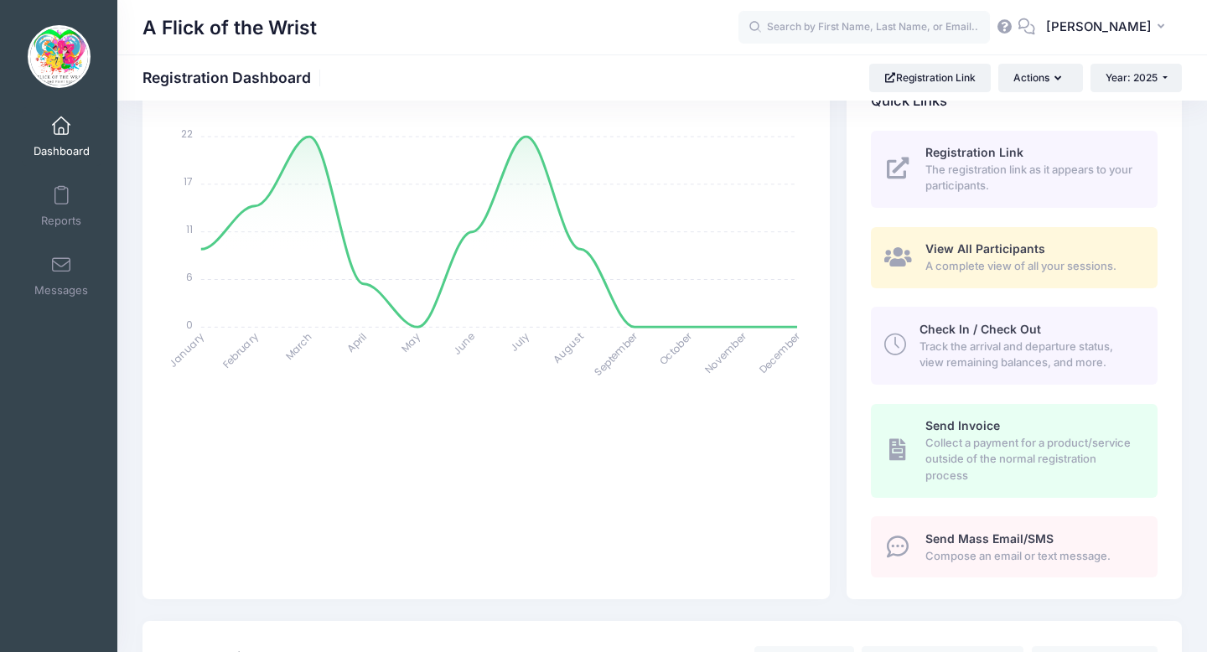
click at [969, 347] on span "Track the arrival and departure status, view remaining balances, and more." at bounding box center [1029, 355] width 219 height 33
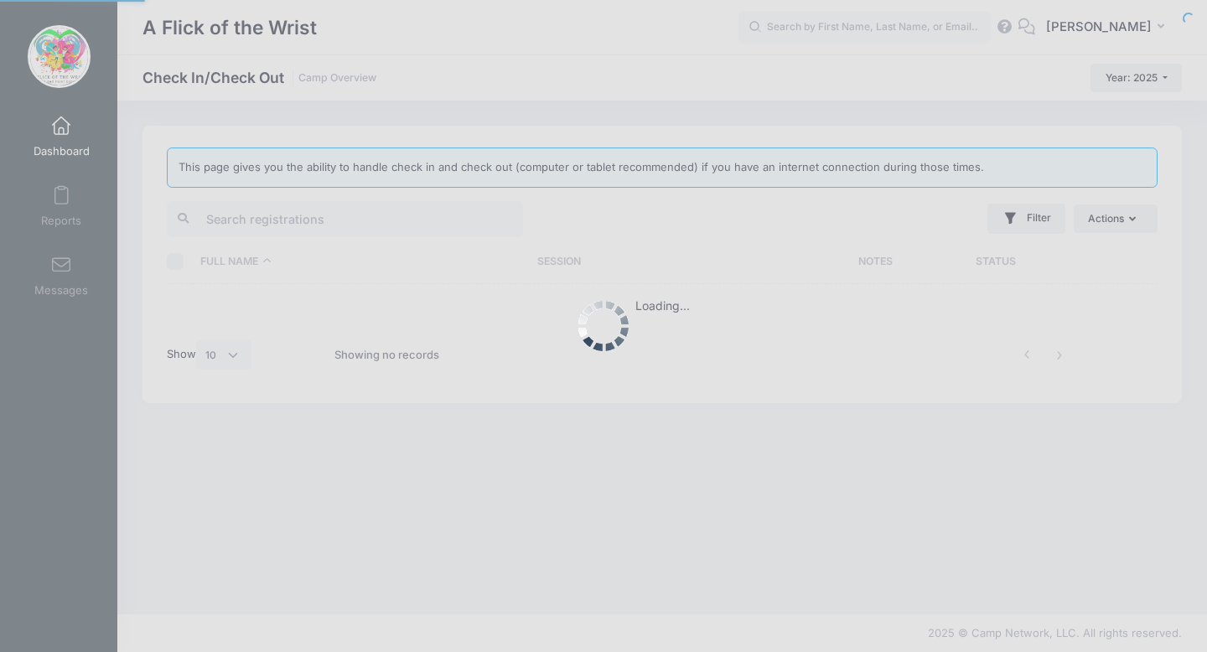
select select "10"
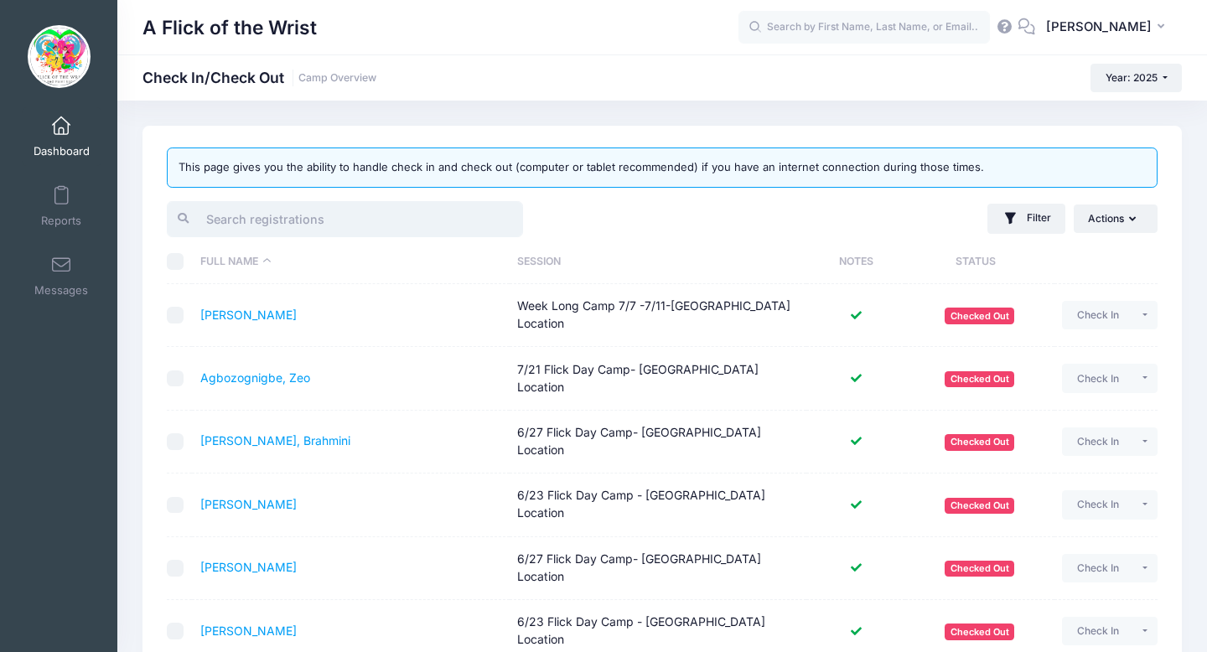
click at [352, 225] on input "search" at bounding box center [345, 219] width 356 height 36
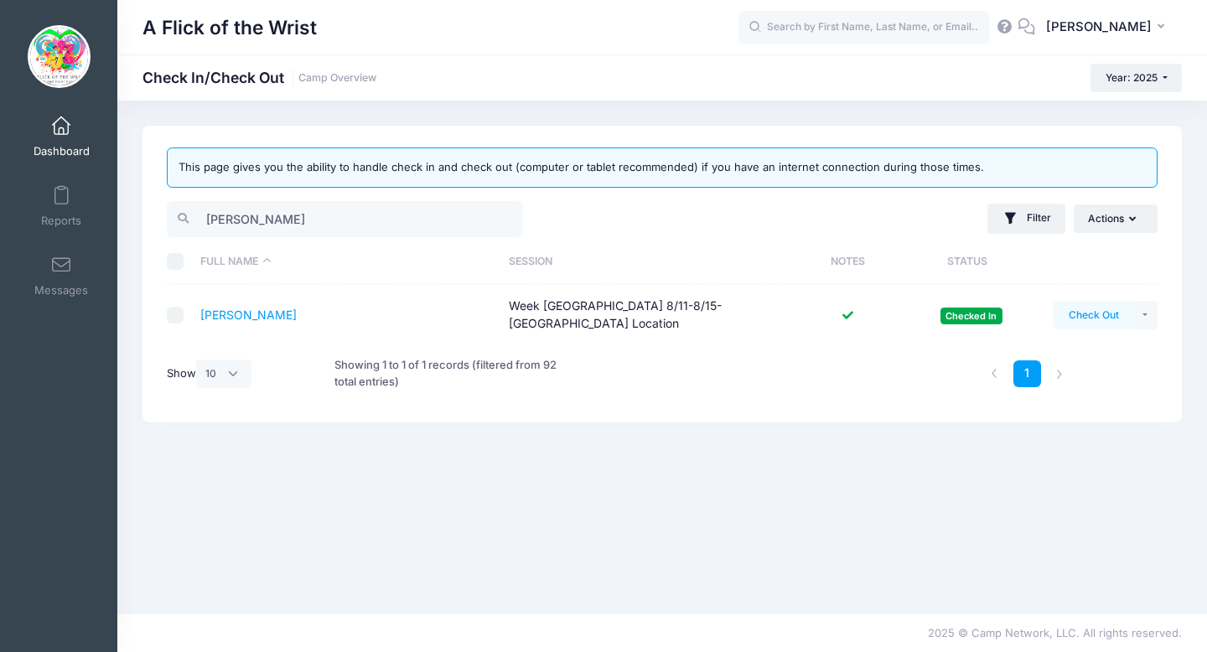
click at [1074, 306] on button "Check Out" at bounding box center [1094, 315] width 80 height 29
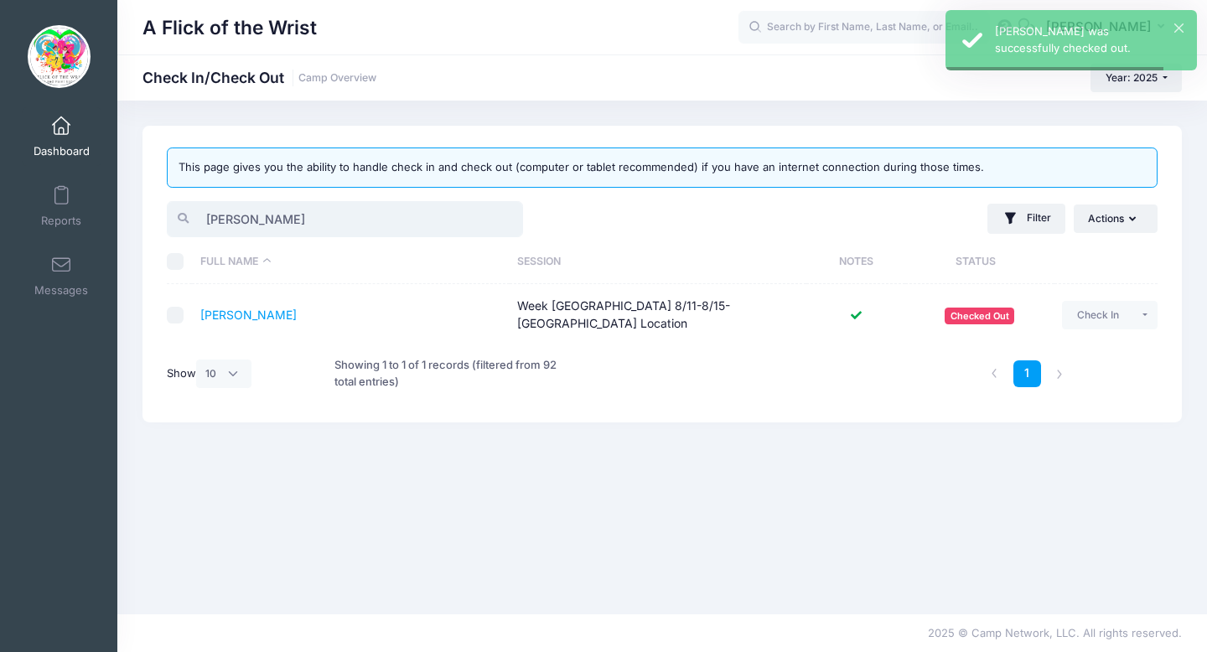
click at [412, 214] on input "brody" at bounding box center [345, 219] width 356 height 36
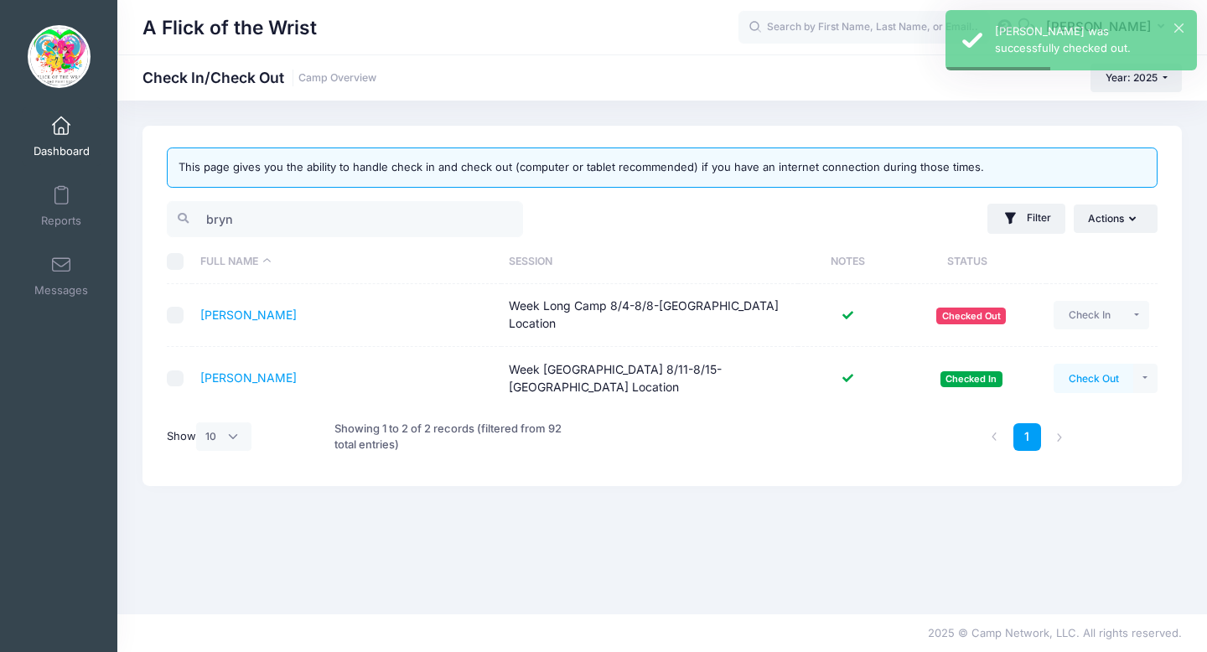
click at [1084, 364] on button "Check Out" at bounding box center [1094, 378] width 80 height 29
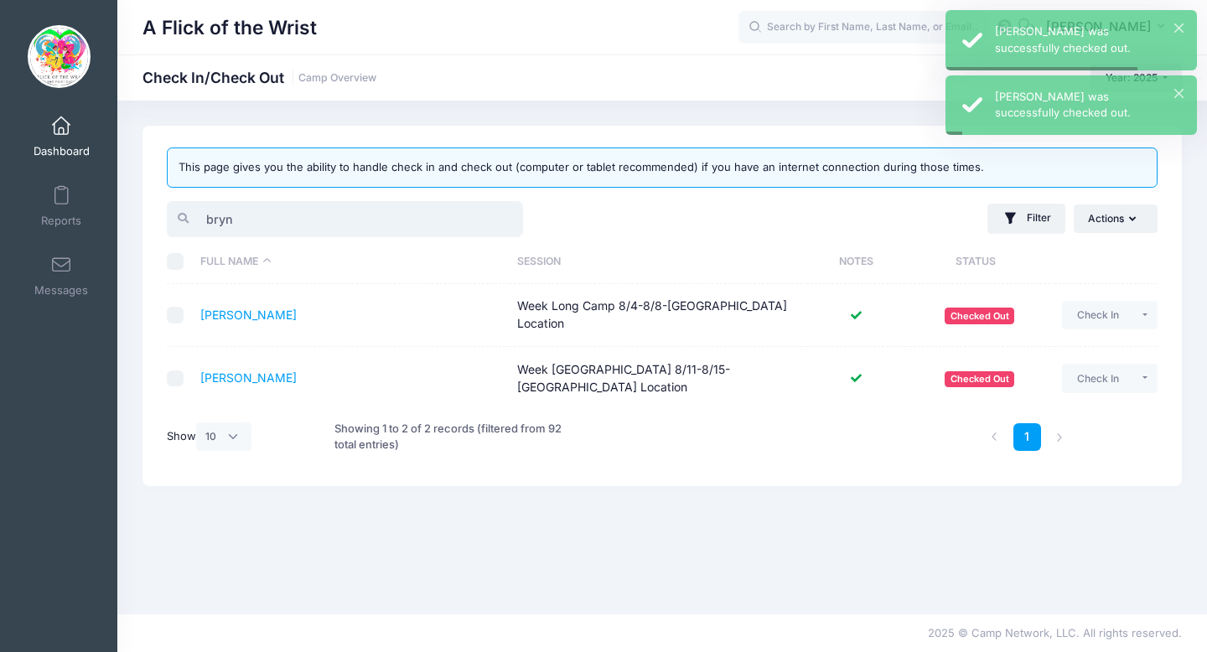
drag, startPoint x: 255, startPoint y: 227, endPoint x: 196, endPoint y: 227, distance: 58.7
click at [196, 227] on input "bryn" at bounding box center [345, 219] width 356 height 36
type input "b"
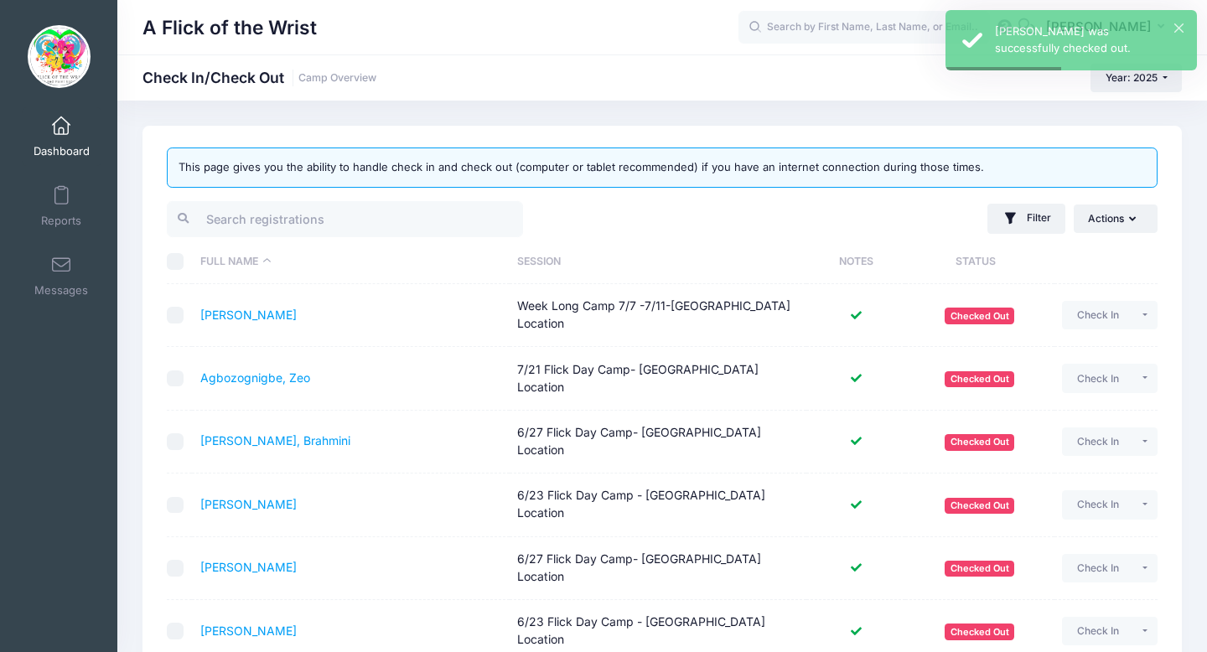
click at [60, 115] on link "Dashboard" at bounding box center [62, 136] width 80 height 59
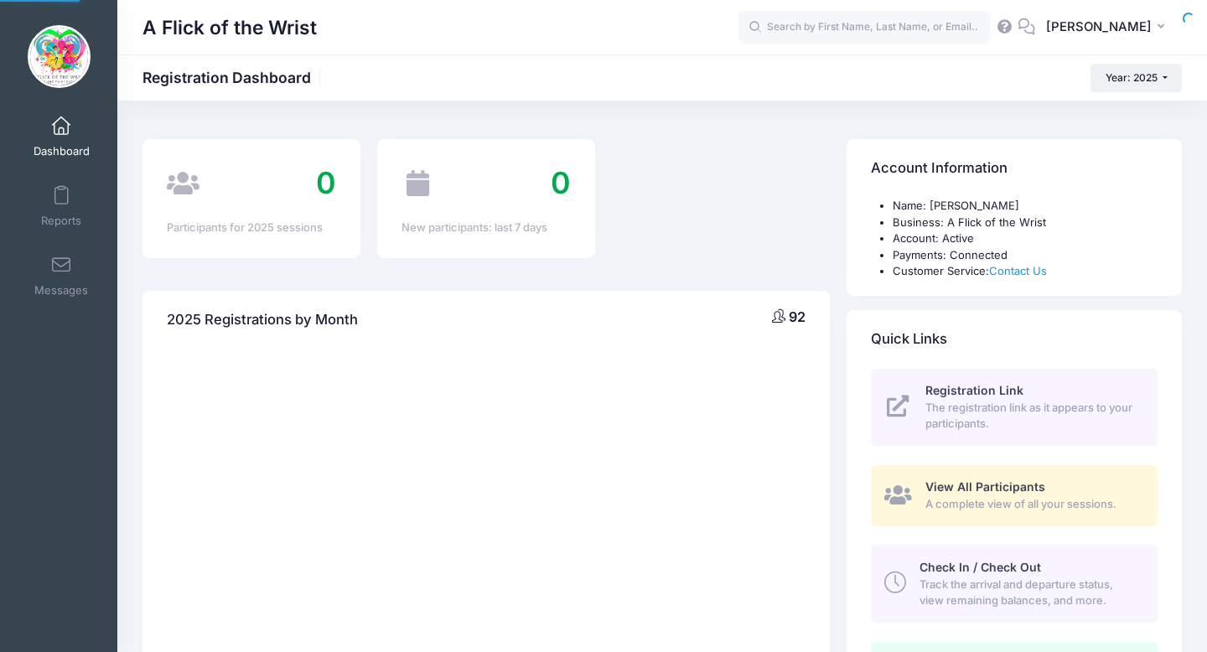
select select
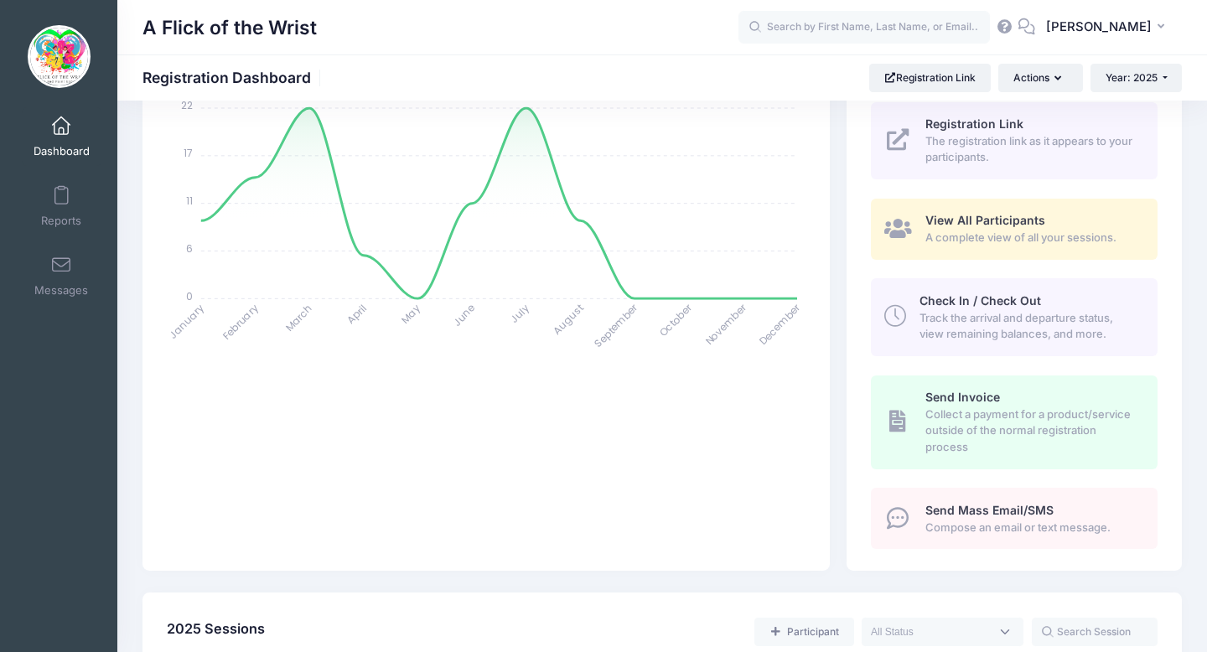
scroll to position [232, 0]
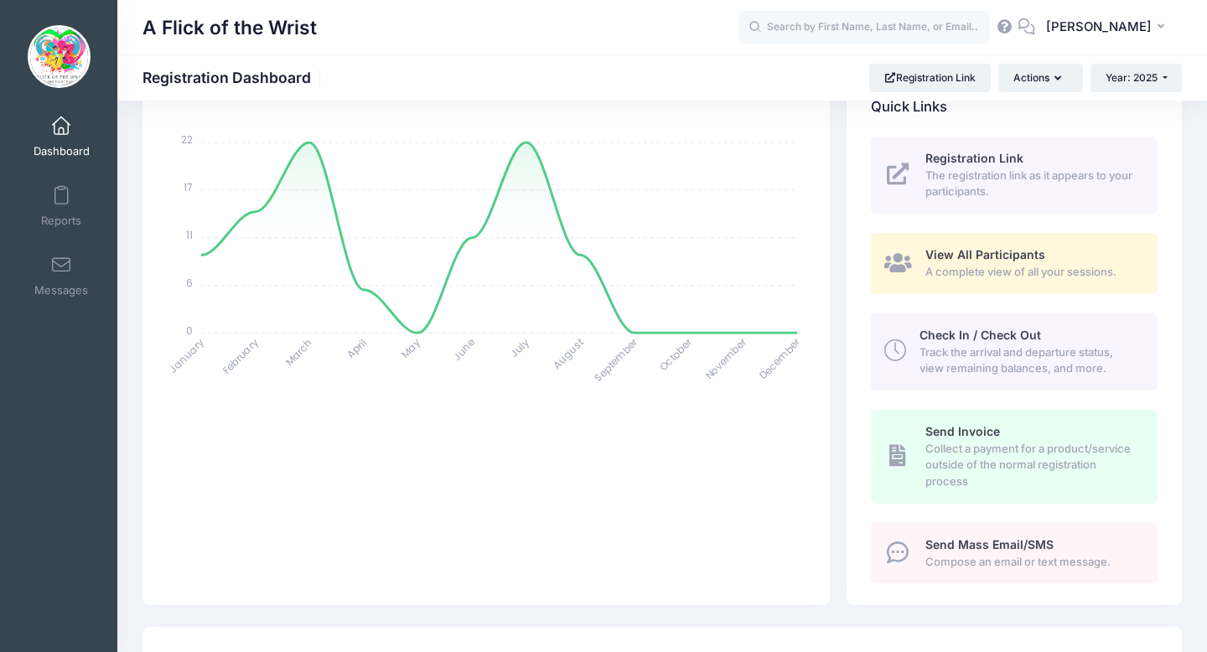
click at [967, 345] on span "Track the arrival and departure status, view remaining balances, and more." at bounding box center [1029, 361] width 219 height 33
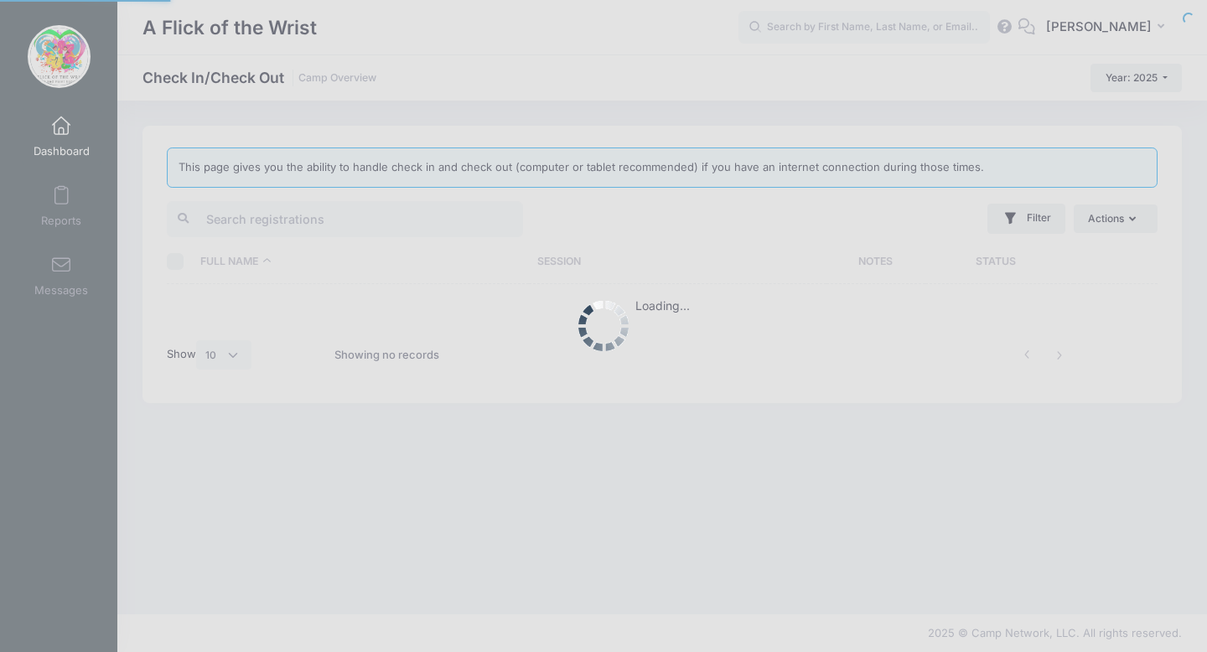
select select "10"
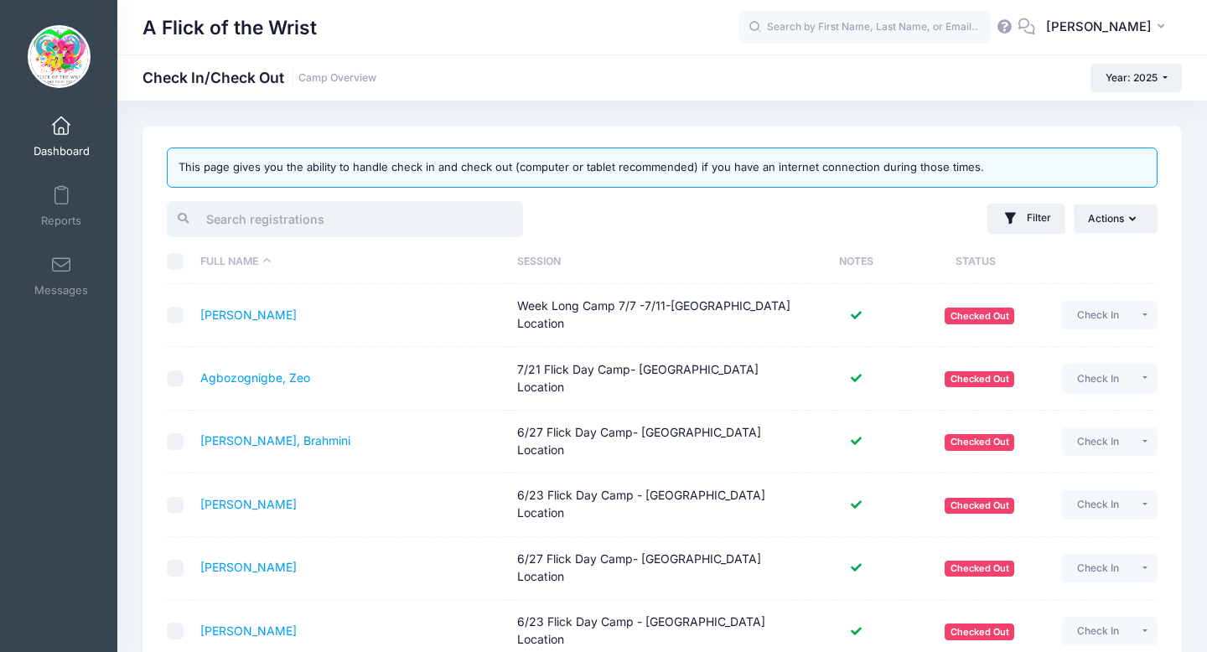
click at [413, 213] on input "search" at bounding box center [345, 219] width 356 height 36
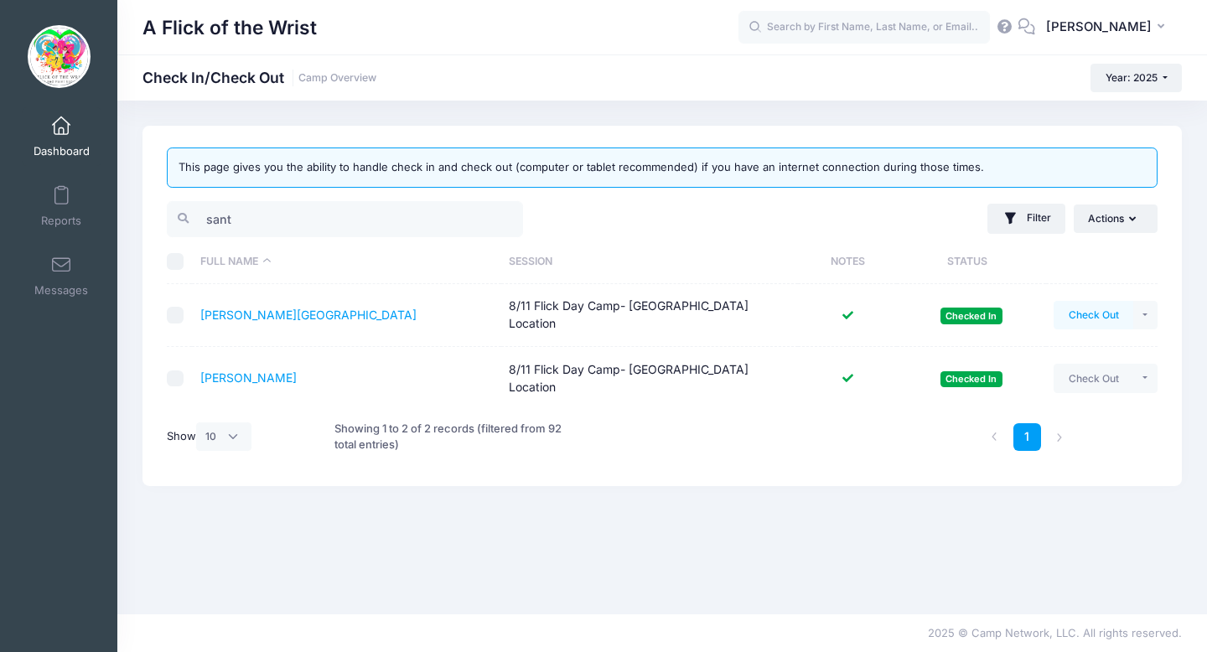
click at [1123, 316] on button "Check Out" at bounding box center [1094, 315] width 80 height 29
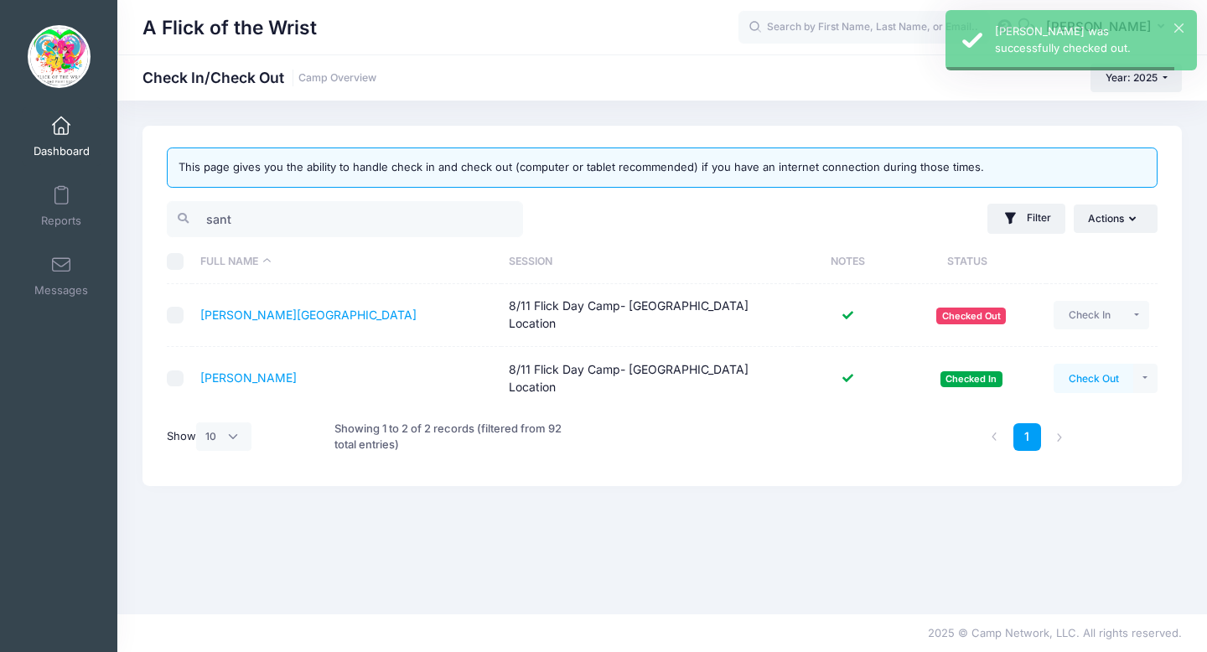
click at [1080, 375] on button "Check Out" at bounding box center [1094, 378] width 80 height 29
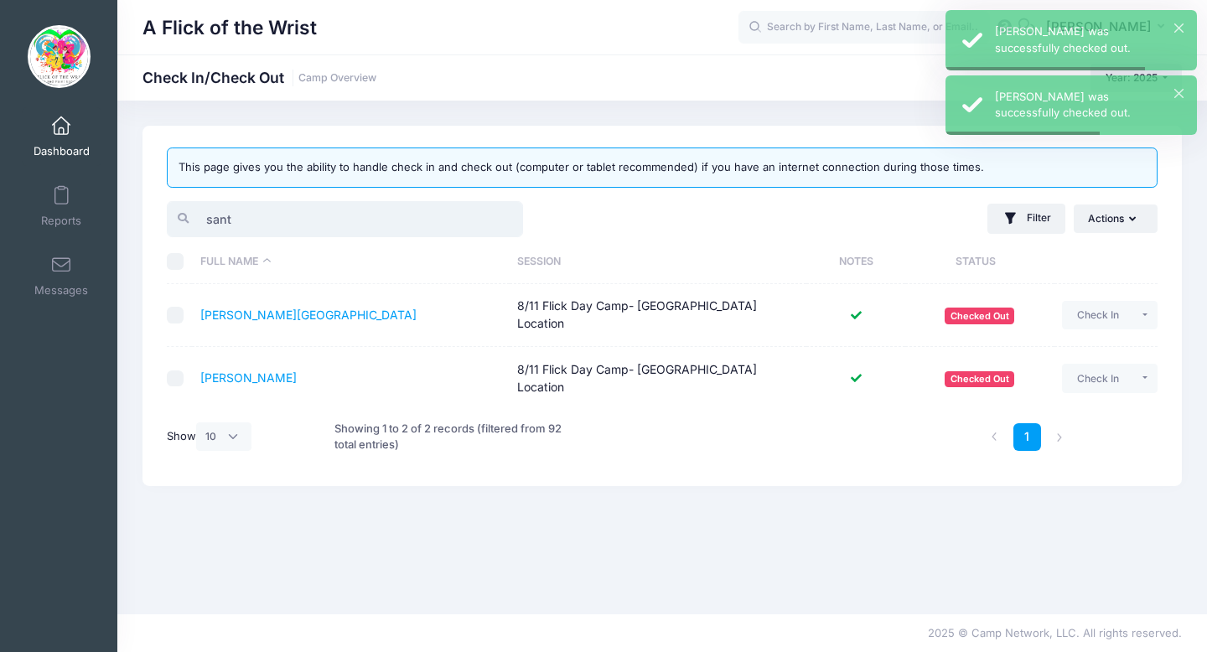
click at [351, 229] on input "sant" at bounding box center [345, 219] width 356 height 36
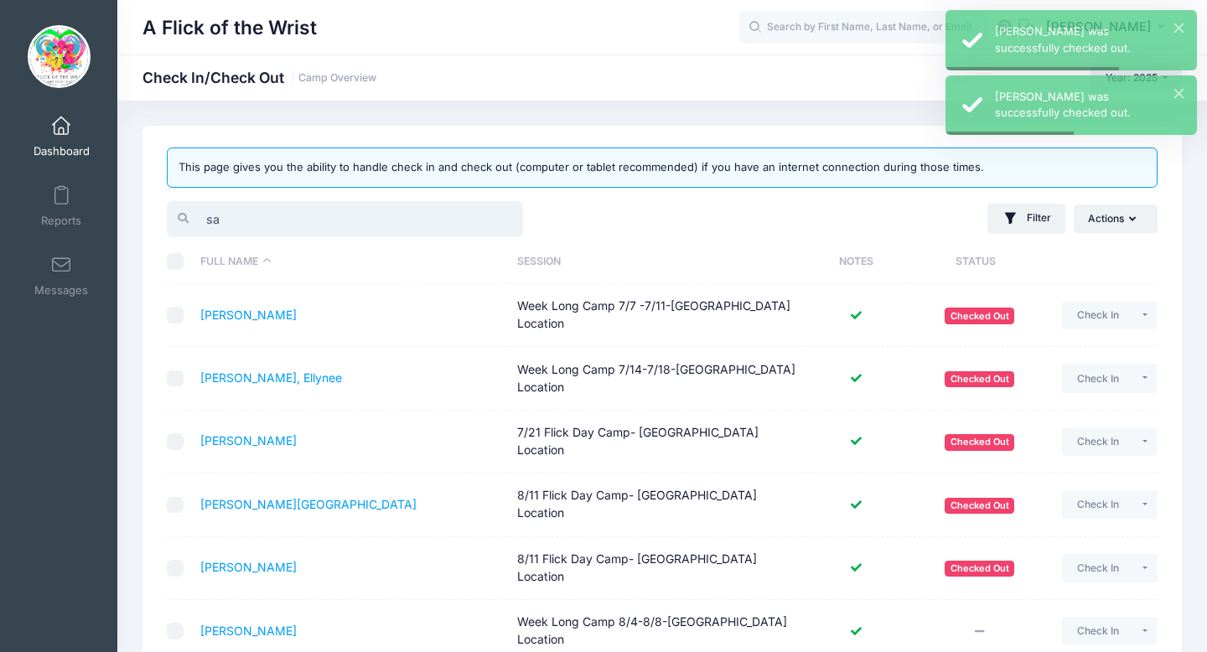
type input "s"
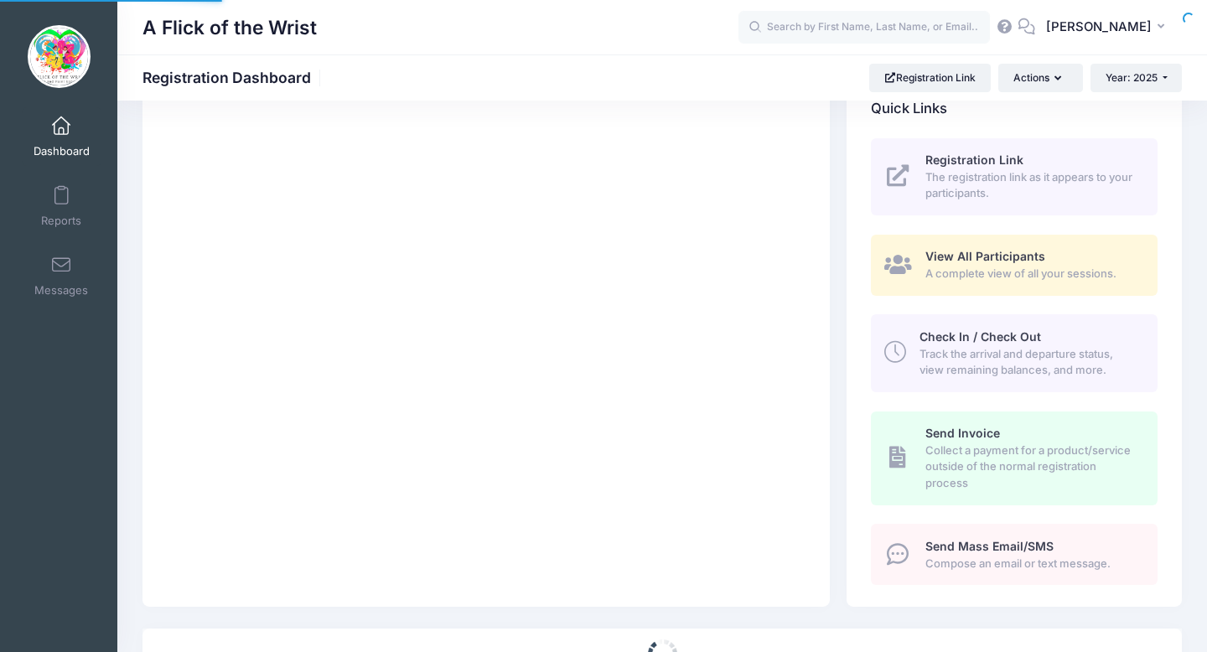
select select
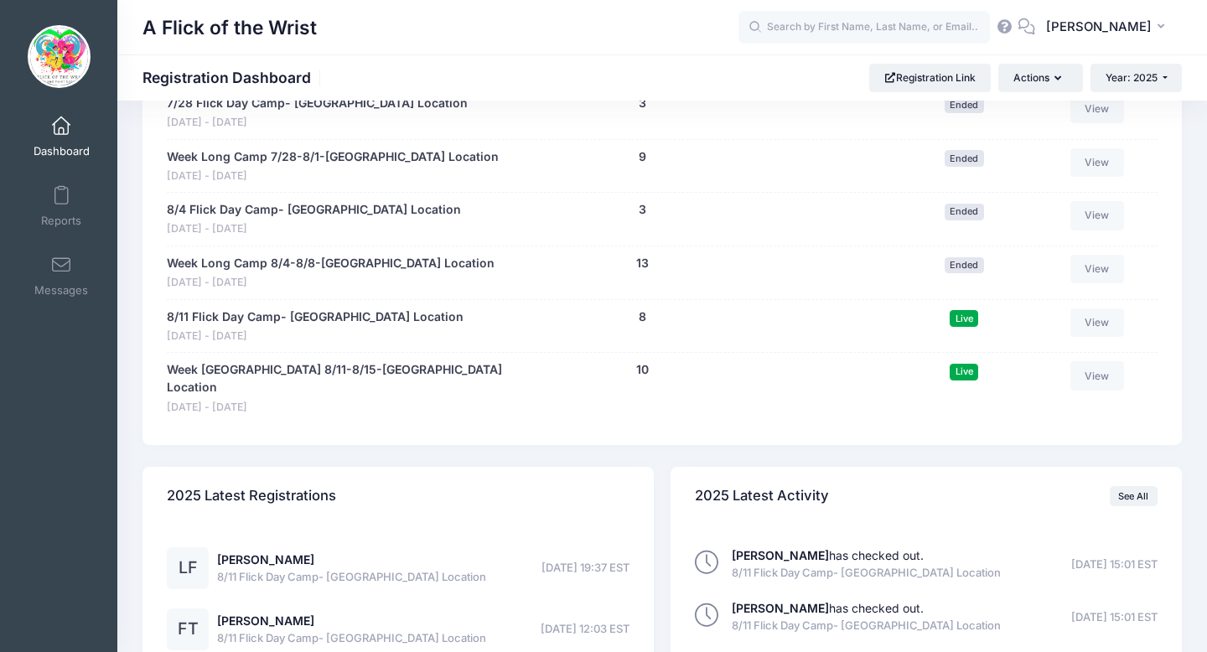
scroll to position [1227, 0]
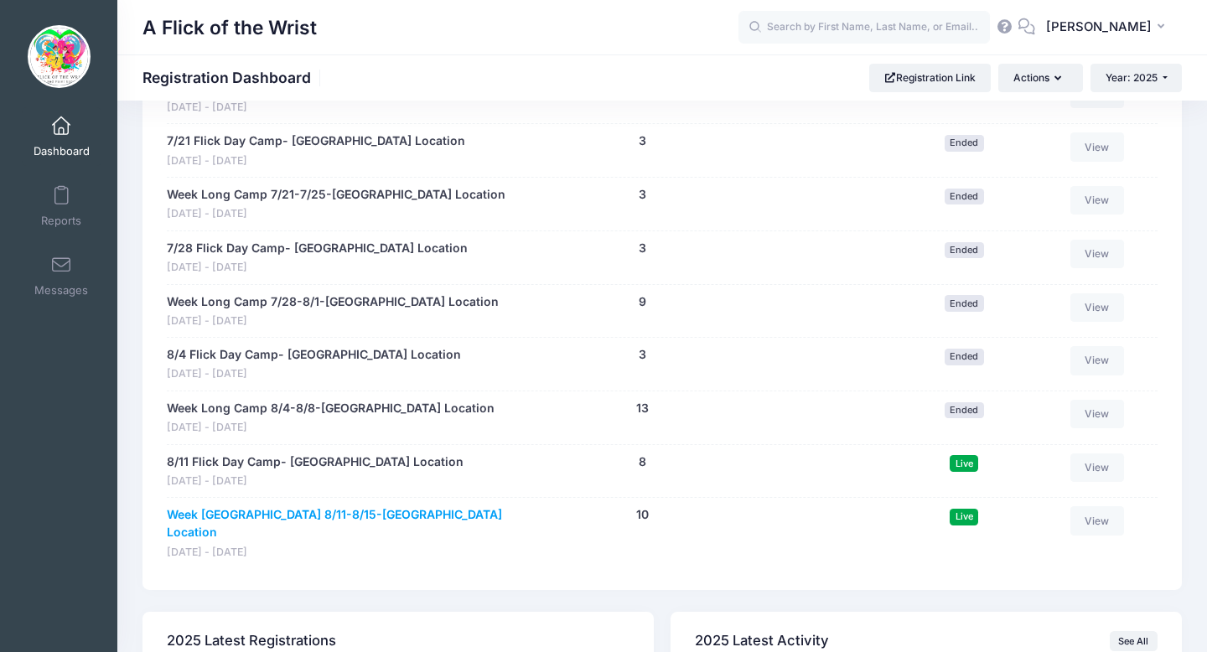
click at [342, 514] on link "Week [GEOGRAPHIC_DATA] 8/11-8/15-[GEOGRAPHIC_DATA] Location" at bounding box center [341, 523] width 349 height 35
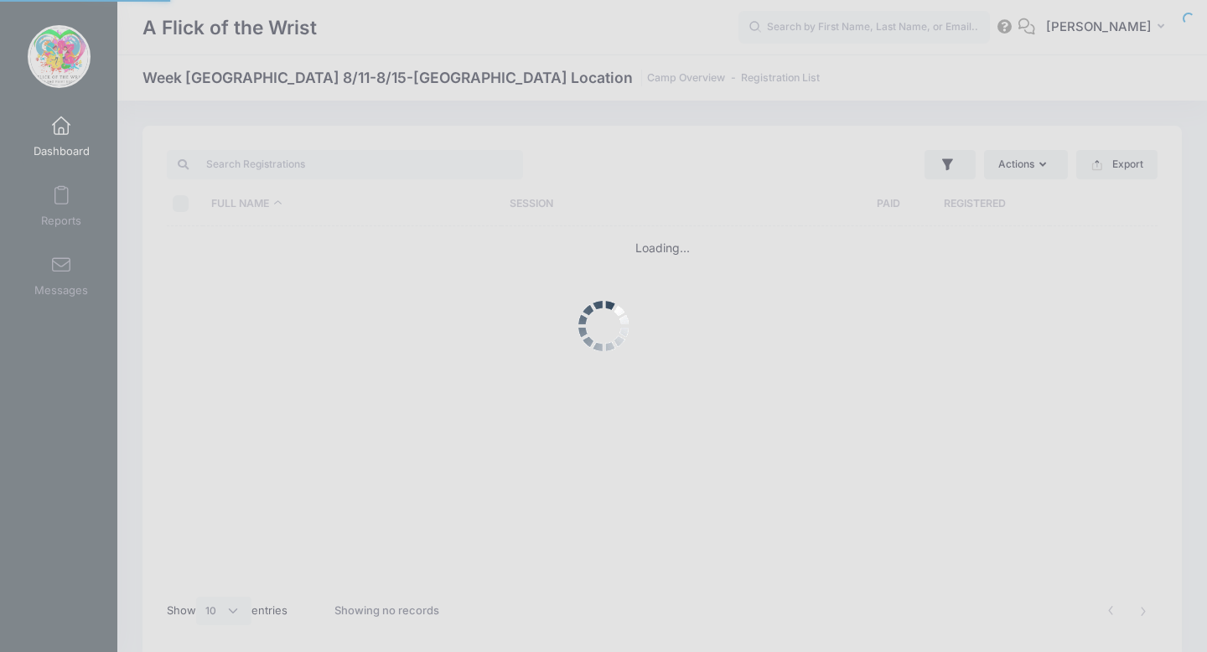
select select "10"
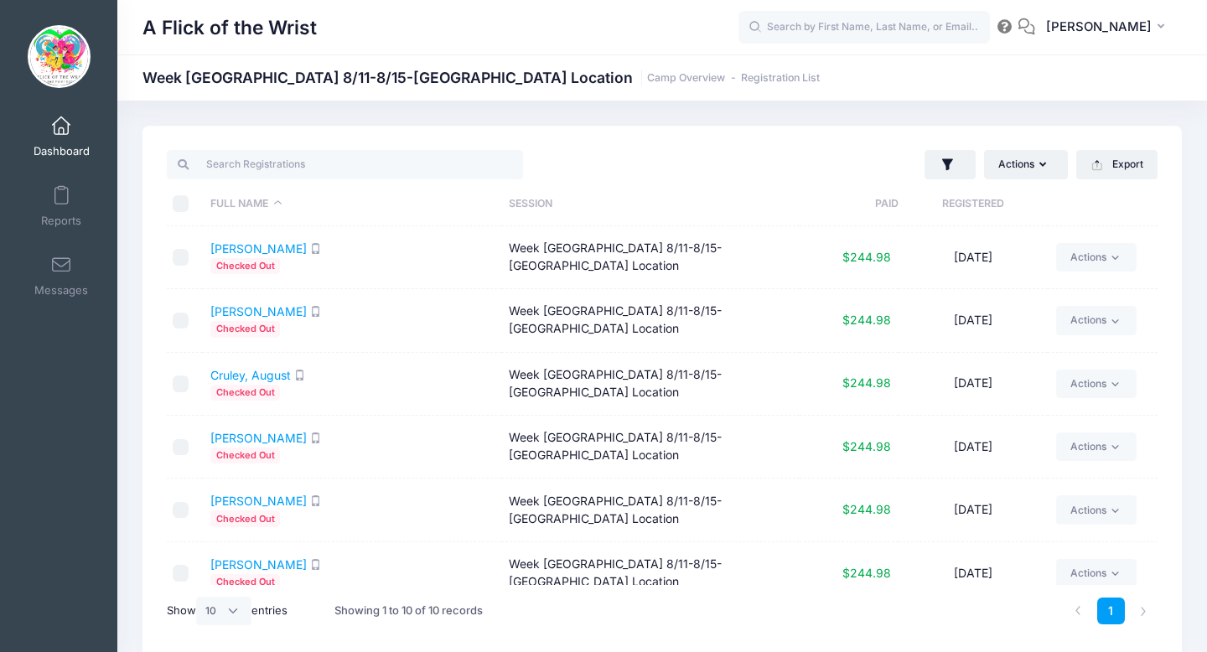
click at [61, 127] on span at bounding box center [61, 126] width 0 height 18
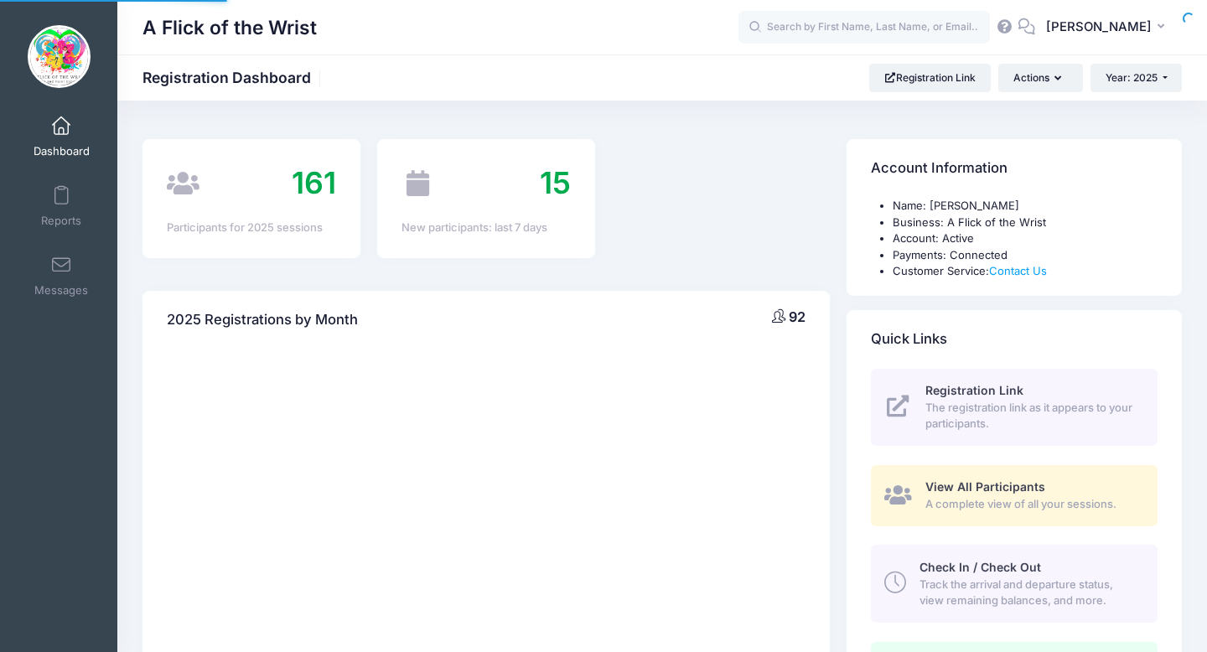
select select
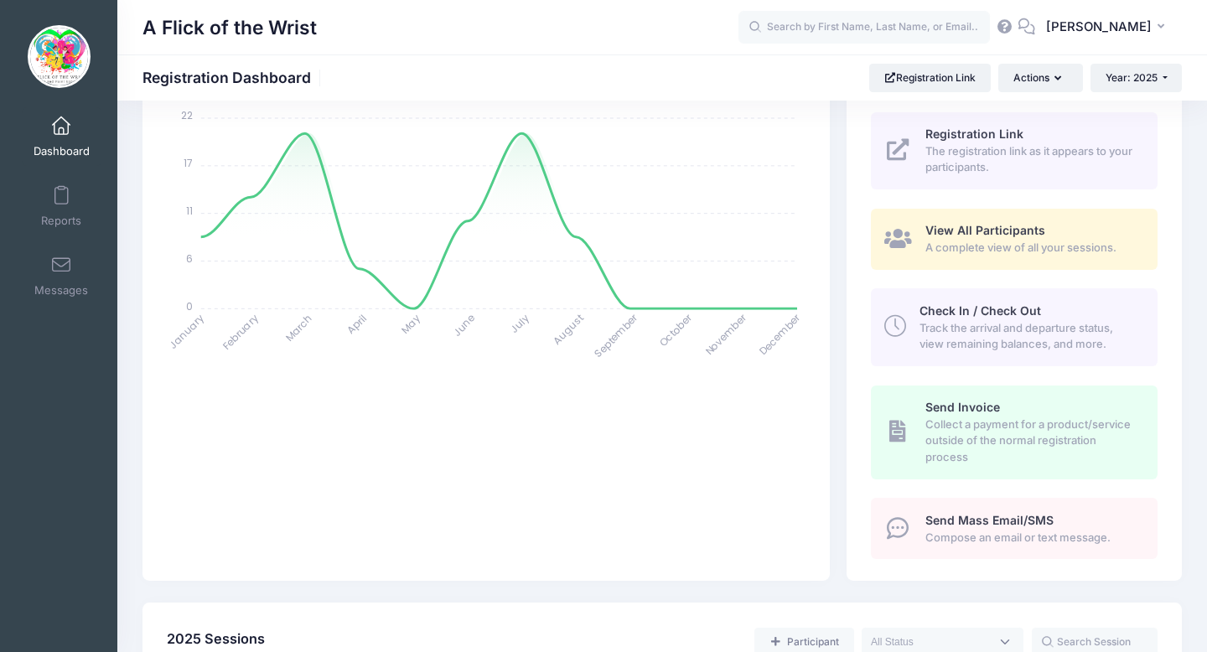
scroll to position [260, 0]
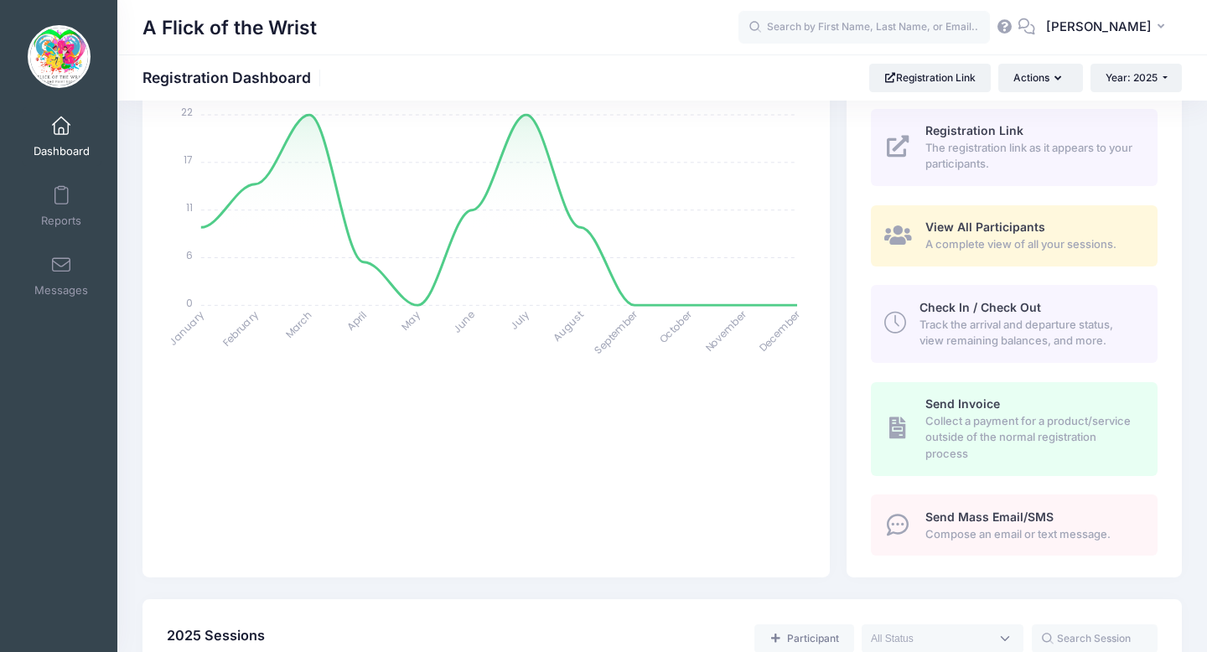
click at [1000, 324] on span "Track the arrival and departure status, view remaining balances, and more." at bounding box center [1029, 333] width 219 height 33
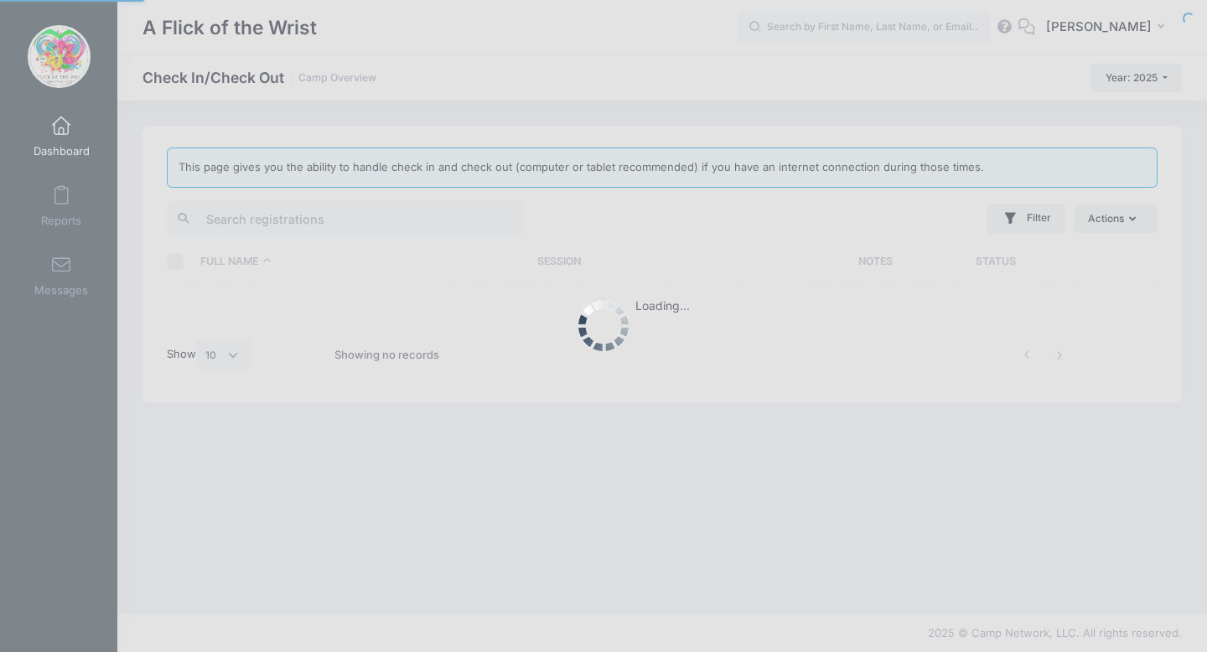
select select "10"
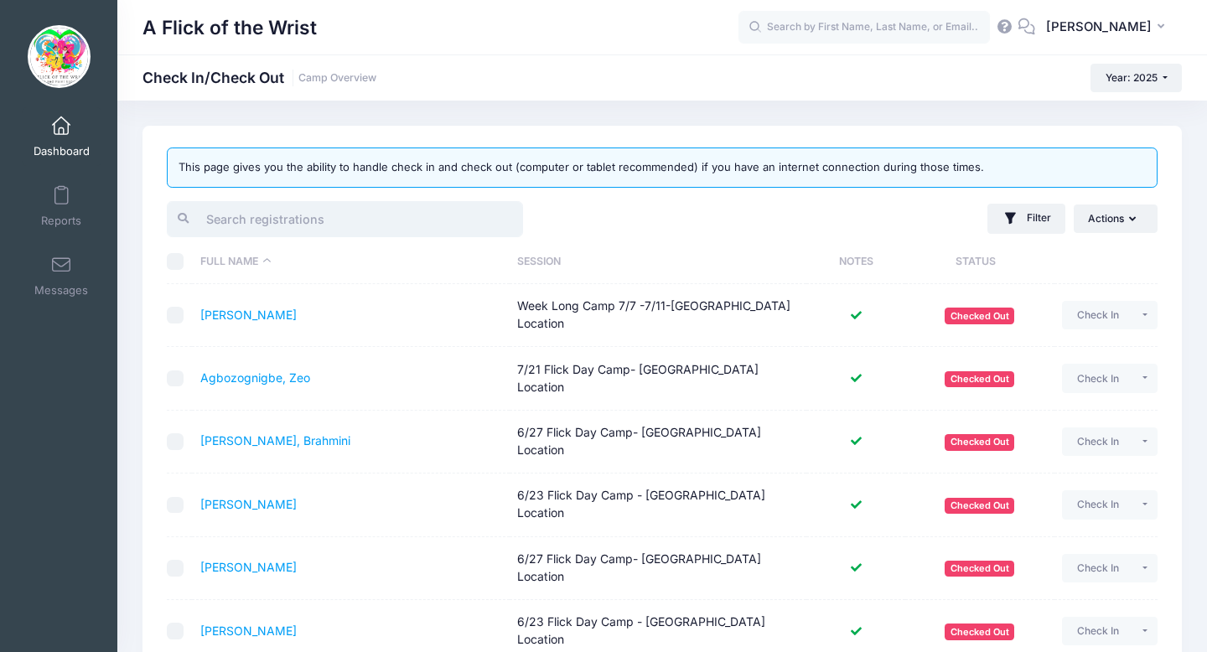
click at [429, 218] on input "search" at bounding box center [345, 219] width 356 height 36
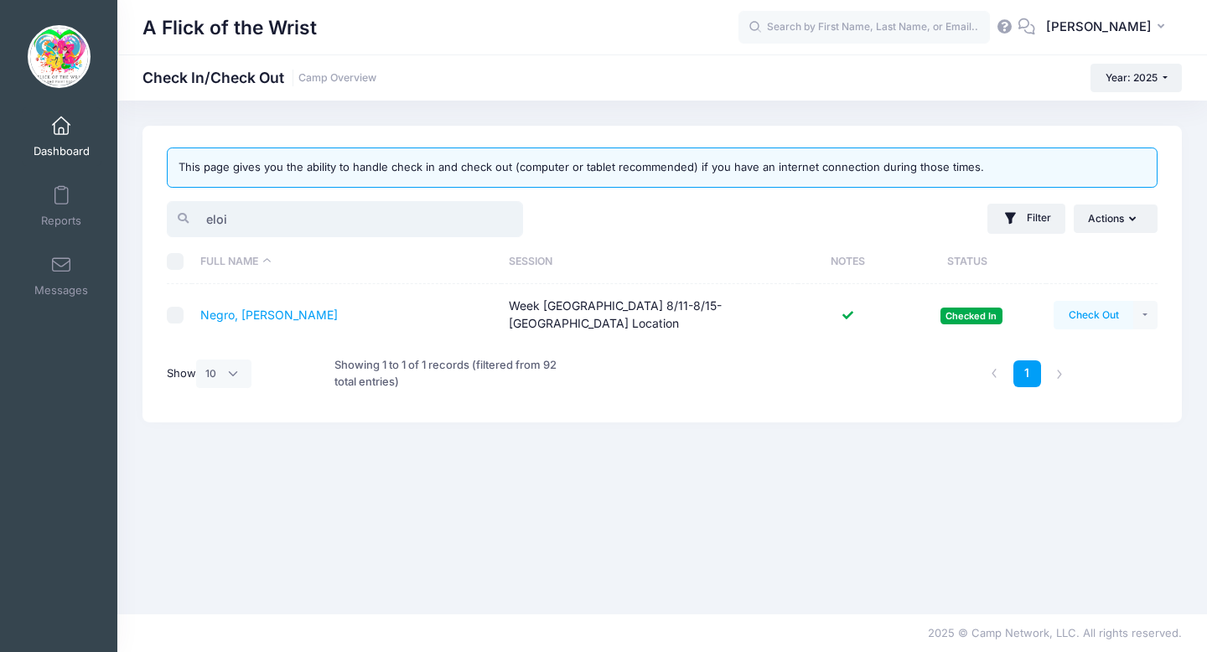
type input "eloi"
click at [1078, 320] on button "Check Out" at bounding box center [1094, 315] width 80 height 29
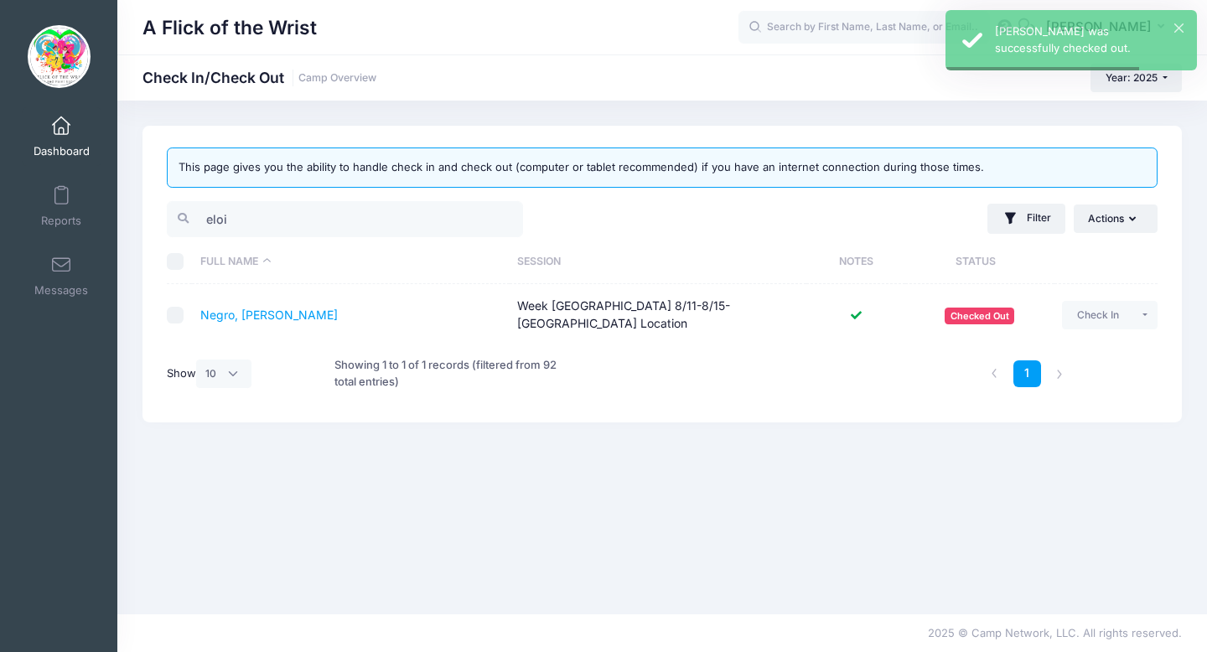
click at [53, 139] on link "Dashboard" at bounding box center [62, 136] width 80 height 59
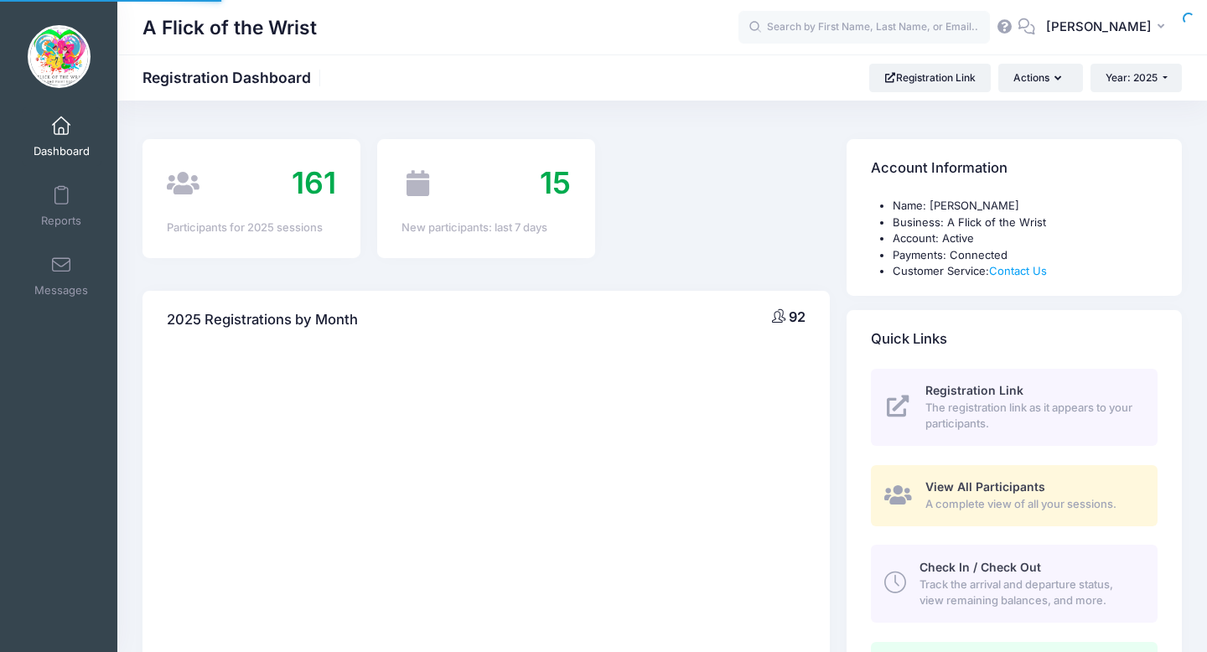
select select
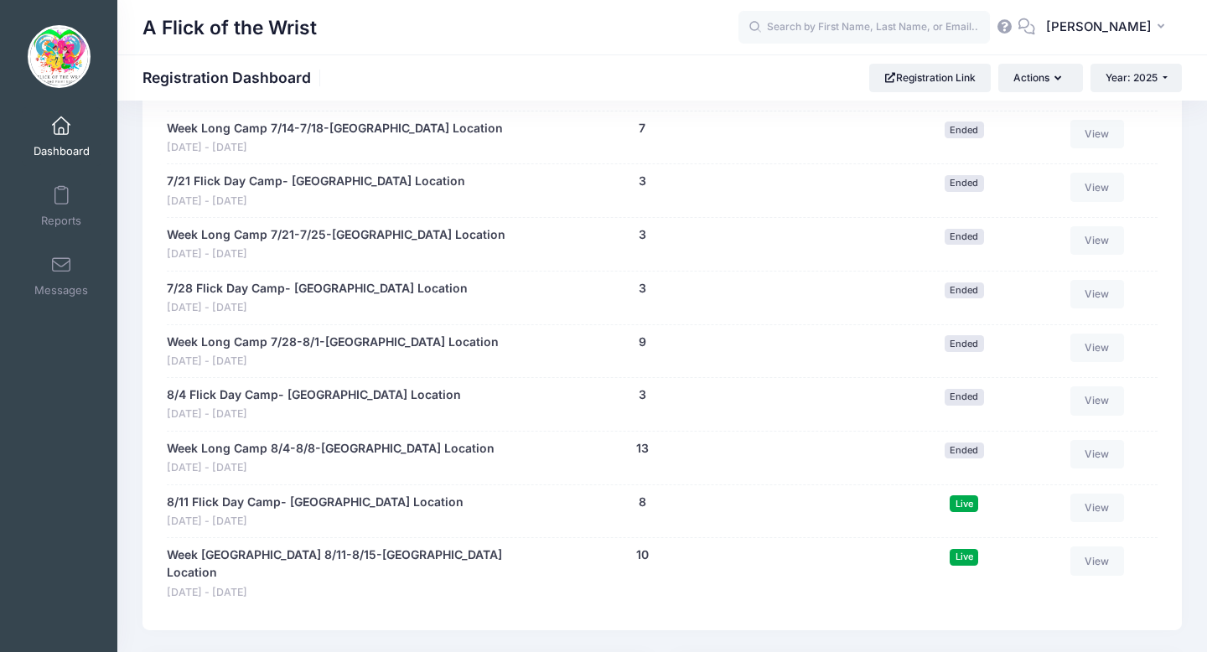
scroll to position [1199, 0]
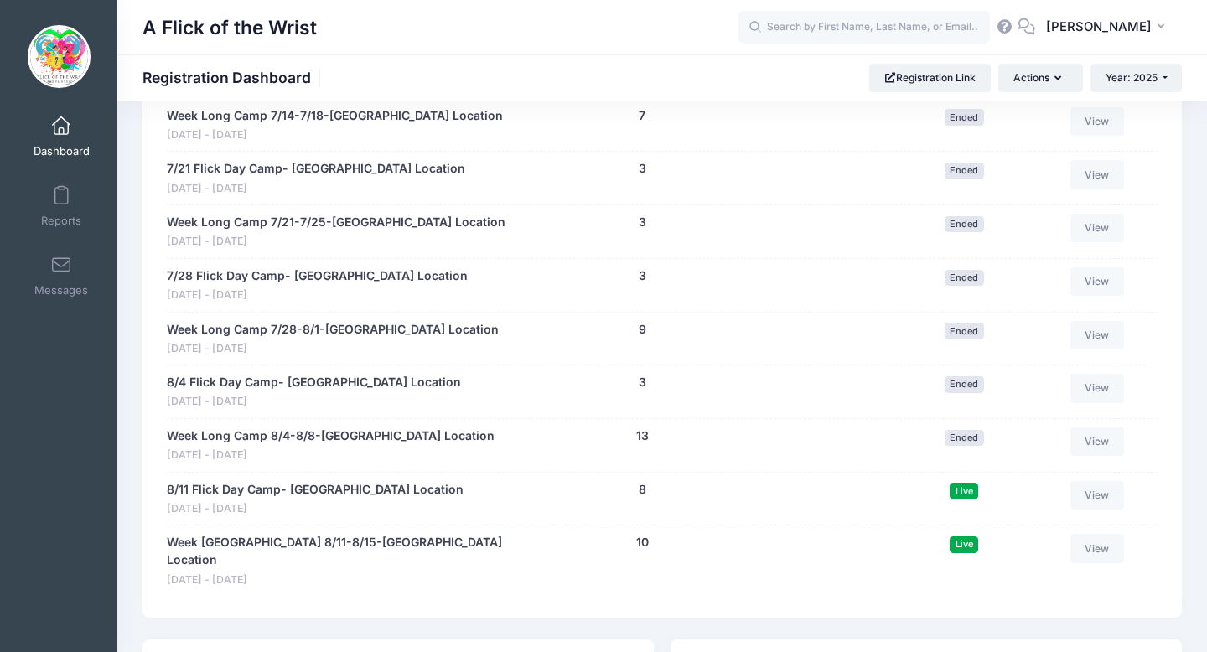
click at [276, 499] on div "8/11 Flick Day Camp- [GEOGRAPHIC_DATA] Location" at bounding box center [315, 491] width 297 height 20
click at [273, 494] on link "8/11 Flick Day Camp- [GEOGRAPHIC_DATA] Location" at bounding box center [315, 490] width 297 height 18
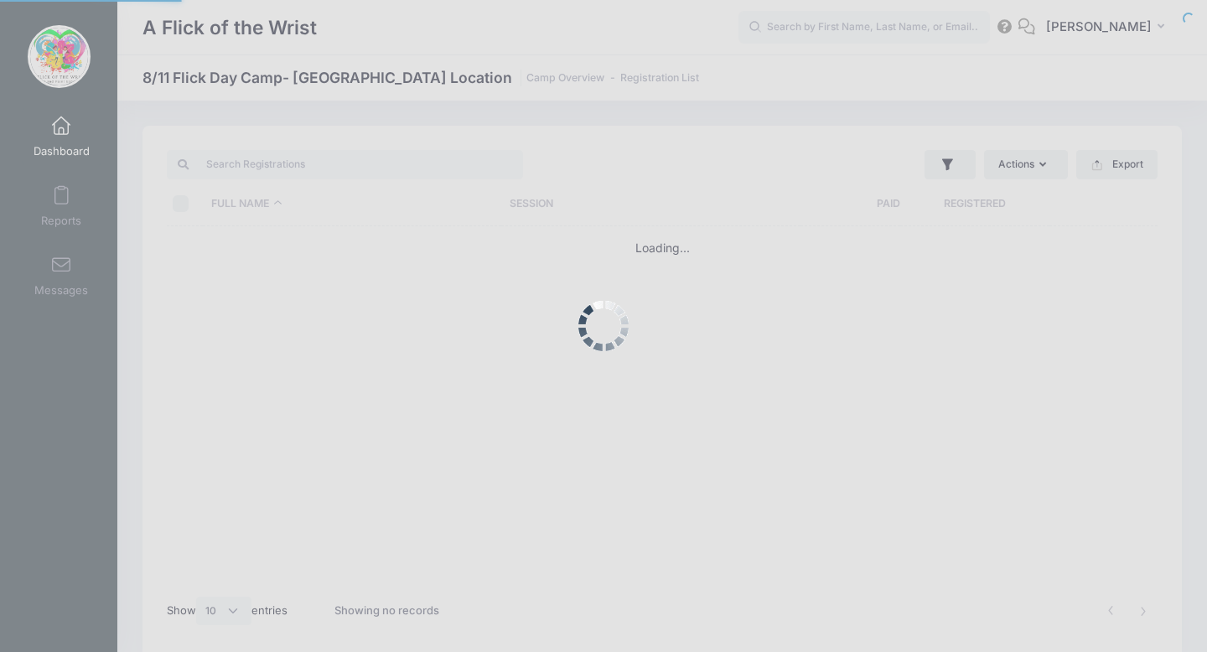
select select "10"
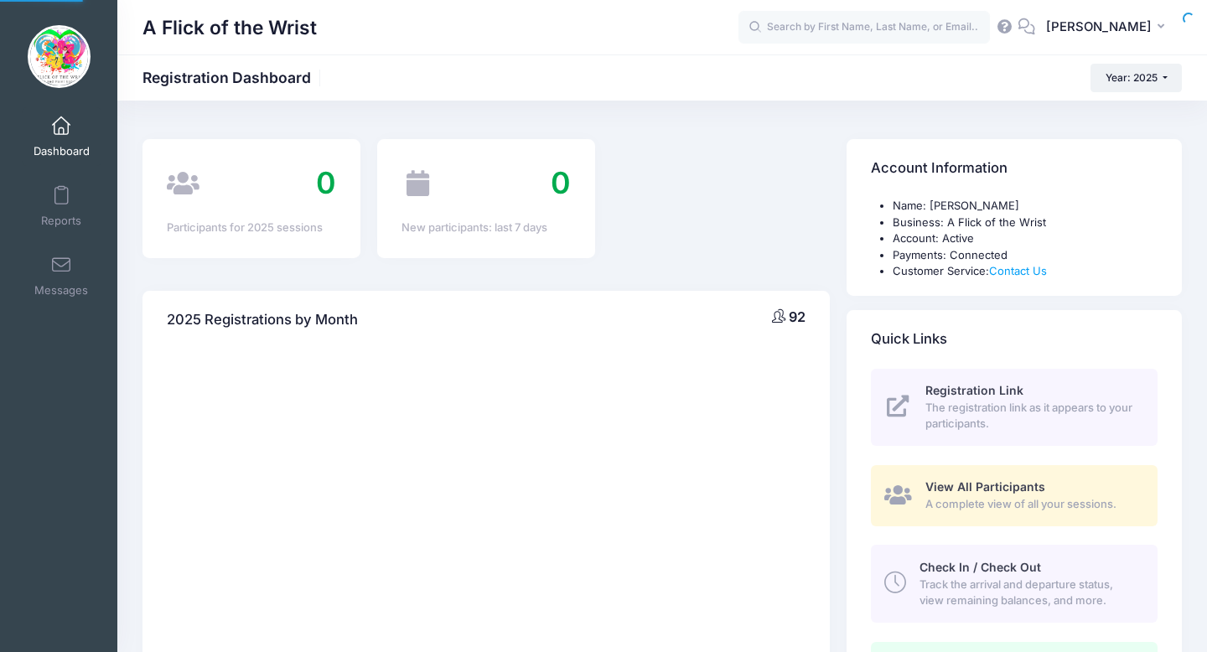
select select
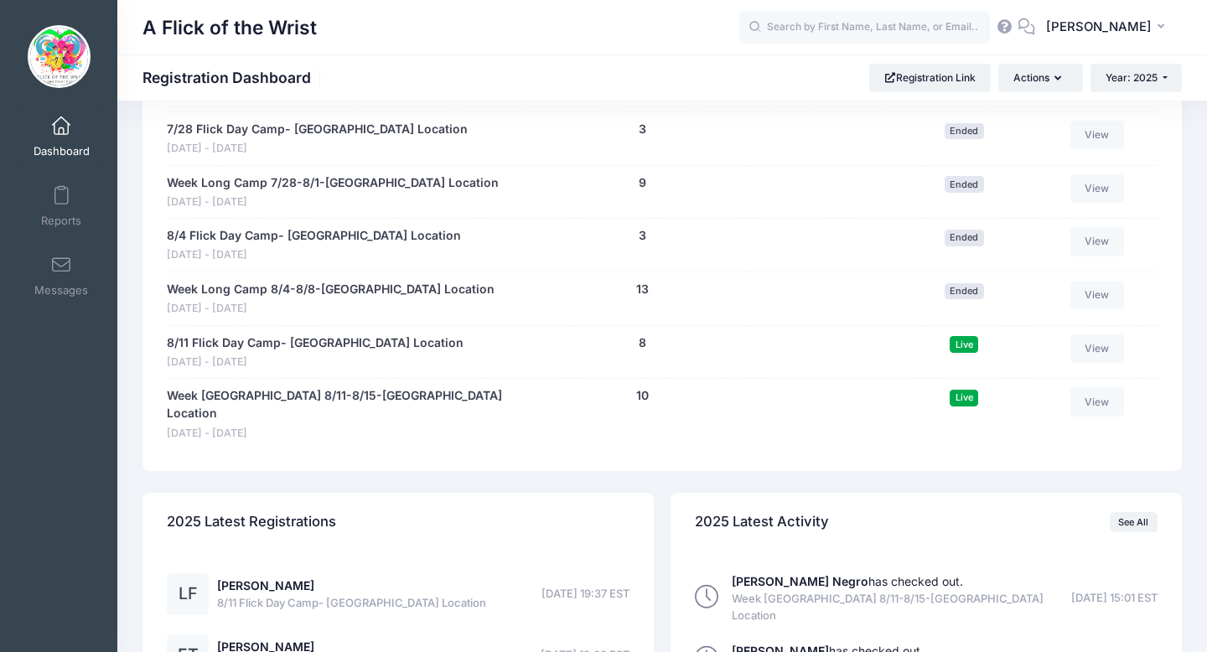
scroll to position [1348, 0]
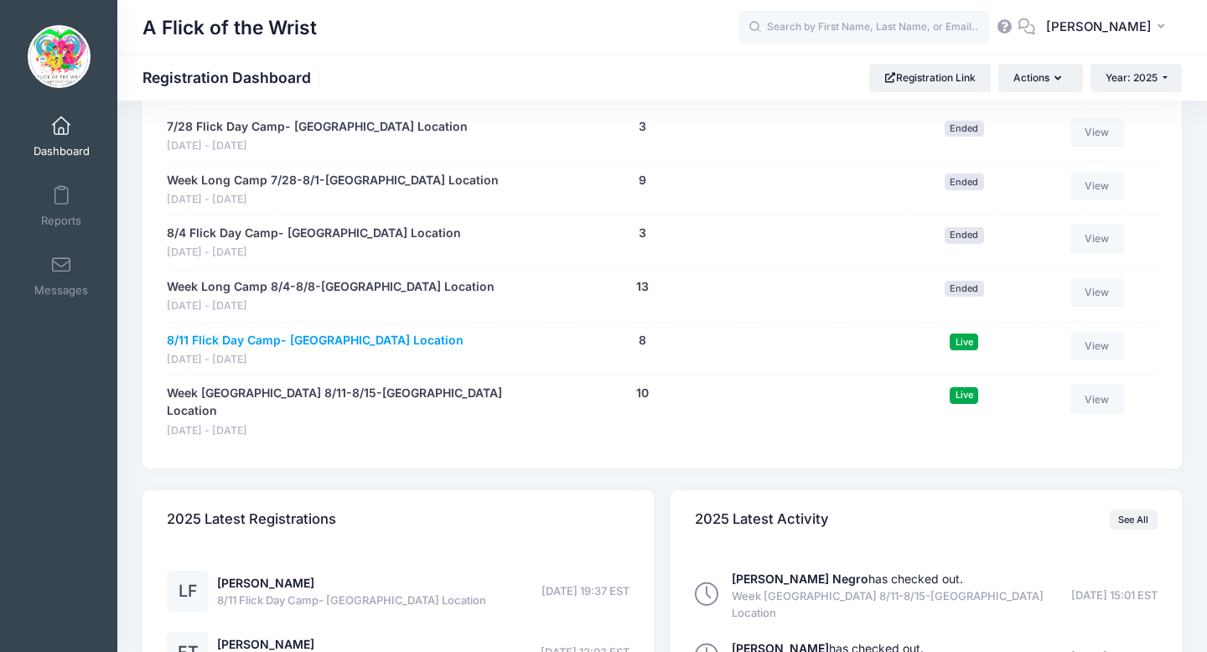
click at [307, 338] on link "8/11 Flick Day Camp- [GEOGRAPHIC_DATA] Location" at bounding box center [315, 341] width 297 height 18
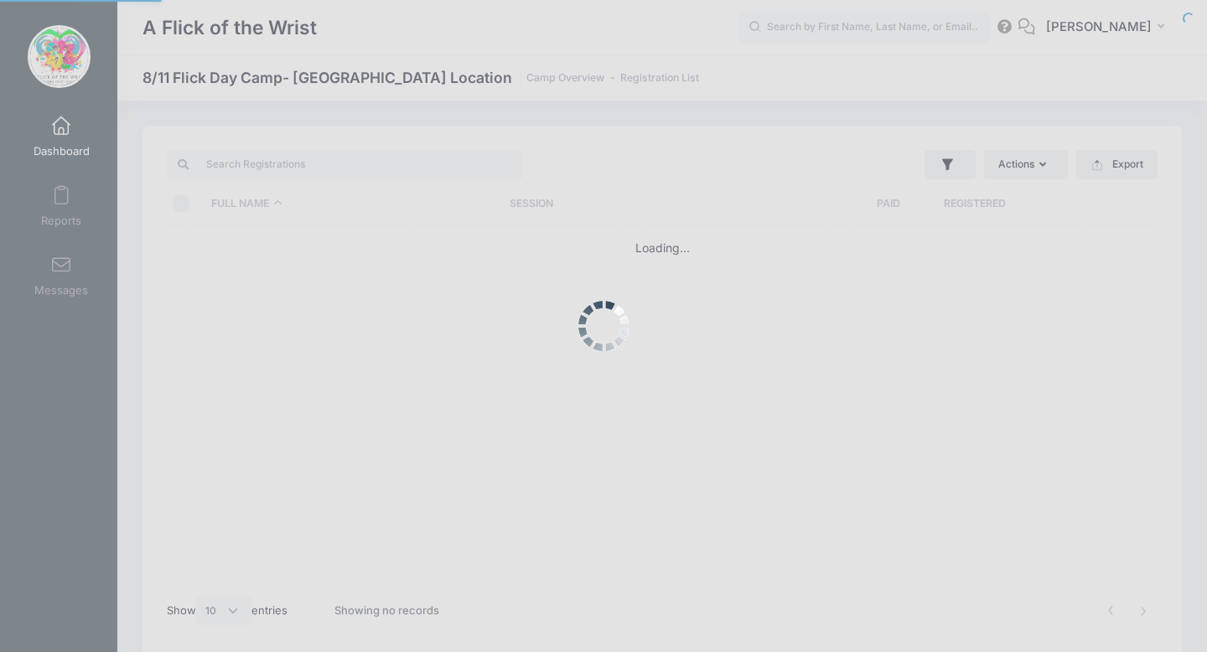
select select "10"
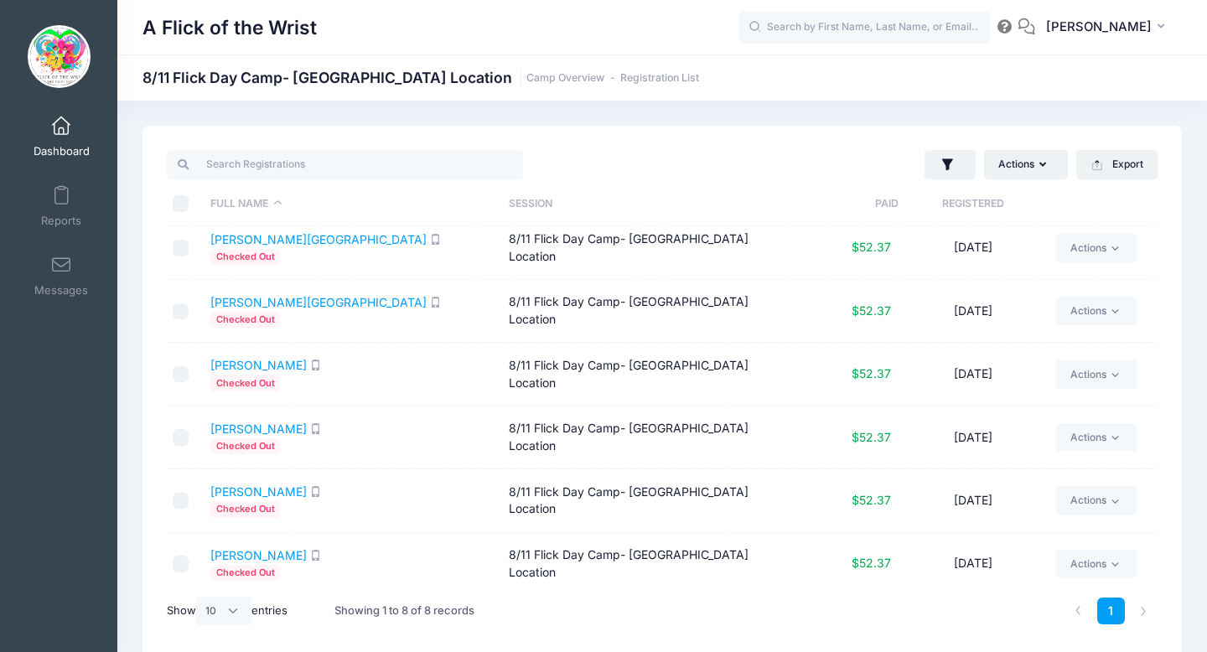
scroll to position [70, 0]
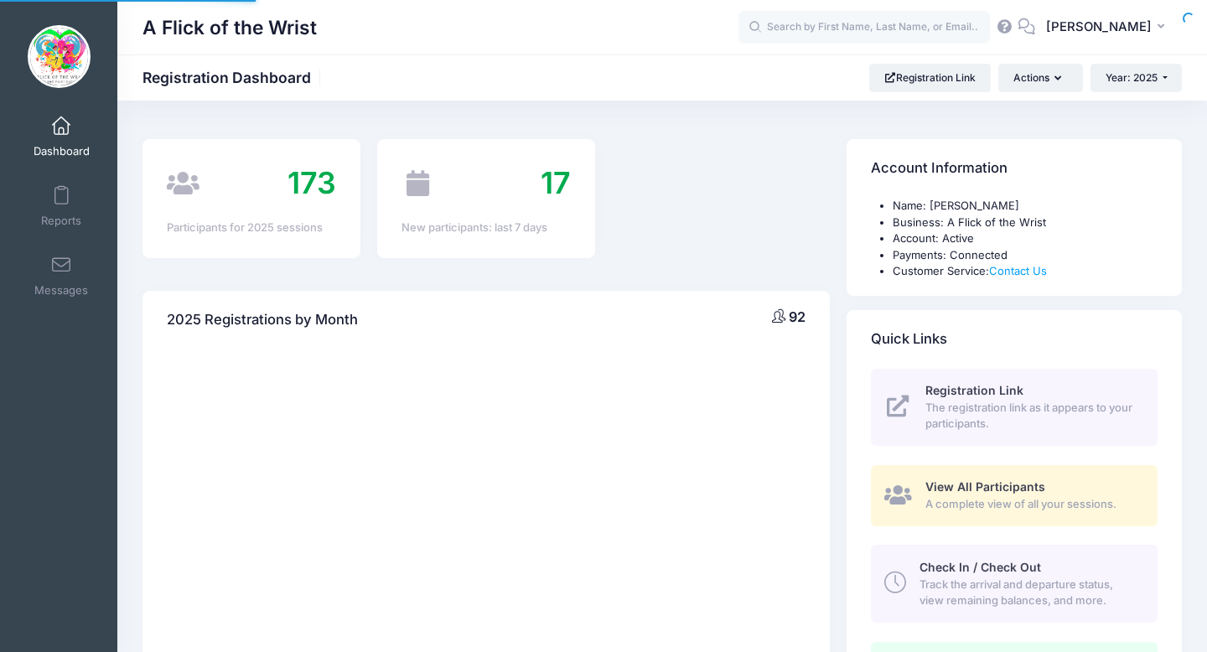
scroll to position [1348, 0]
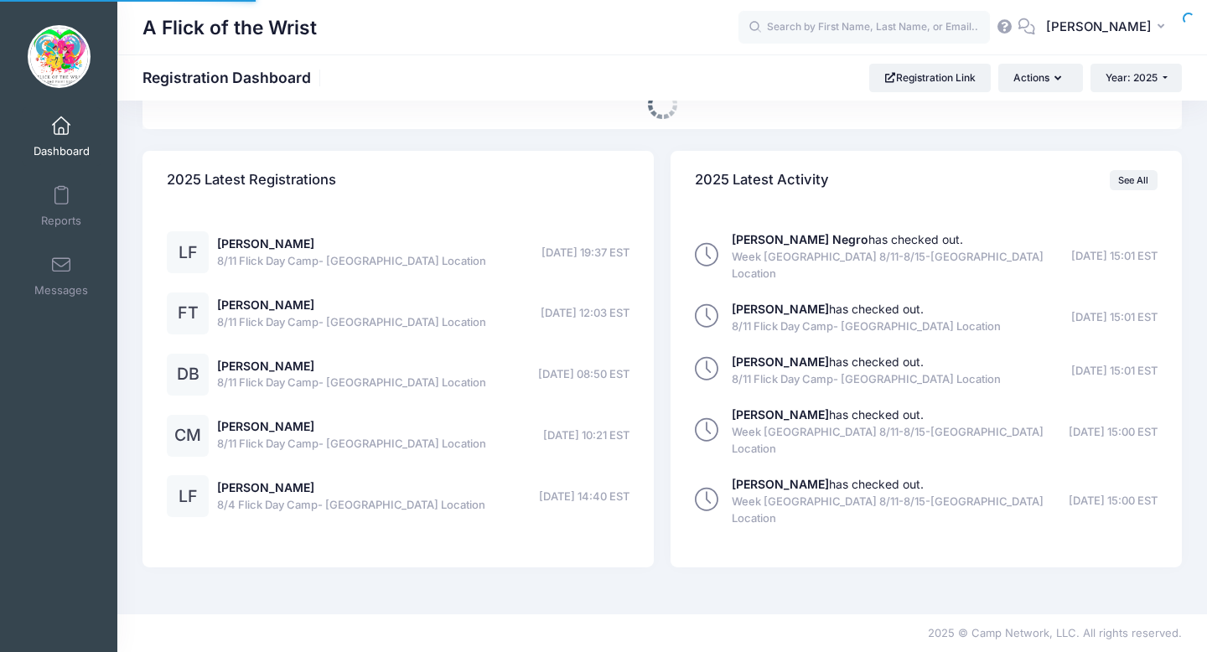
select select
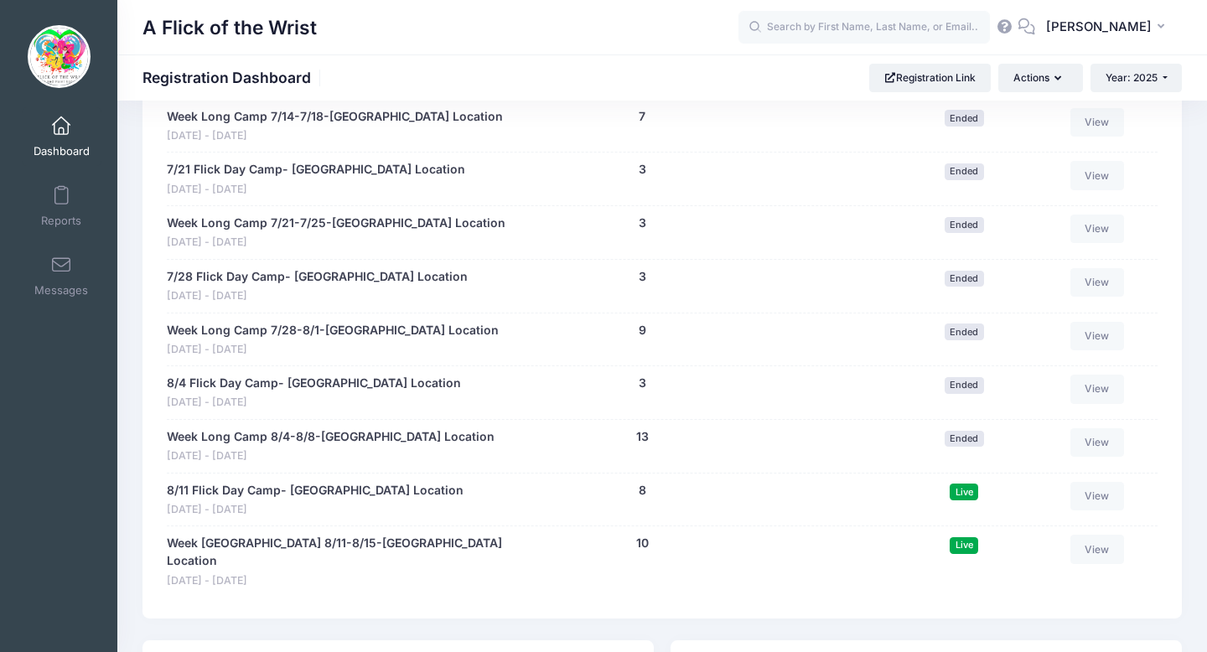
scroll to position [1233, 0]
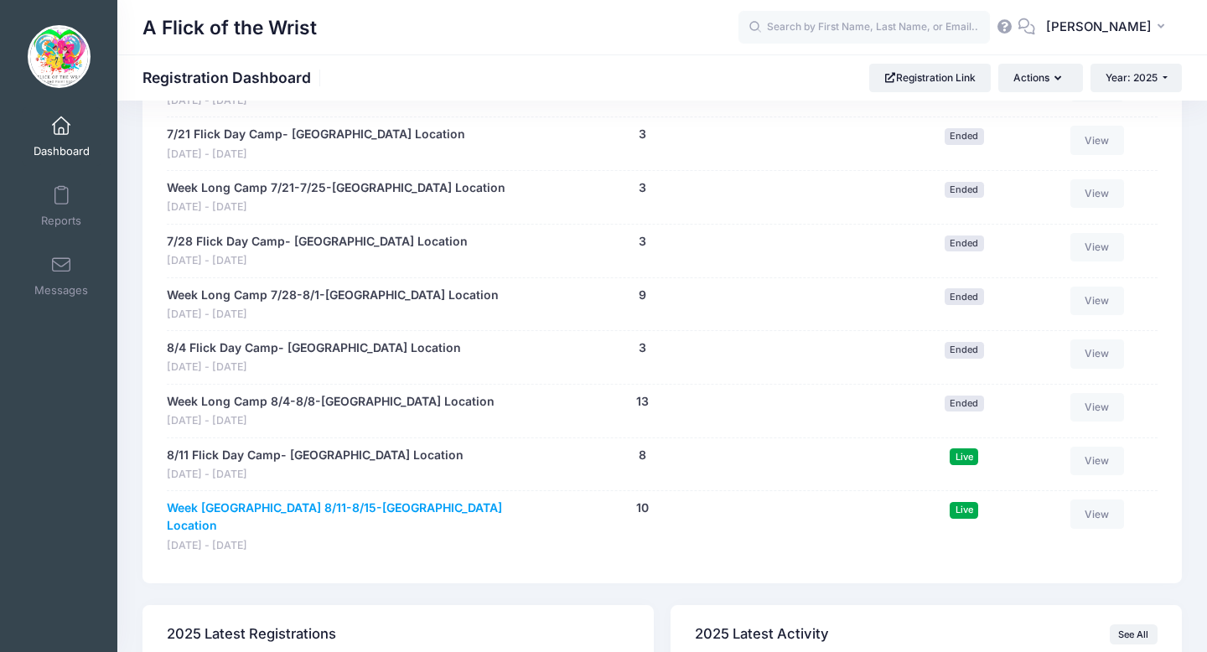
click at [347, 506] on link "Week [GEOGRAPHIC_DATA] 8/11-8/15-[GEOGRAPHIC_DATA] Location" at bounding box center [341, 517] width 349 height 35
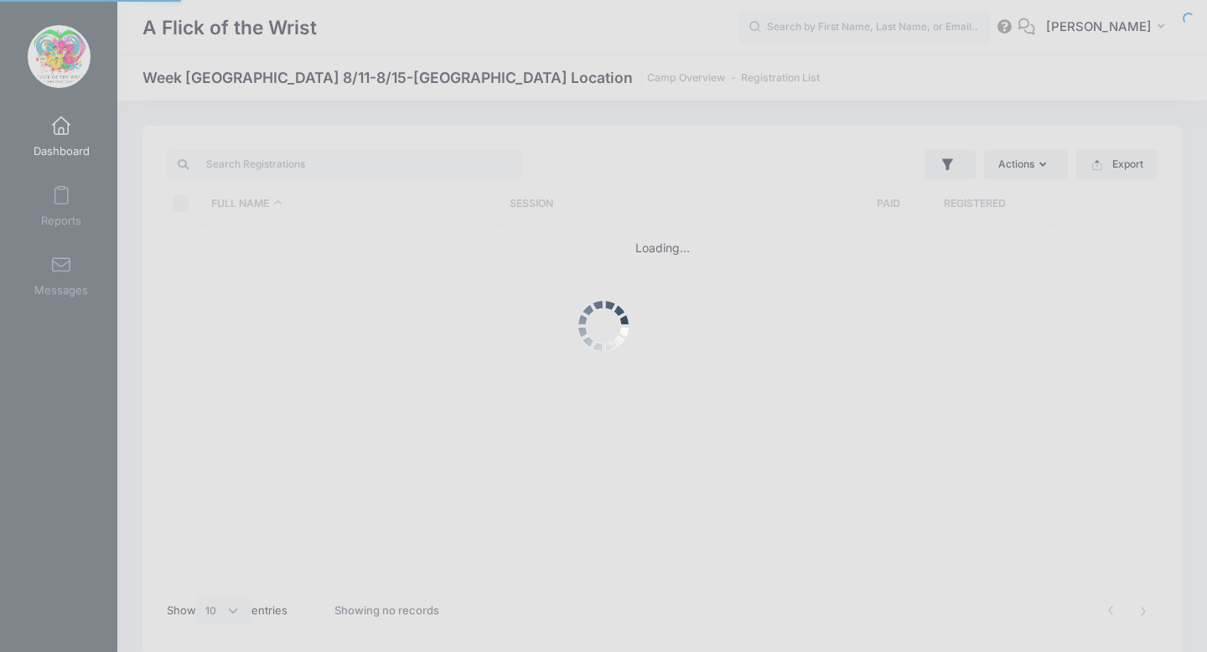
select select "10"
